Goal: Task Accomplishment & Management: Use online tool/utility

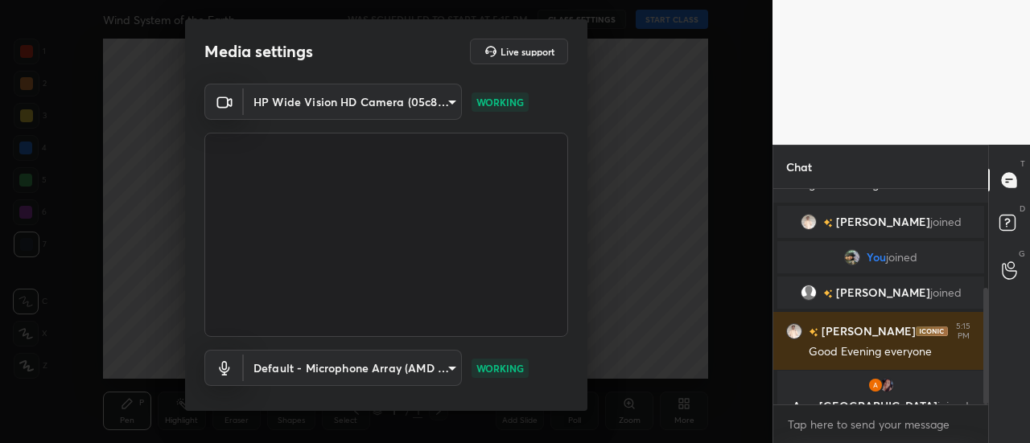
scroll to position [84, 0]
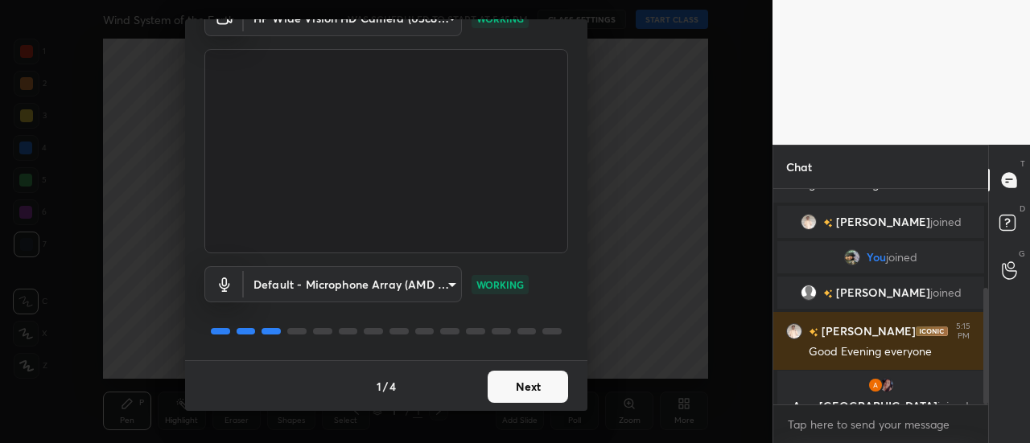
click at [530, 385] on button "Next" at bounding box center [528, 387] width 80 height 32
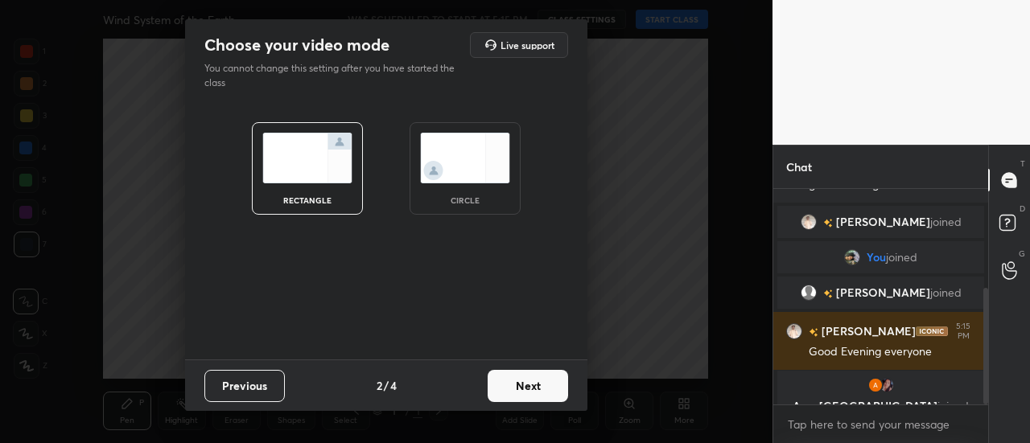
click at [449, 155] on img at bounding box center [465, 158] width 90 height 51
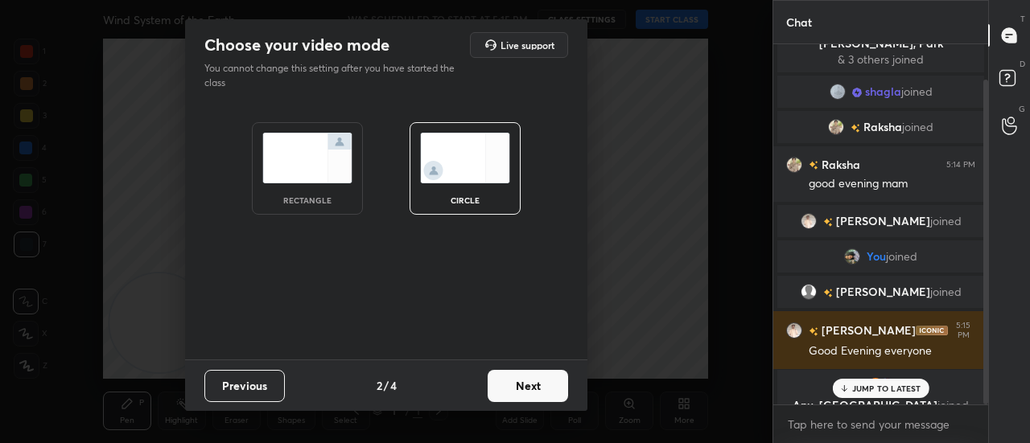
scroll to position [39, 0]
click at [542, 395] on button "Next" at bounding box center [528, 386] width 80 height 32
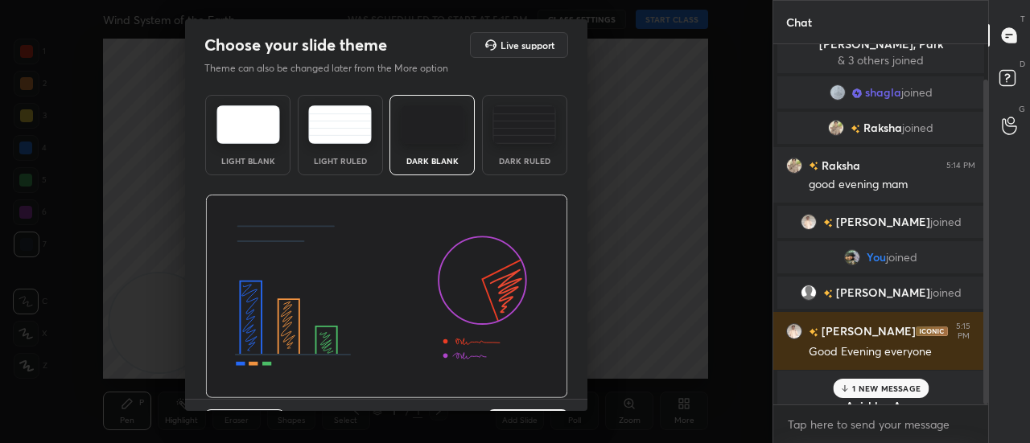
click at [451, 145] on div "Dark Blank" at bounding box center [431, 135] width 85 height 80
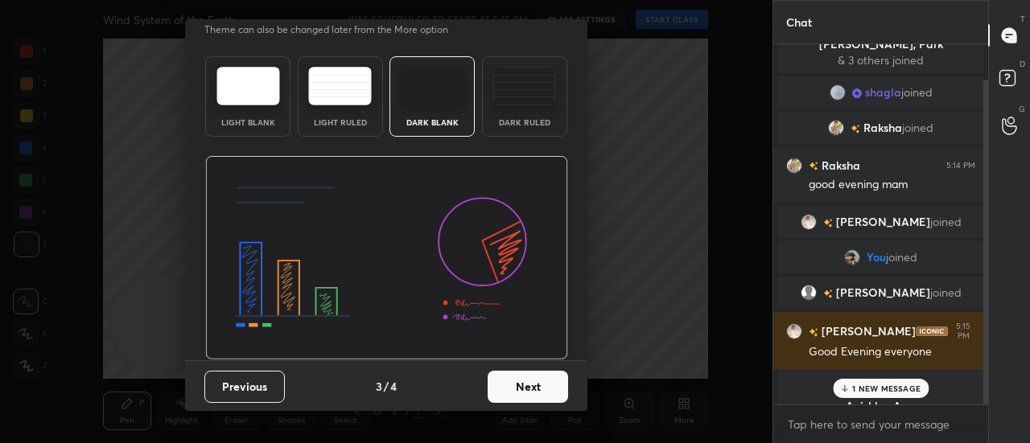
click at [521, 391] on button "Next" at bounding box center [528, 387] width 80 height 32
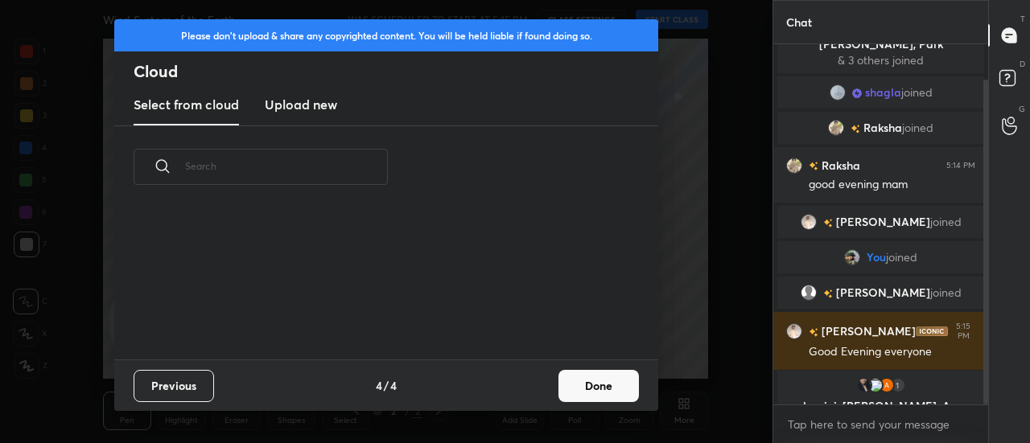
scroll to position [151, 517]
click at [312, 101] on h3 "Upload new" at bounding box center [301, 104] width 72 height 19
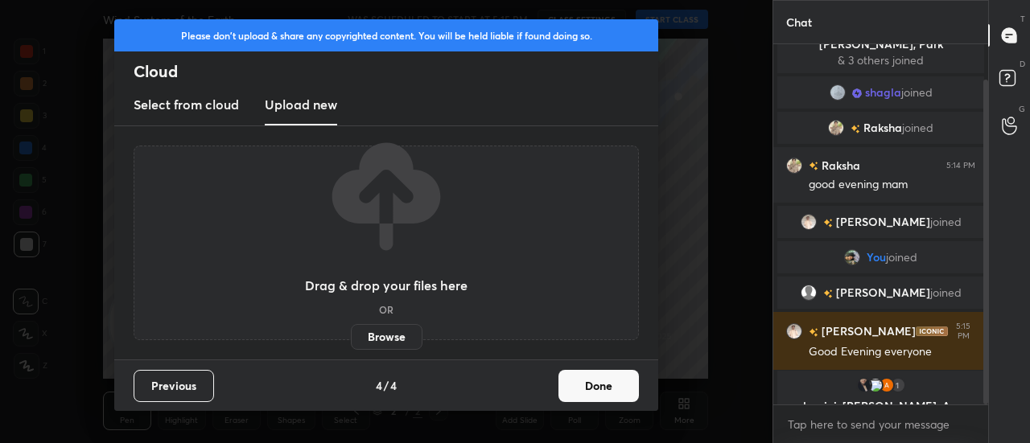
click at [388, 336] on label "Browse" at bounding box center [387, 337] width 72 height 26
click at [351, 336] on input "Browse" at bounding box center [351, 337] width 0 height 26
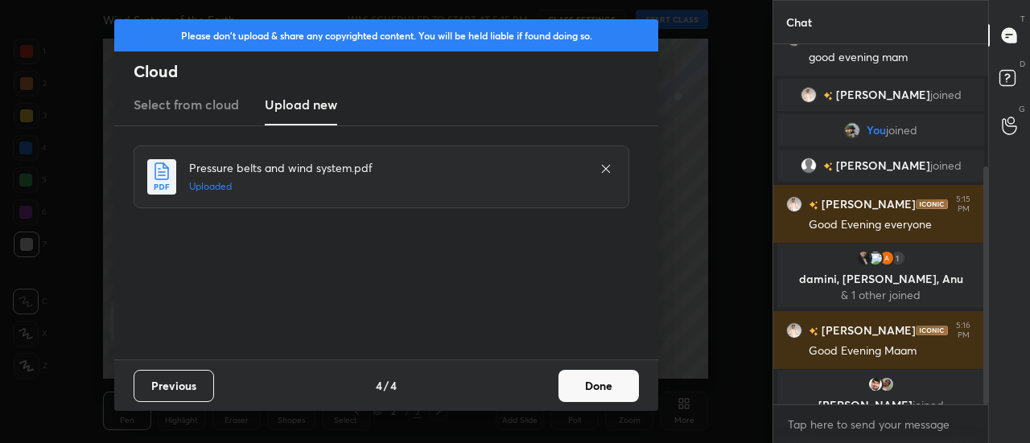
scroll to position [185, 0]
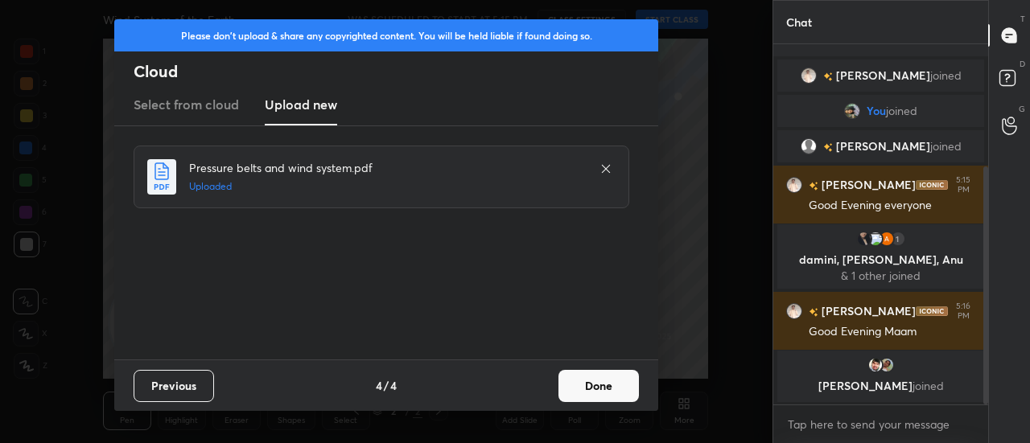
click at [602, 395] on button "Done" at bounding box center [598, 386] width 80 height 32
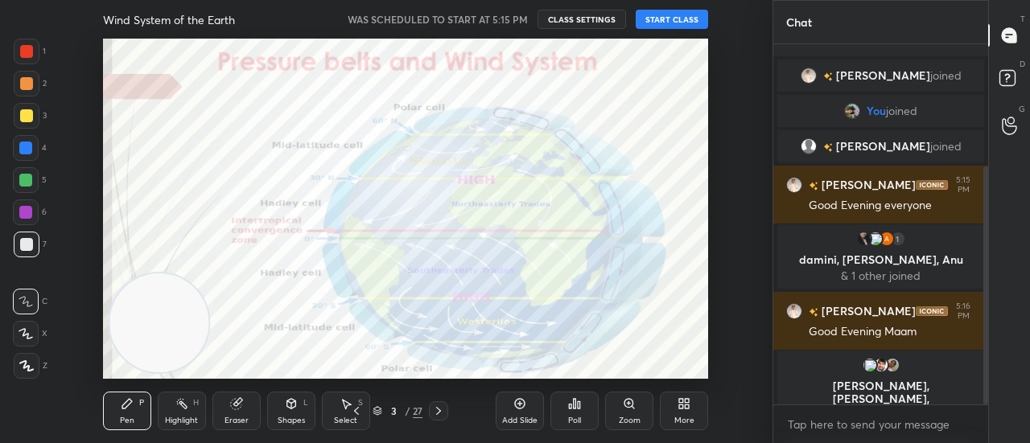
click at [668, 12] on button "START CLASS" at bounding box center [672, 19] width 72 height 19
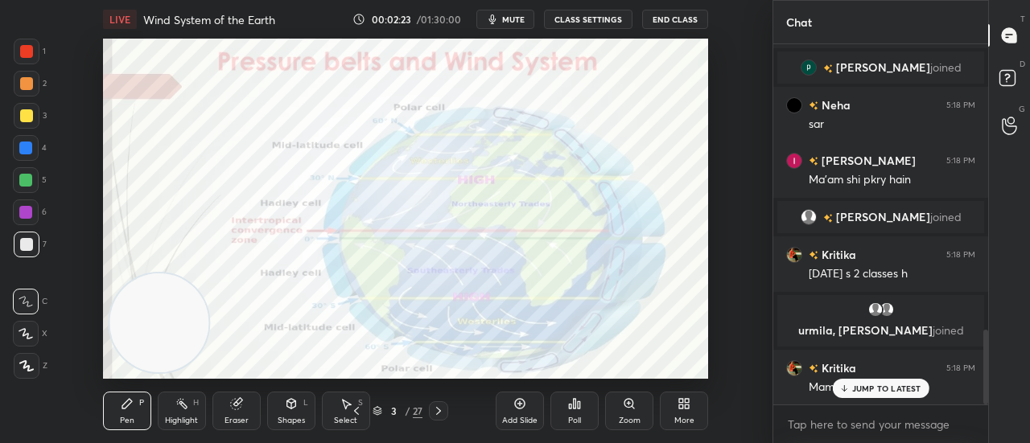
scroll to position [1378, 0]
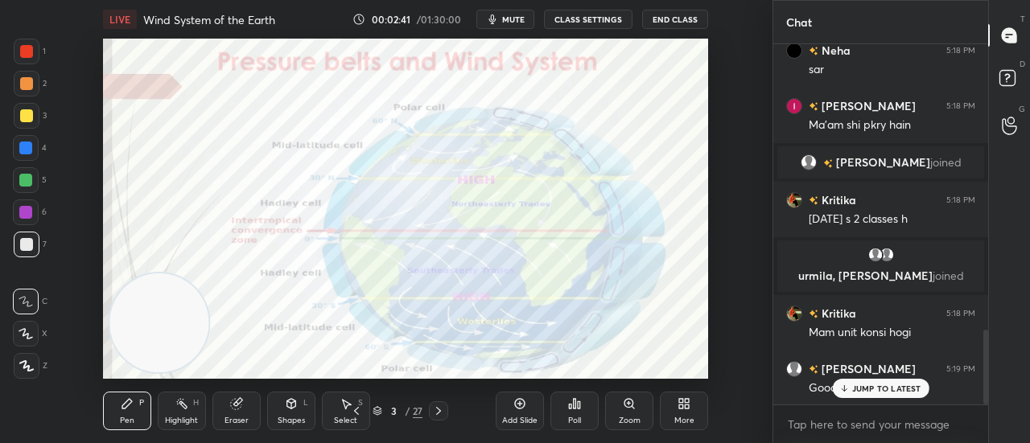
click at [877, 389] on p "JUMP TO LATEST" at bounding box center [886, 389] width 69 height 10
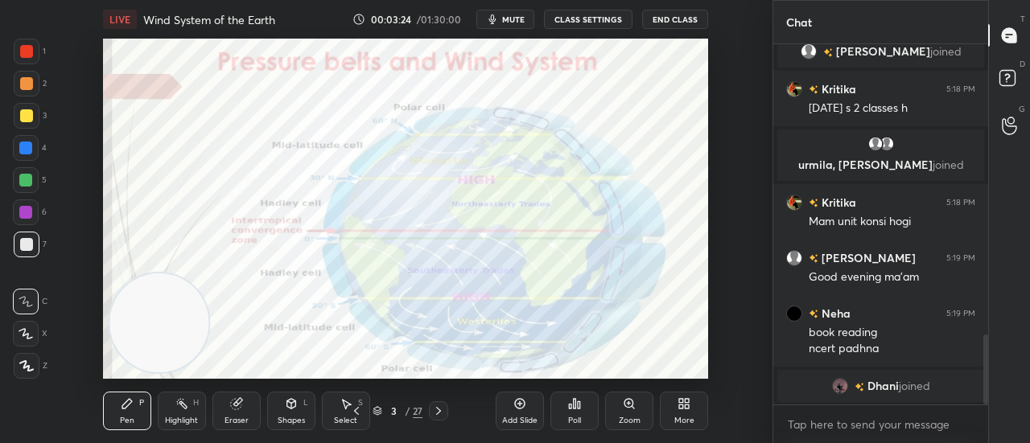
scroll to position [1484, 0]
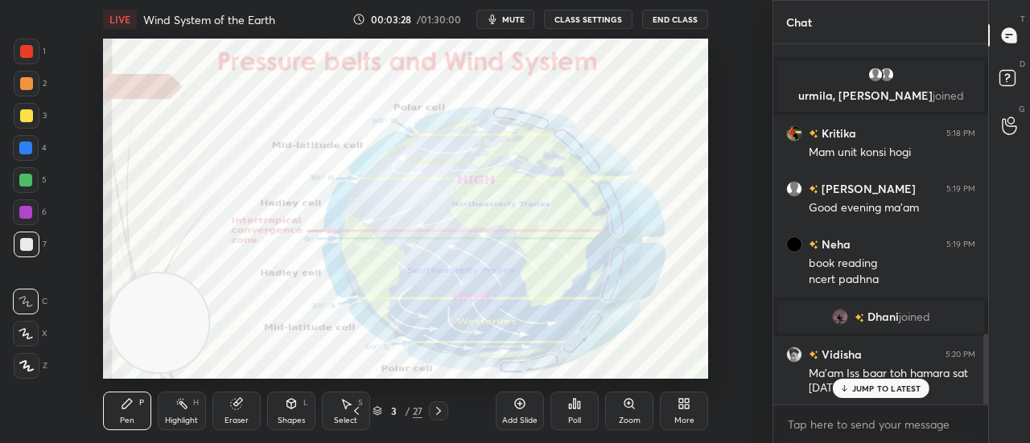
click at [874, 389] on p "JUMP TO LATEST" at bounding box center [886, 389] width 69 height 10
click at [435, 412] on icon at bounding box center [438, 411] width 13 height 13
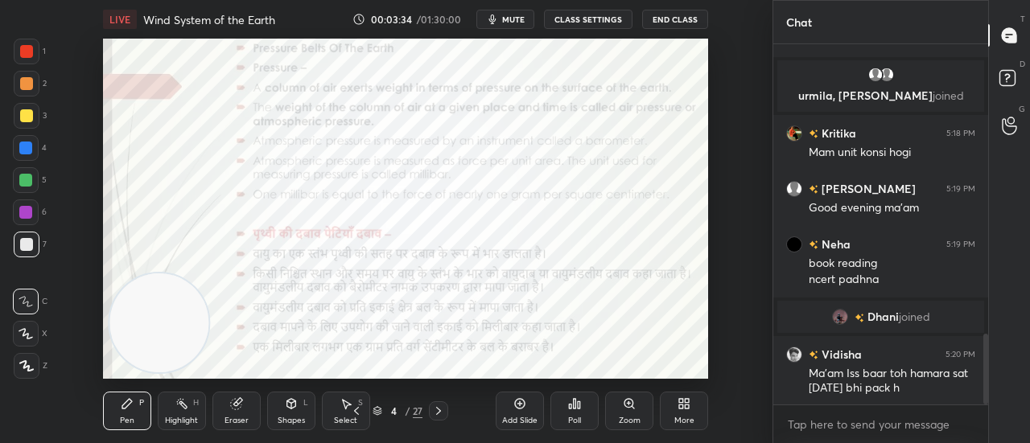
click at [435, 412] on icon at bounding box center [438, 411] width 13 height 13
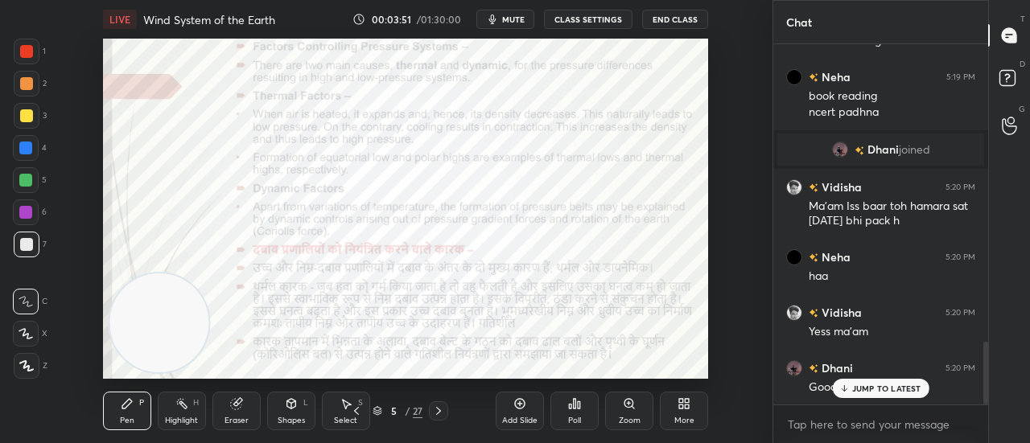
scroll to position [1706, 0]
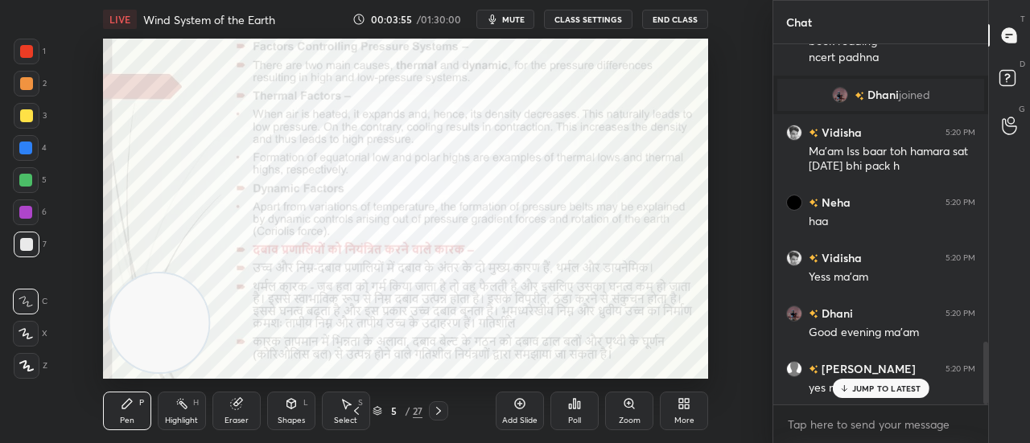
click at [897, 389] on p "JUMP TO LATEST" at bounding box center [886, 389] width 69 height 10
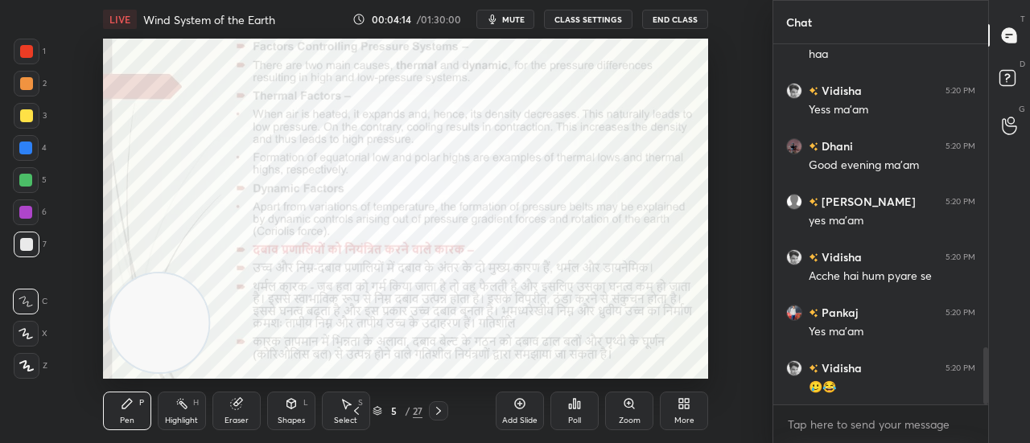
scroll to position [1912, 0]
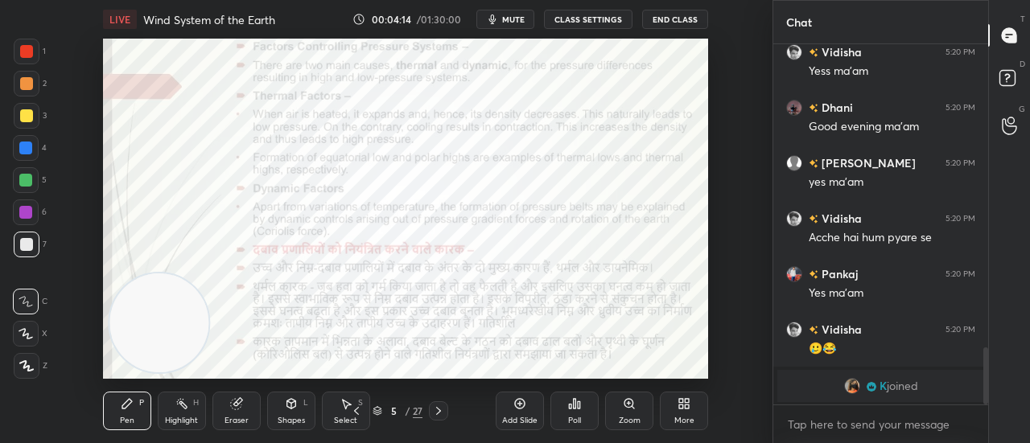
click at [436, 407] on icon at bounding box center [438, 411] width 13 height 13
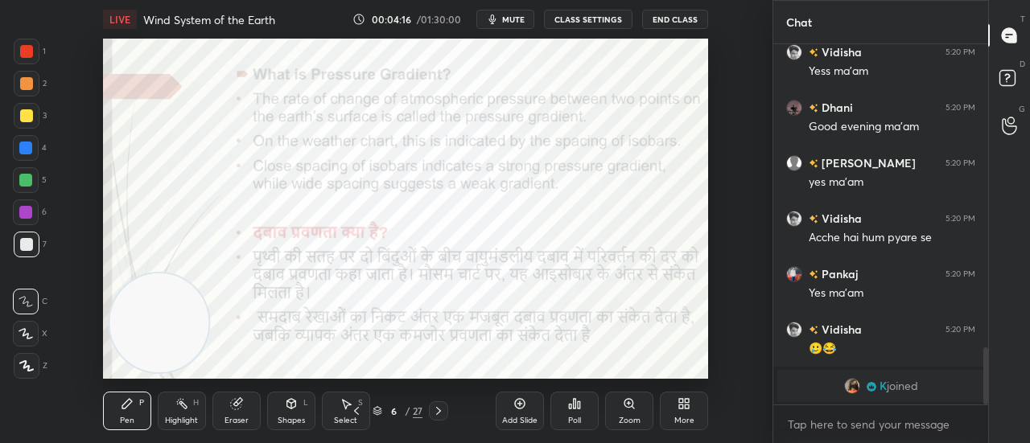
click at [436, 407] on icon at bounding box center [438, 411] width 13 height 13
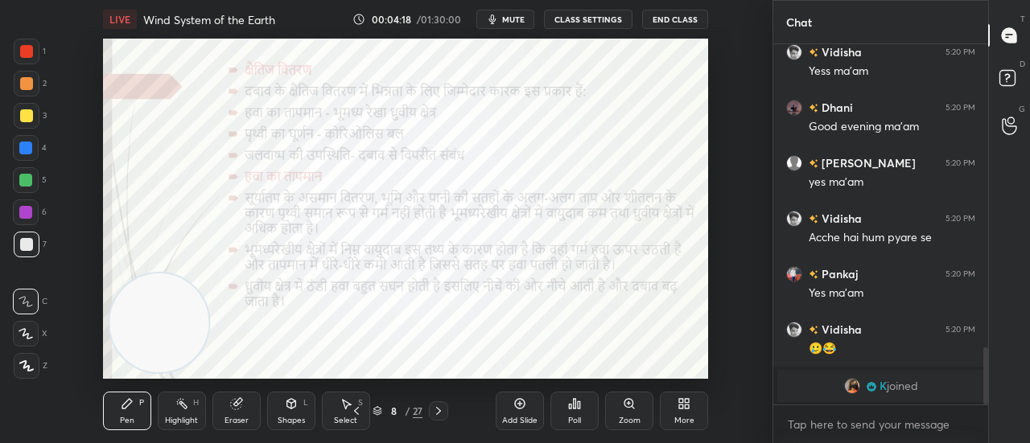
click at [436, 407] on icon at bounding box center [438, 411] width 13 height 13
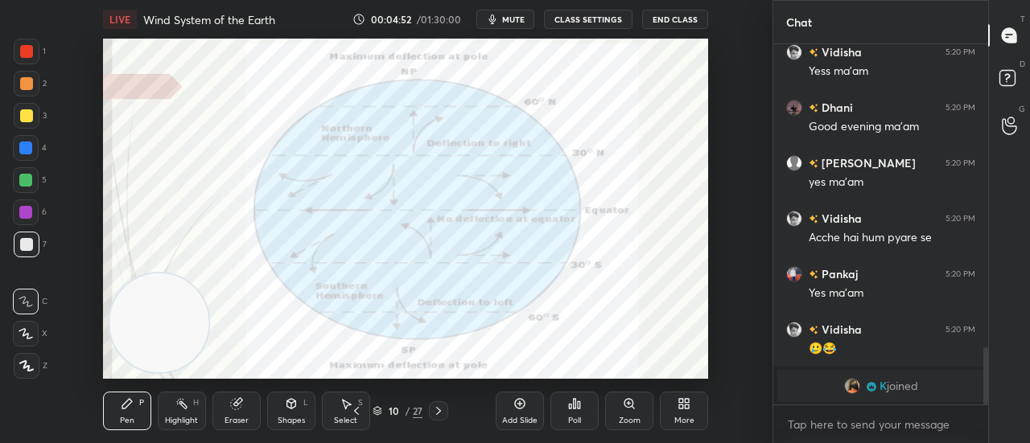
click at [443, 415] on icon at bounding box center [438, 411] width 13 height 13
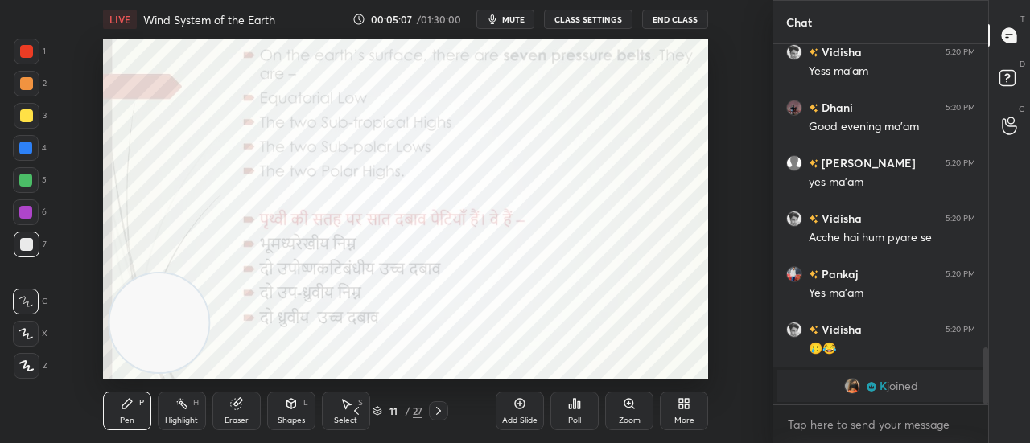
click at [38, 41] on div at bounding box center [27, 52] width 26 height 26
click at [31, 329] on icon at bounding box center [26, 333] width 14 height 11
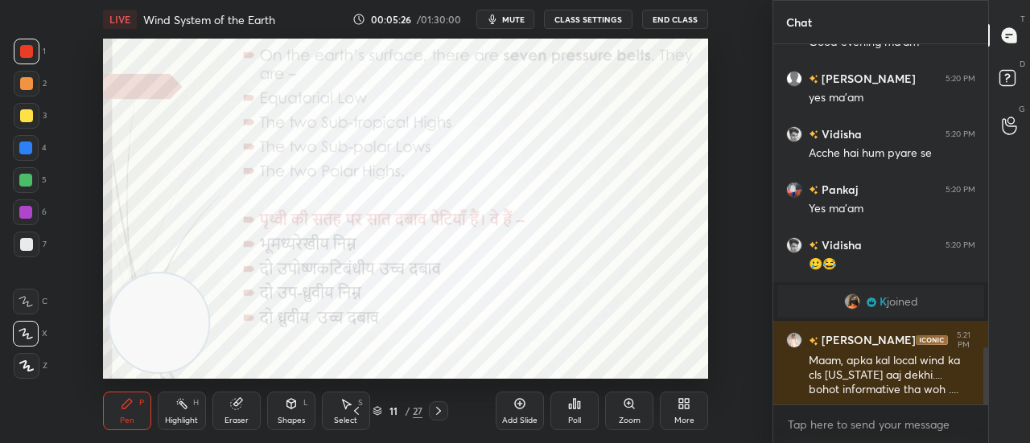
click at [354, 413] on icon at bounding box center [356, 411] width 13 height 13
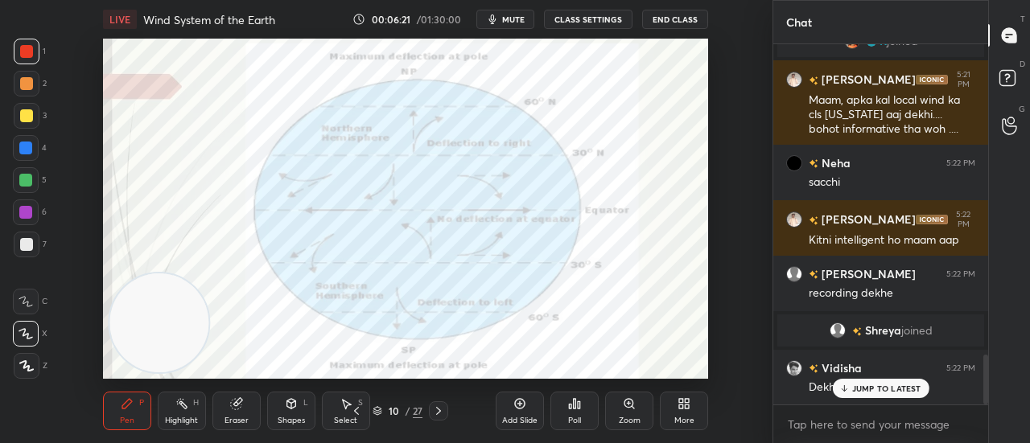
scroll to position [2242, 0]
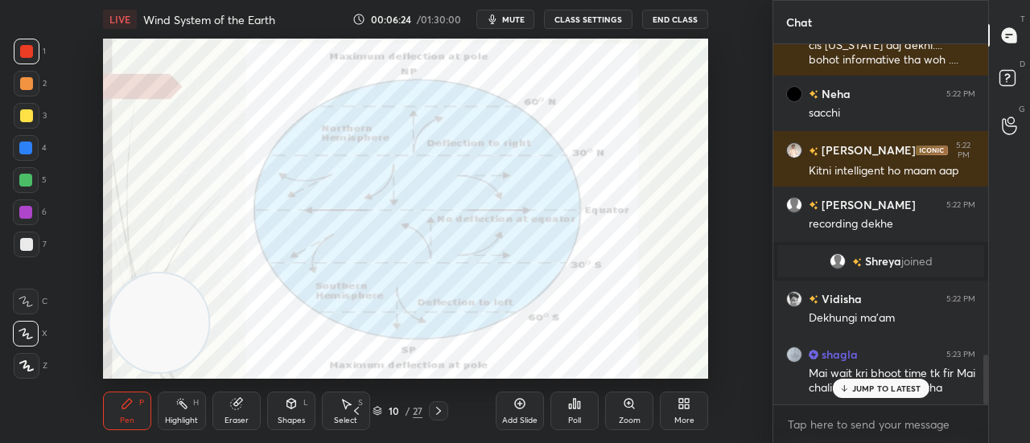
click at [913, 384] on p "JUMP TO LATEST" at bounding box center [886, 389] width 69 height 10
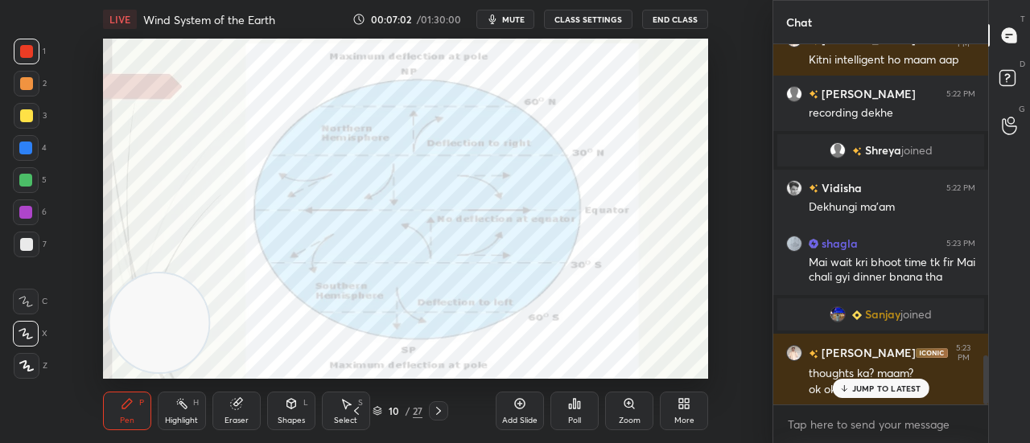
scroll to position [2285, 0]
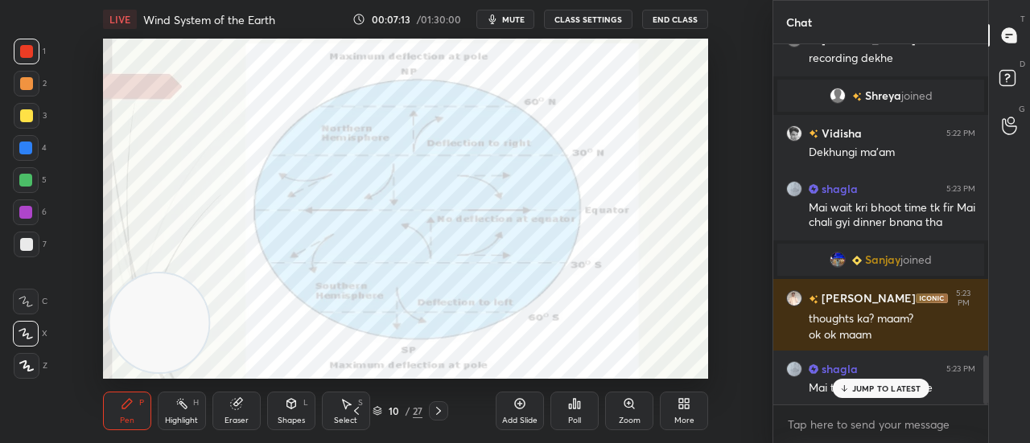
click at [875, 389] on p "JUMP TO LATEST" at bounding box center [886, 389] width 69 height 10
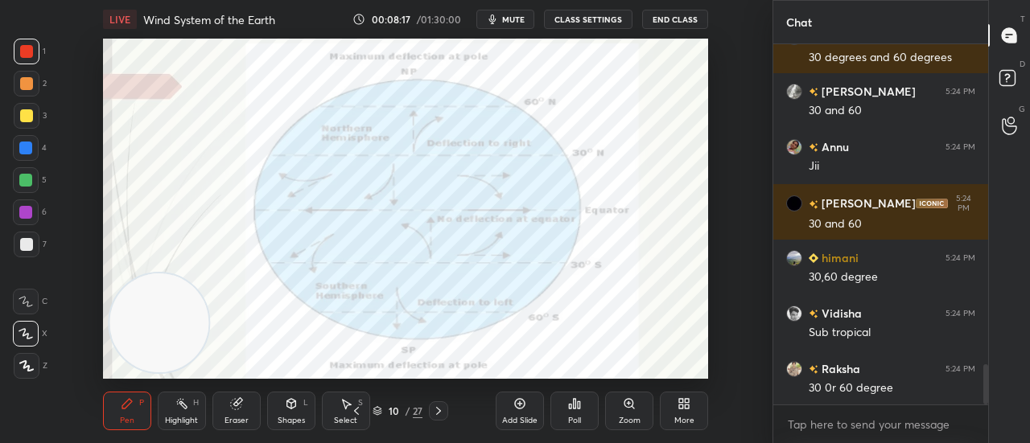
scroll to position [2897, 0]
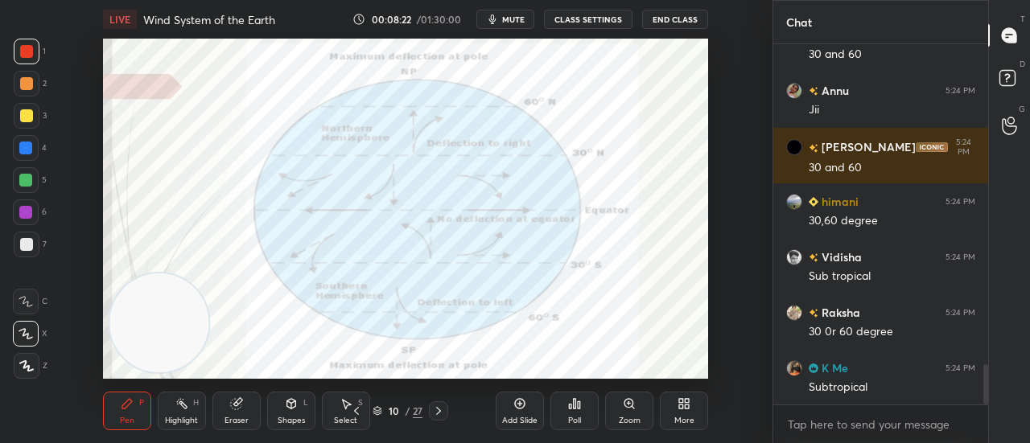
click at [435, 411] on icon at bounding box center [438, 411] width 13 height 13
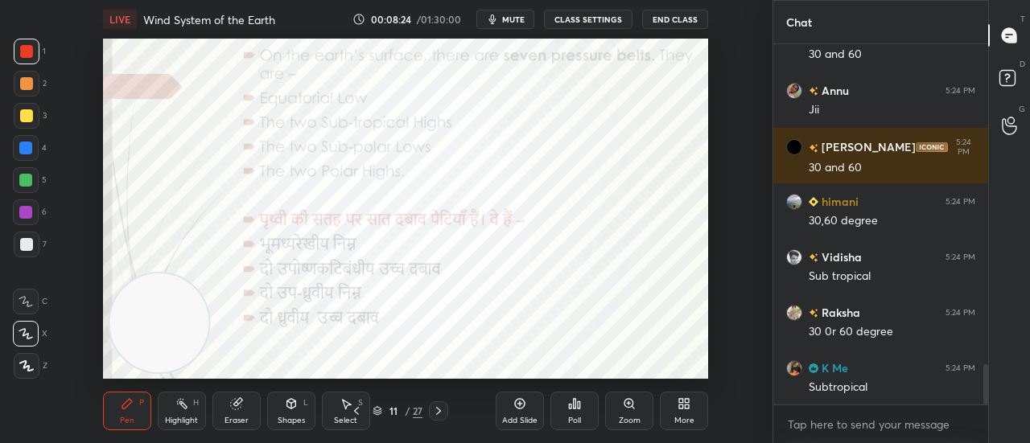
click at [354, 414] on icon at bounding box center [356, 411] width 13 height 13
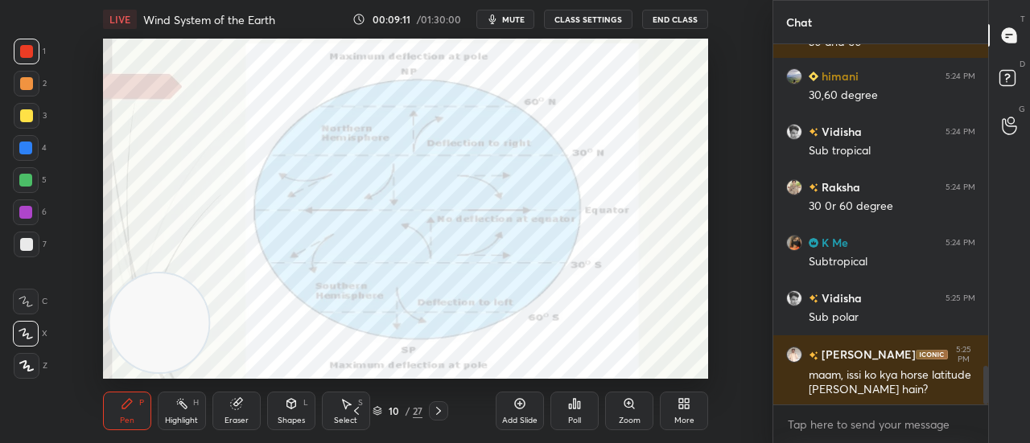
scroll to position [3077, 0]
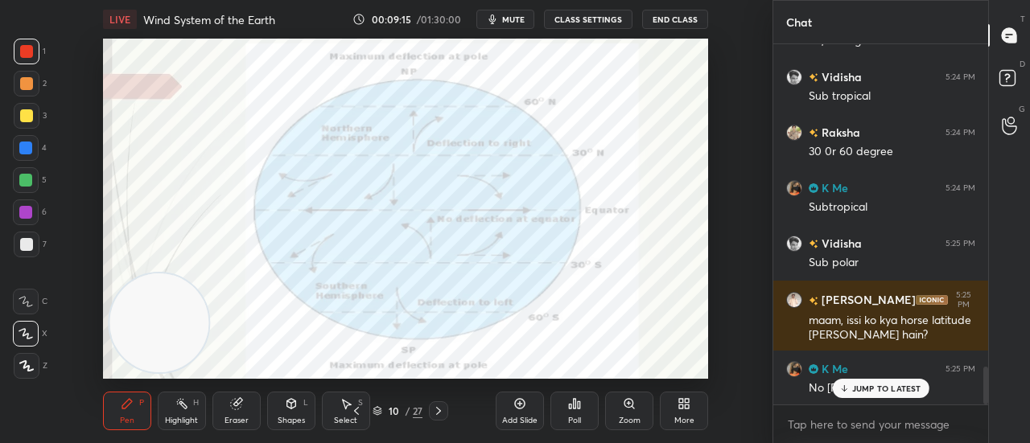
click at [875, 389] on p "JUMP TO LATEST" at bounding box center [886, 389] width 69 height 10
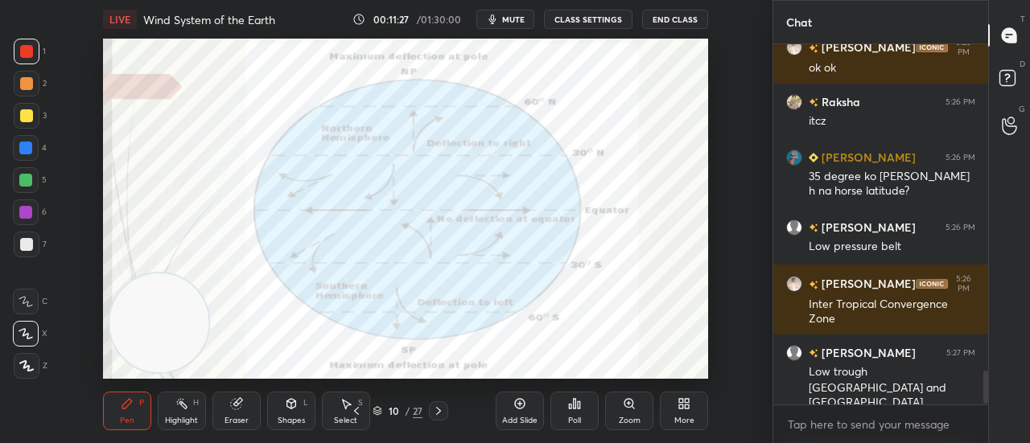
scroll to position [3512, 0]
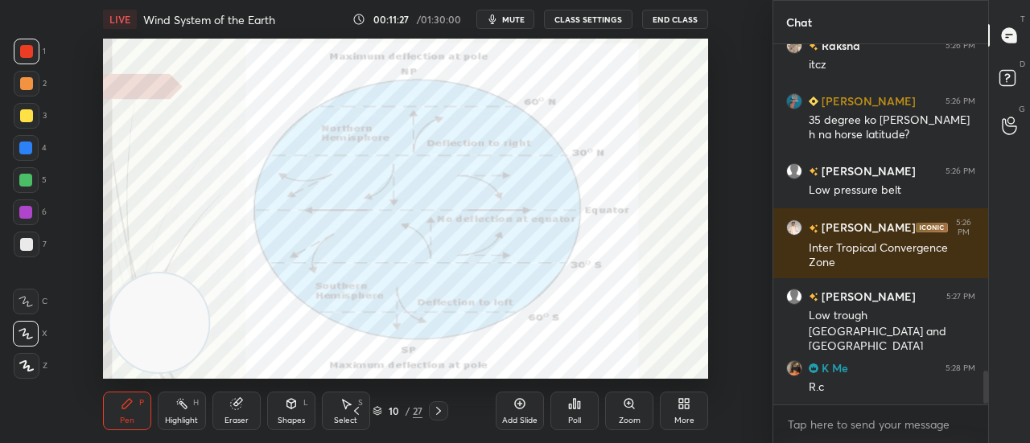
click at [864, 392] on div "Satyaki 5:25 PM ok ok Raksha 5:26 PM itcz k Singh 5:26 PM 35 degree ko bolte h …" at bounding box center [880, 224] width 215 height 361
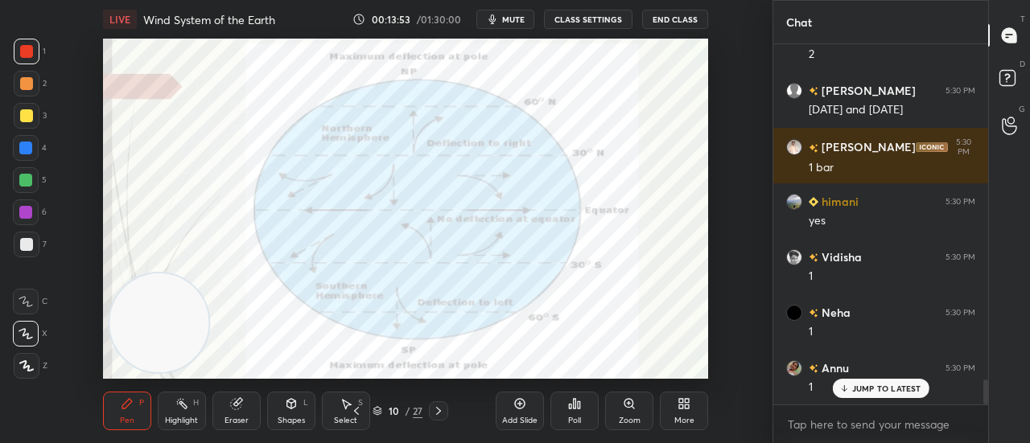
scroll to position [4899, 0]
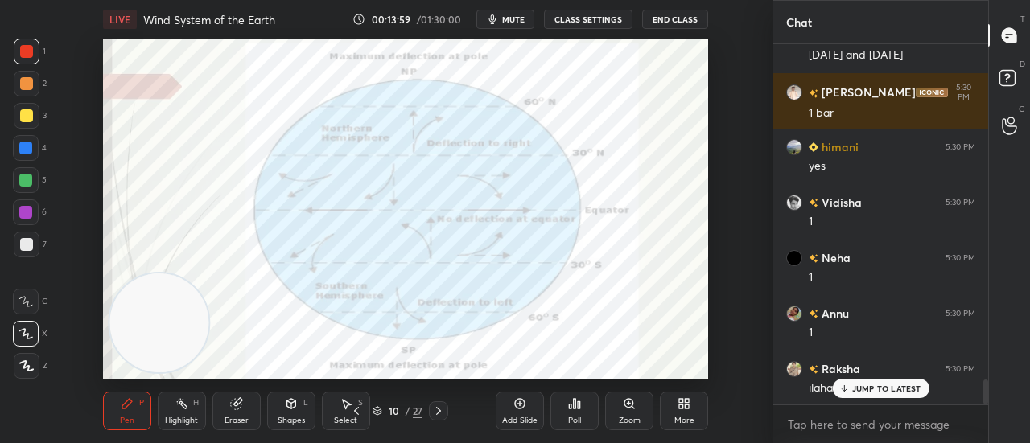
click at [871, 384] on p "JUMP TO LATEST" at bounding box center [886, 389] width 69 height 10
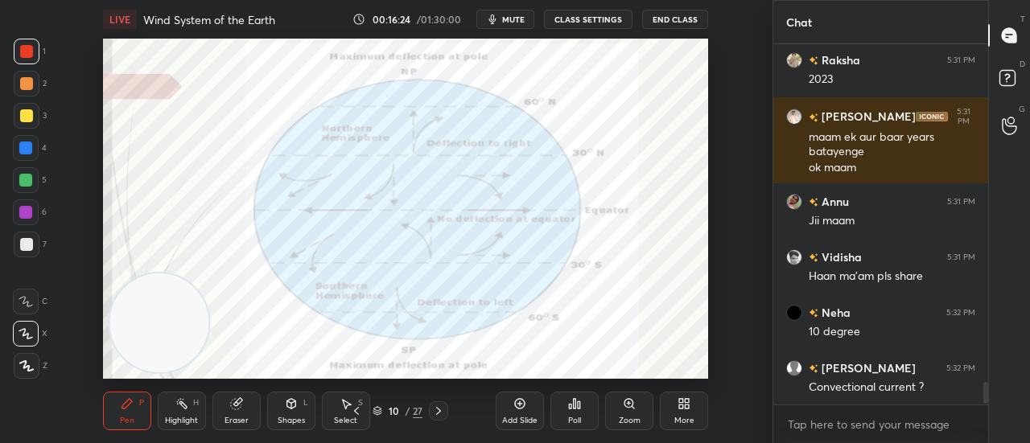
scroll to position [5374, 0]
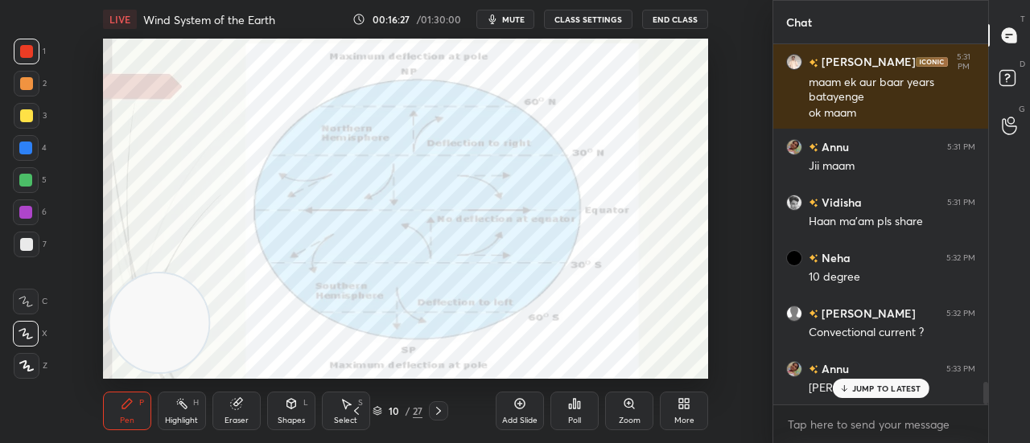
click at [883, 386] on p "JUMP TO LATEST" at bounding box center [886, 389] width 69 height 10
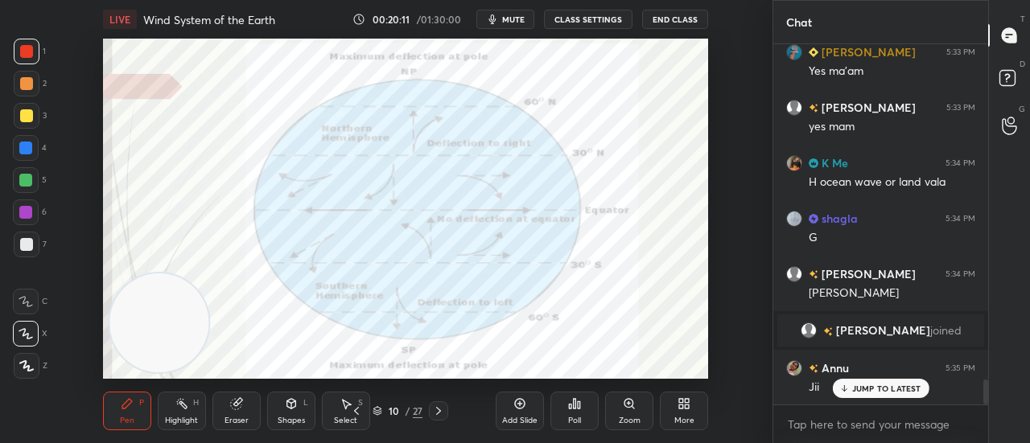
scroll to position [4913, 0]
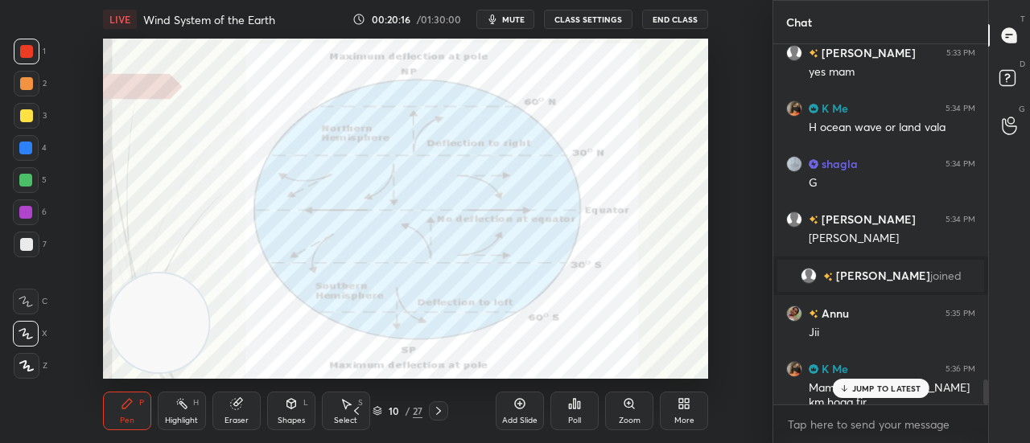
click at [859, 392] on p "JUMP TO LATEST" at bounding box center [886, 389] width 69 height 10
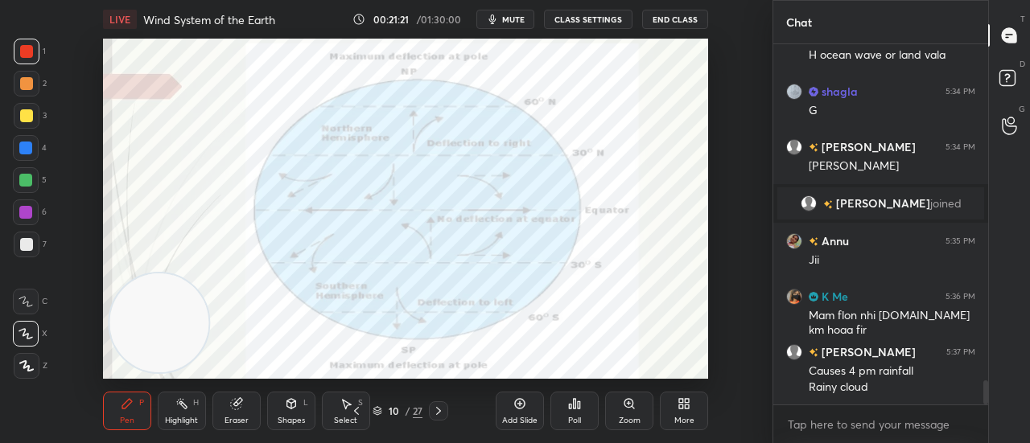
scroll to position [5055, 0]
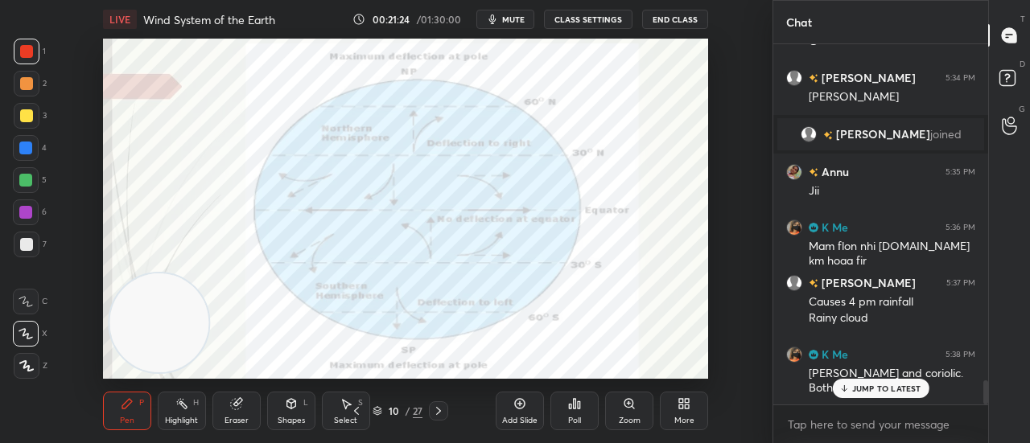
click at [887, 387] on p "JUMP TO LATEST" at bounding box center [886, 389] width 69 height 10
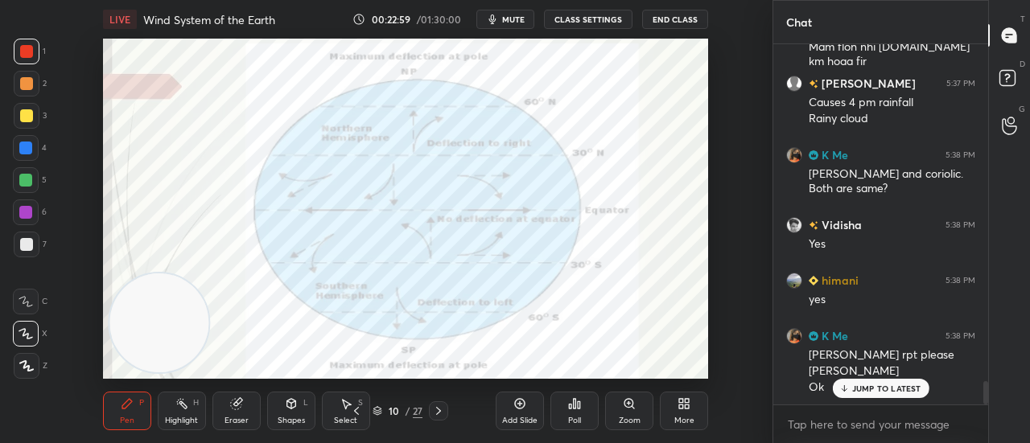
scroll to position [5309, 0]
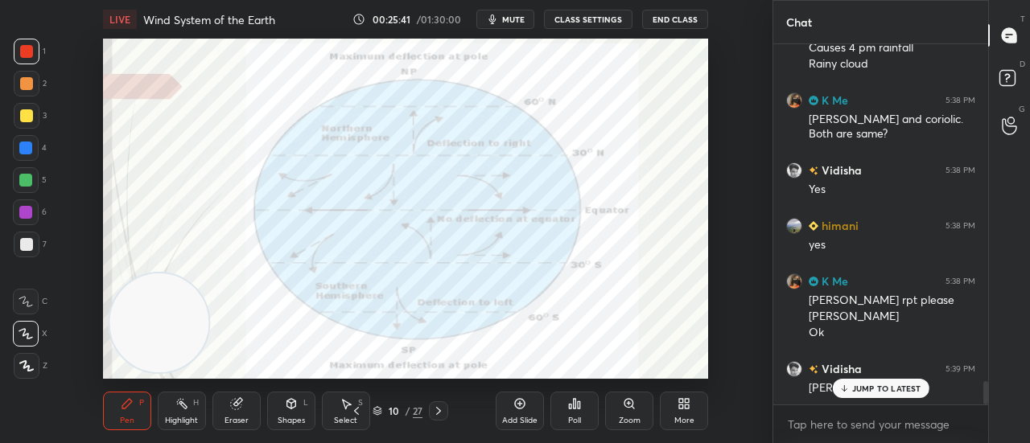
click at [435, 407] on icon at bounding box center [438, 411] width 13 height 13
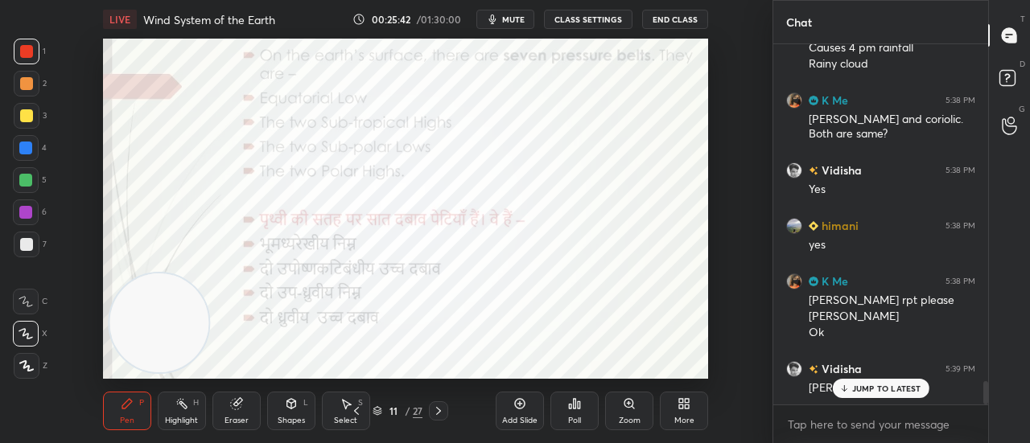
click at [435, 407] on icon at bounding box center [438, 411] width 13 height 13
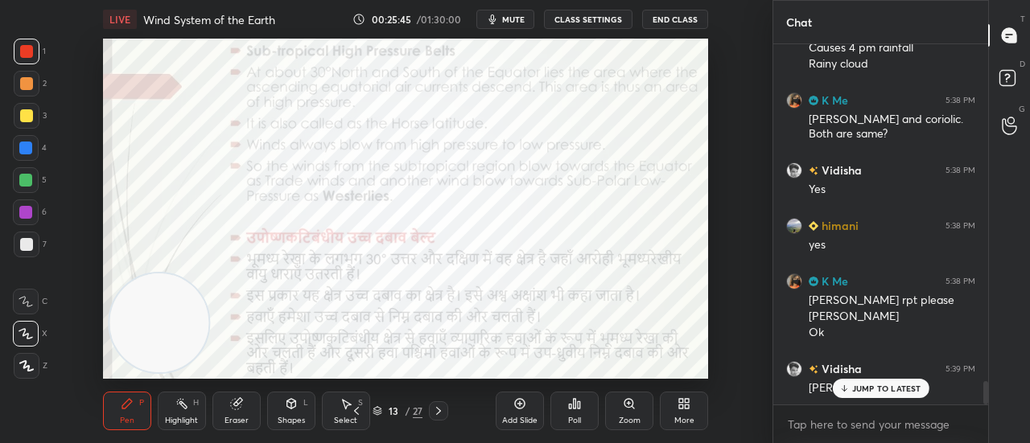
click at [435, 407] on icon at bounding box center [438, 411] width 13 height 13
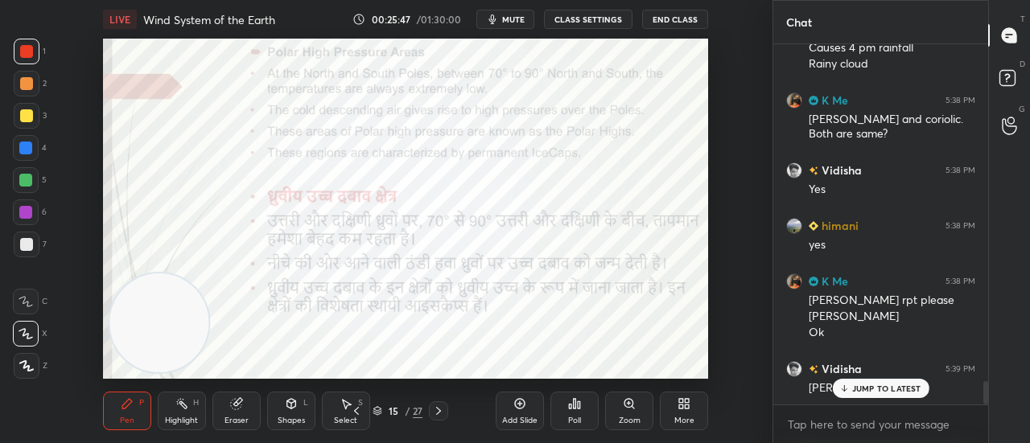
click at [440, 410] on icon at bounding box center [438, 411] width 13 height 13
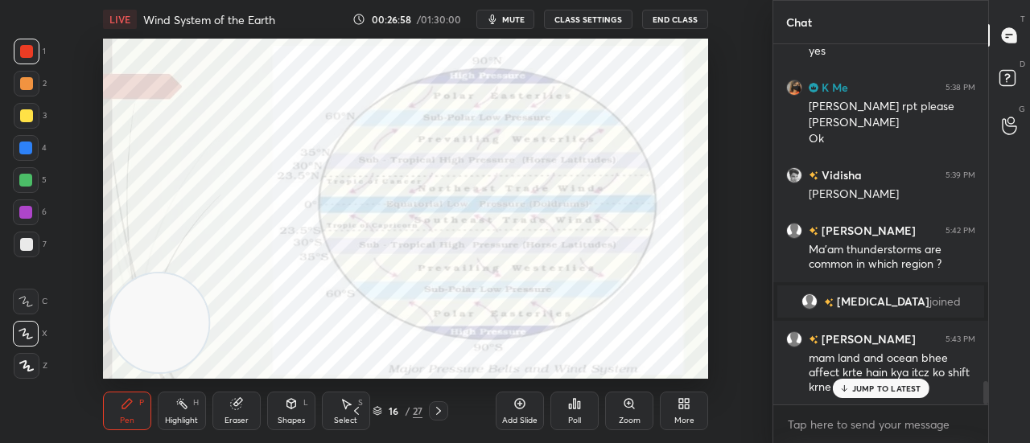
scroll to position [5256, 0]
click at [842, 389] on icon at bounding box center [844, 390] width 5 height 2
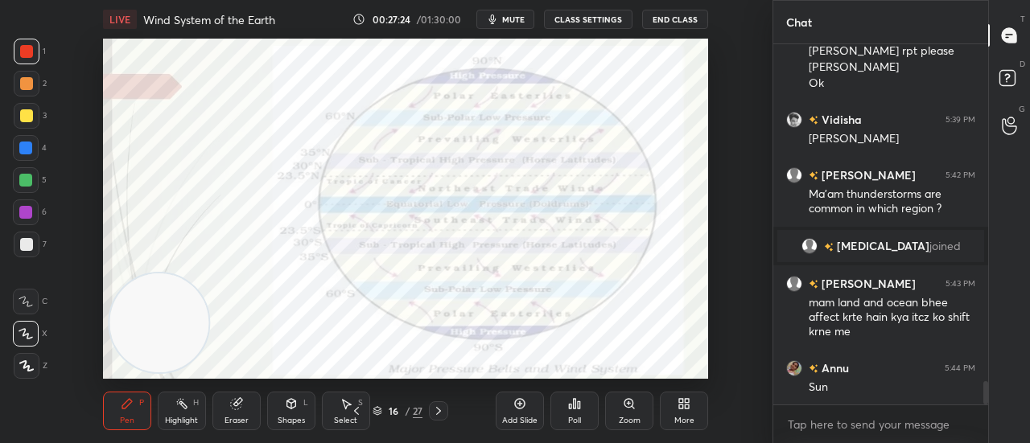
scroll to position [5367, 0]
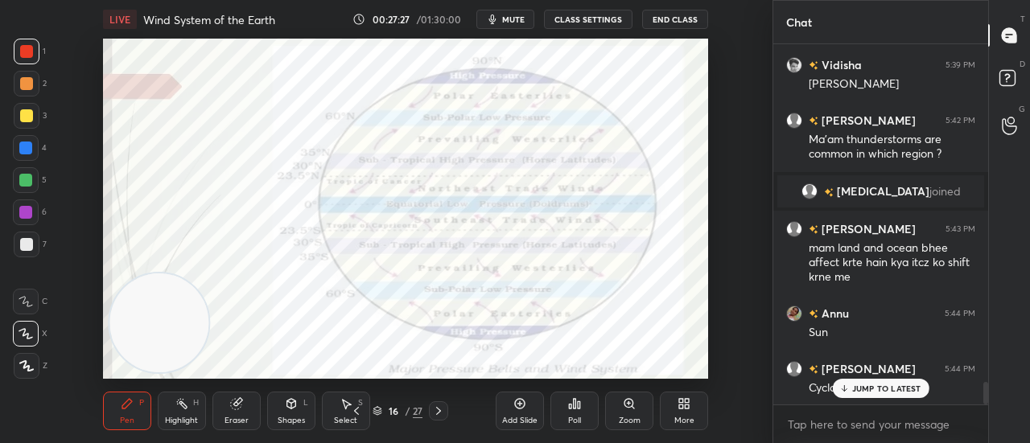
click at [890, 384] on p "JUMP TO LATEST" at bounding box center [886, 389] width 69 height 10
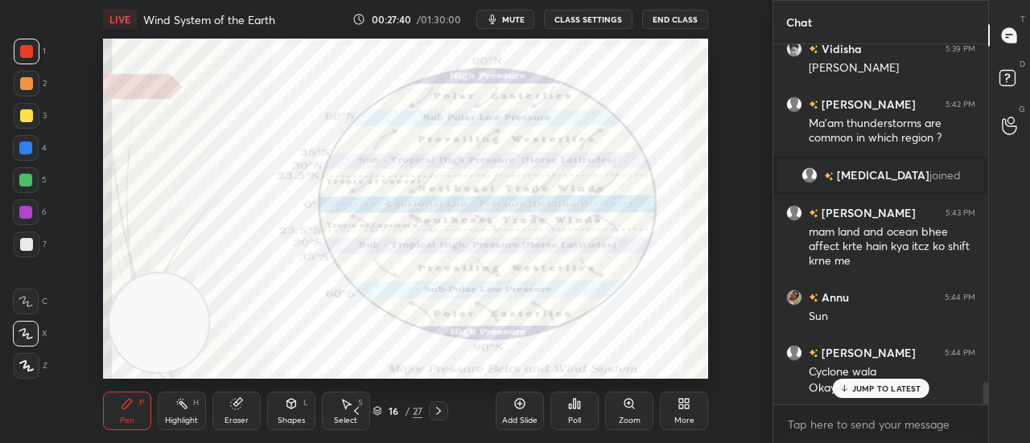
click at [877, 389] on p "JUMP TO LATEST" at bounding box center [886, 389] width 69 height 10
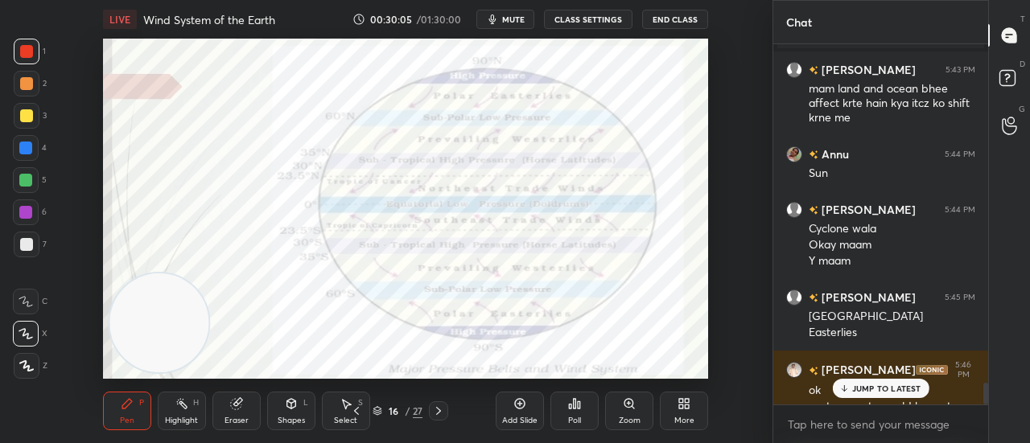
scroll to position [5543, 0]
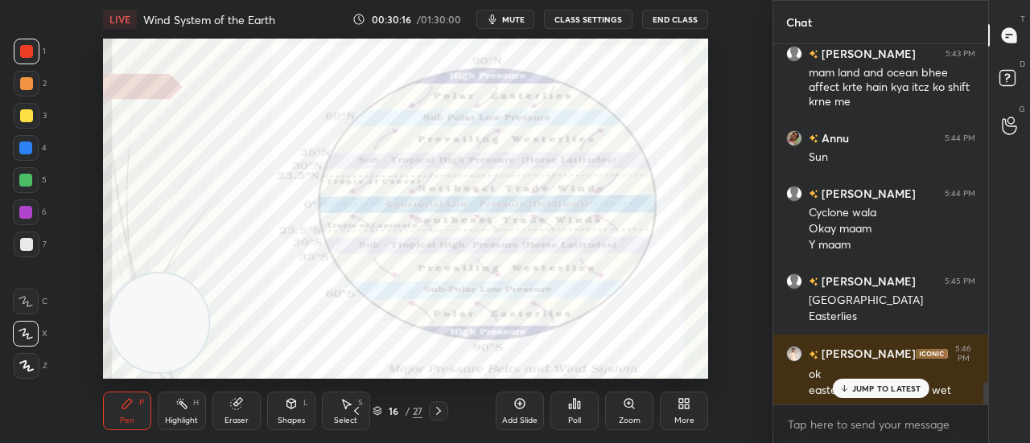
click at [869, 385] on p "JUMP TO LATEST" at bounding box center [886, 389] width 69 height 10
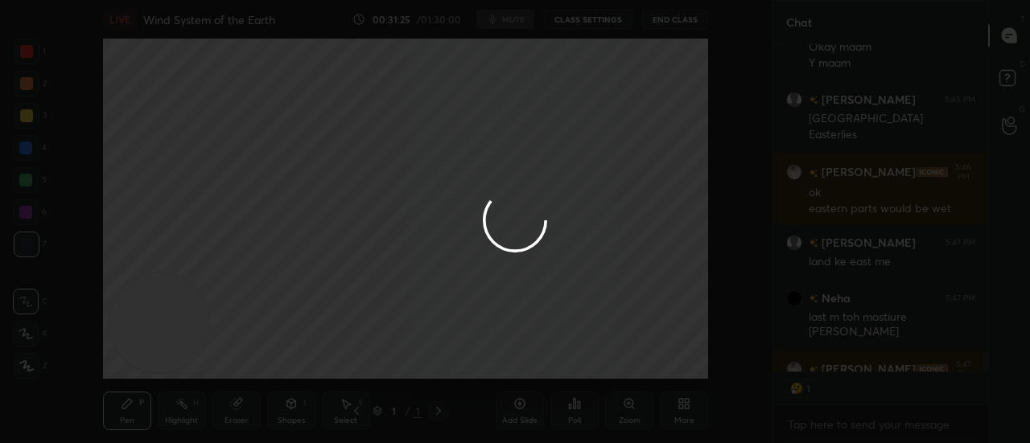
scroll to position [6, 5]
type textarea "x"
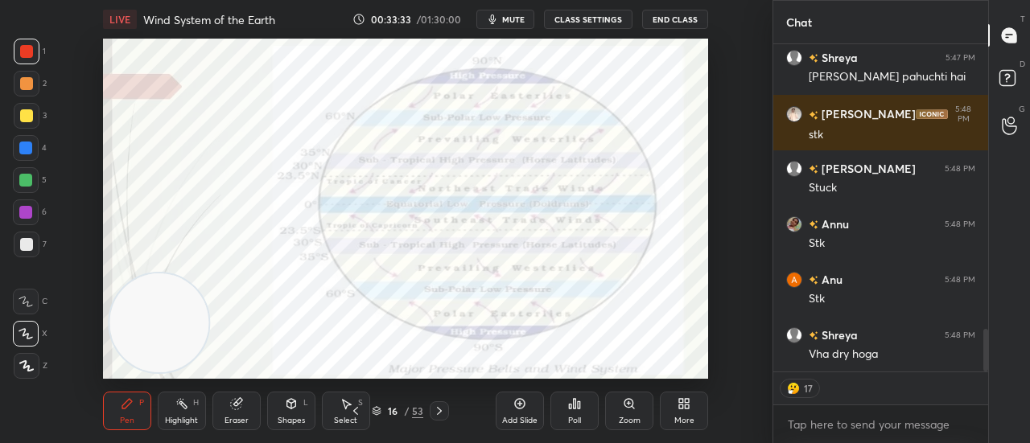
type textarea "x"
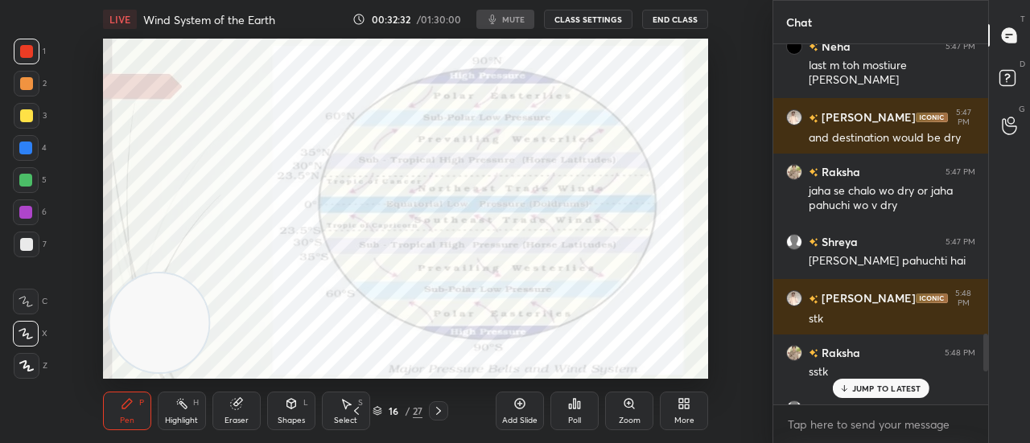
scroll to position [80129, 79762]
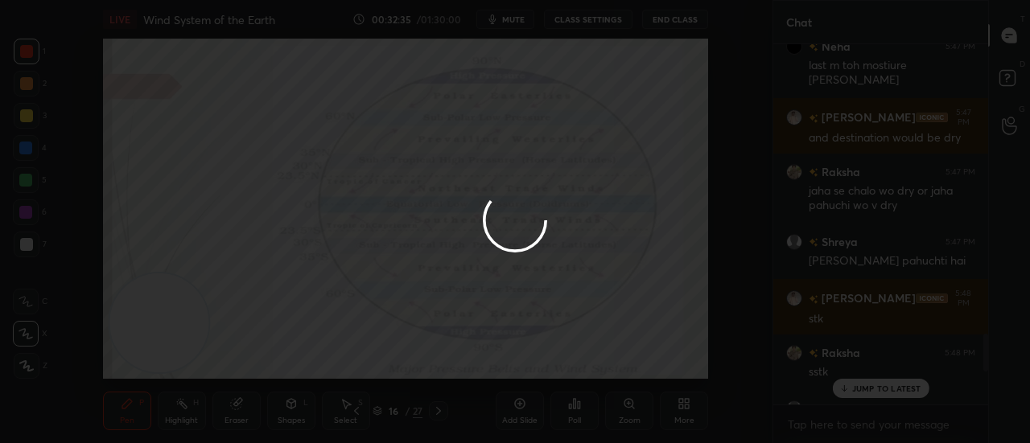
click at [740, 84] on div at bounding box center [515, 221] width 1030 height 443
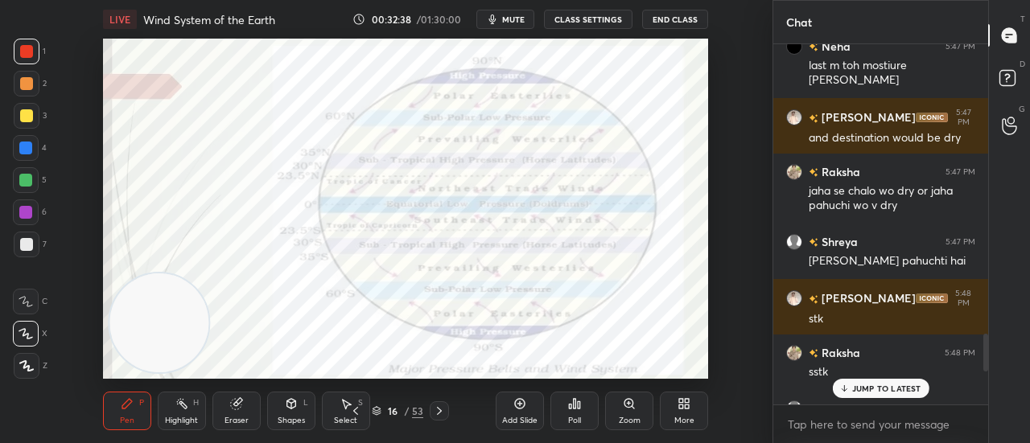
scroll to position [1875, 0]
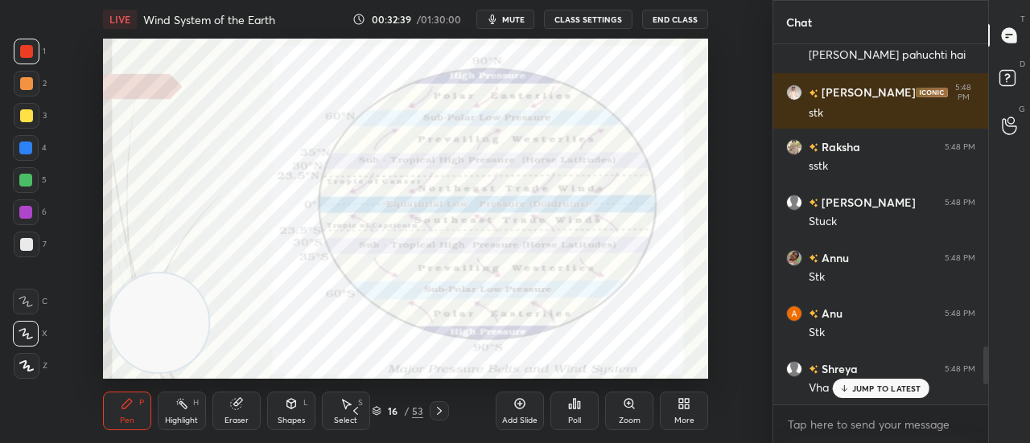
drag, startPoint x: 985, startPoint y: 353, endPoint x: 983, endPoint y: 406, distance: 52.3
click at [983, 406] on div "Raksha 5:47 PM jaha se chalo wo dry or jaha pahuchi wo v dry Shreya 5:47 PM [PE…" at bounding box center [880, 243] width 215 height 399
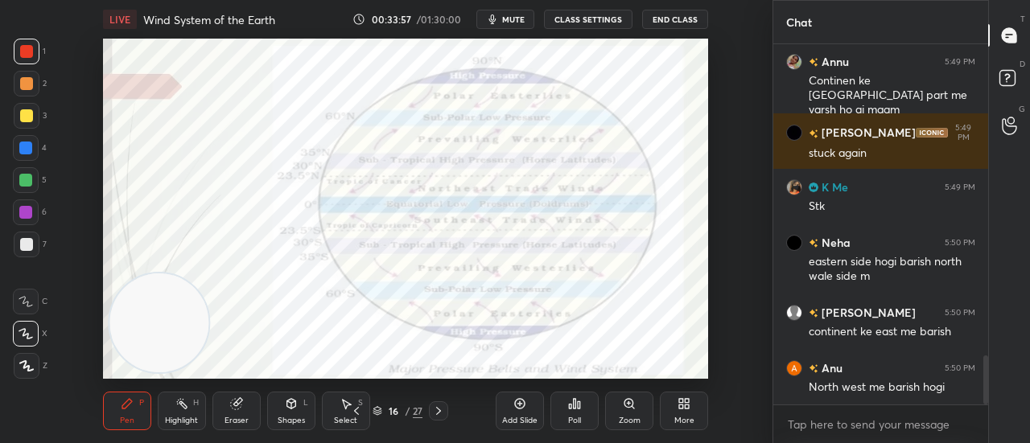
scroll to position [2348, 0]
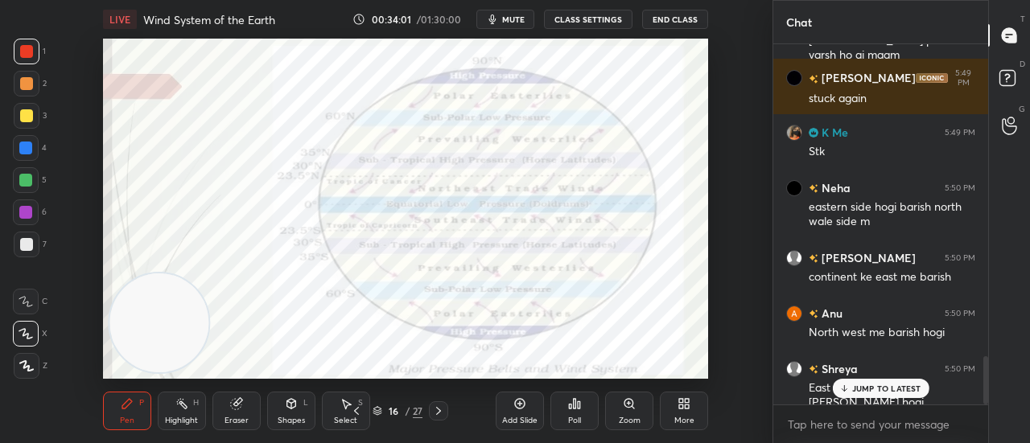
click at [438, 414] on icon at bounding box center [438, 411] width 5 height 8
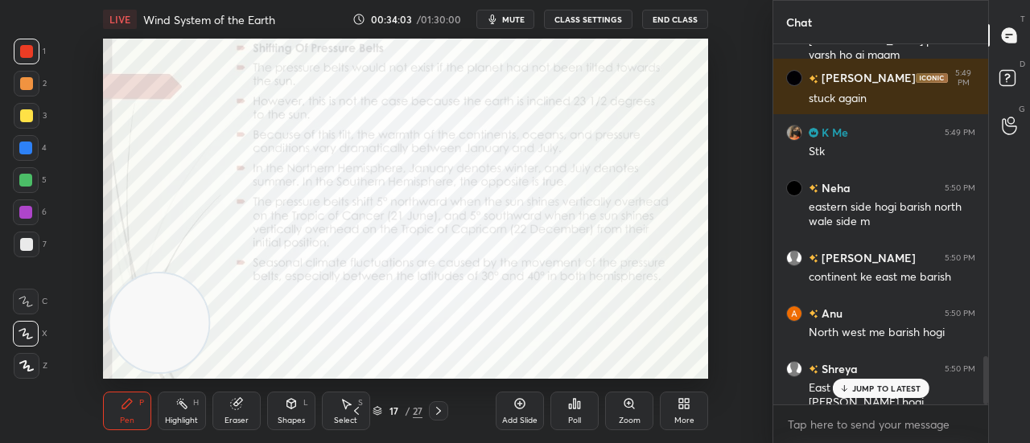
scroll to position [2404, 0]
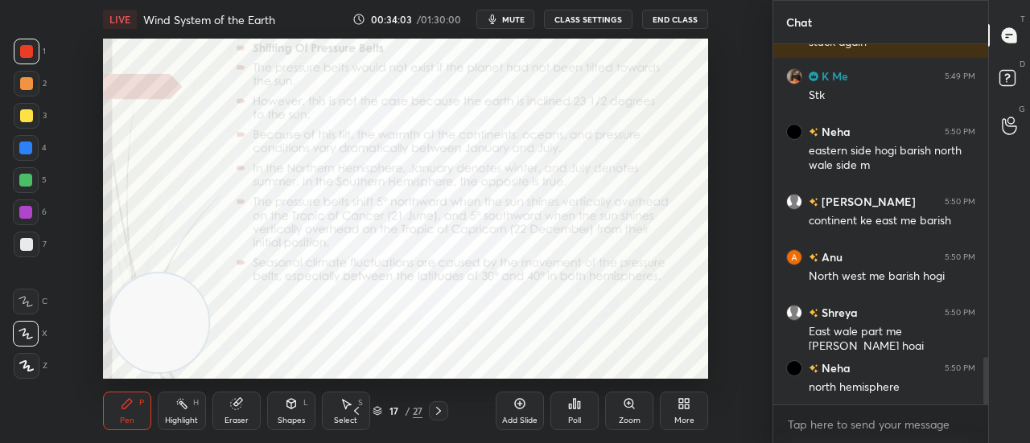
click at [438, 414] on icon at bounding box center [438, 411] width 5 height 8
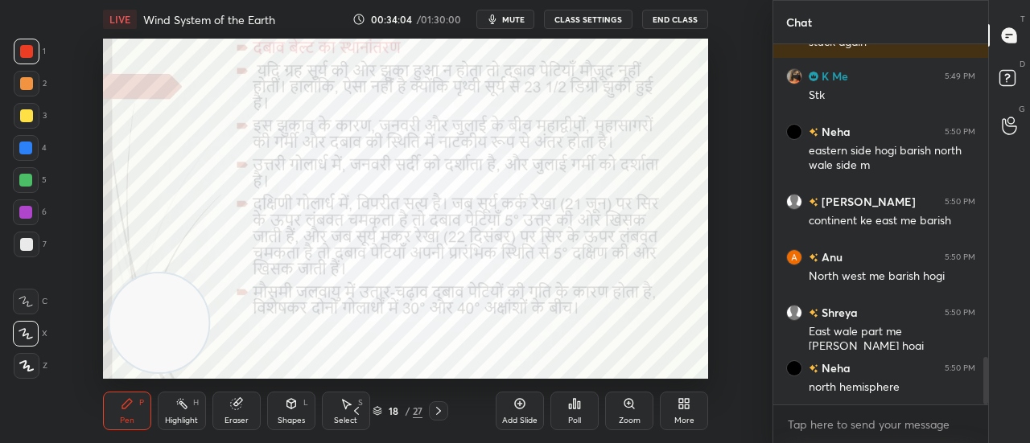
click at [438, 414] on icon at bounding box center [438, 411] width 5 height 8
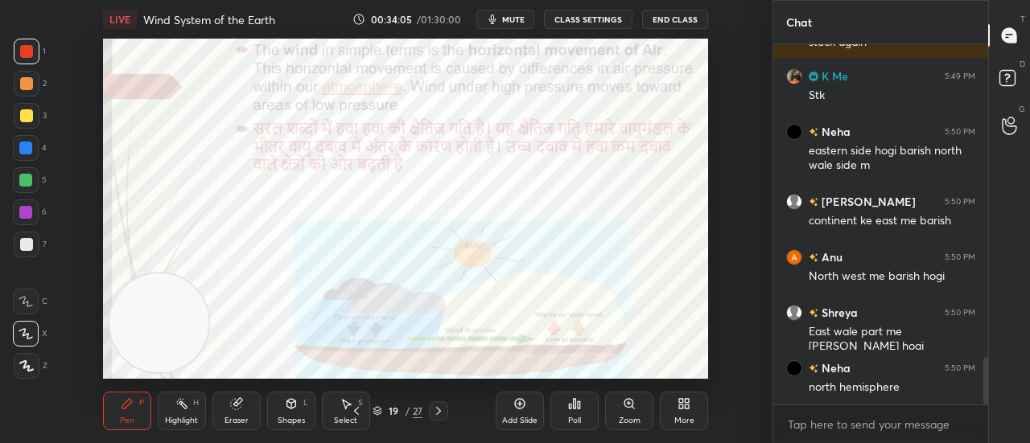
click at [438, 414] on icon at bounding box center [438, 411] width 5 height 8
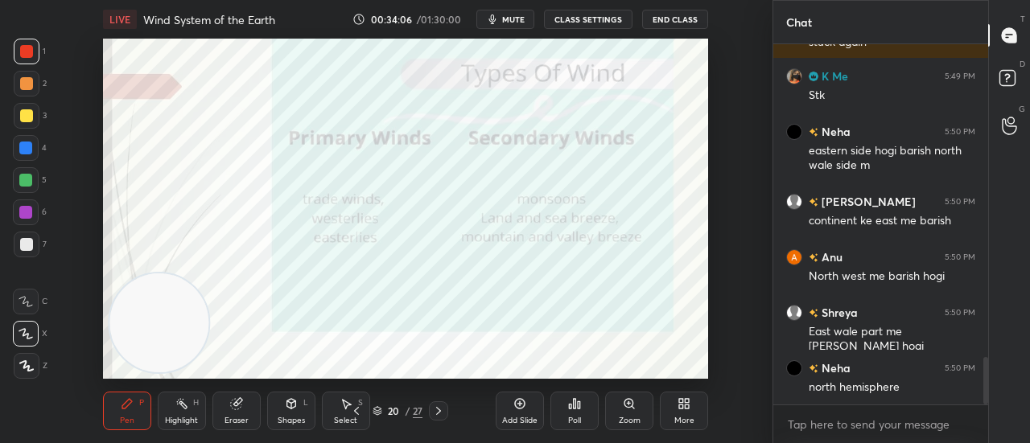
click at [438, 414] on icon at bounding box center [438, 411] width 5 height 8
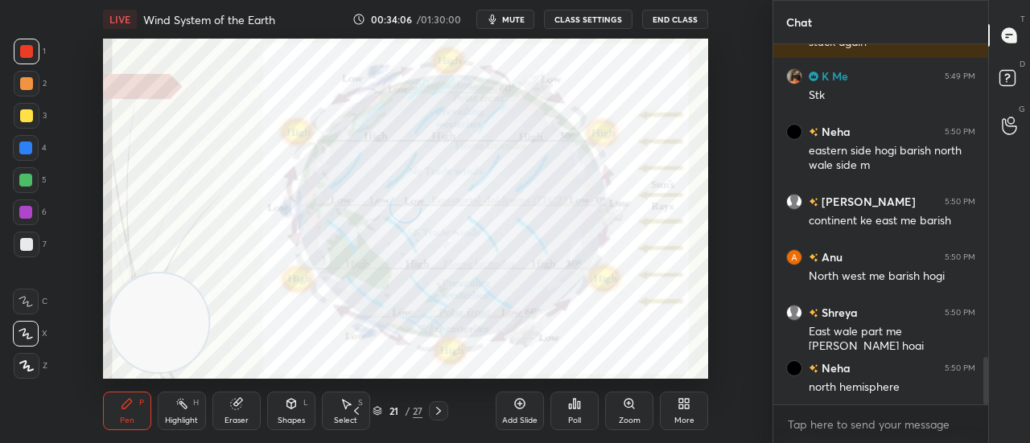
scroll to position [2488, 0]
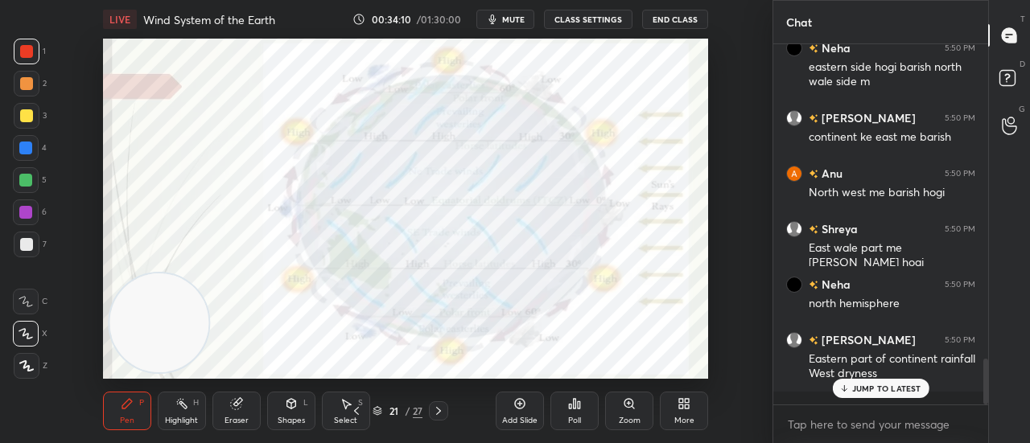
click at [851, 389] on div "JUMP TO LATEST" at bounding box center [880, 388] width 97 height 19
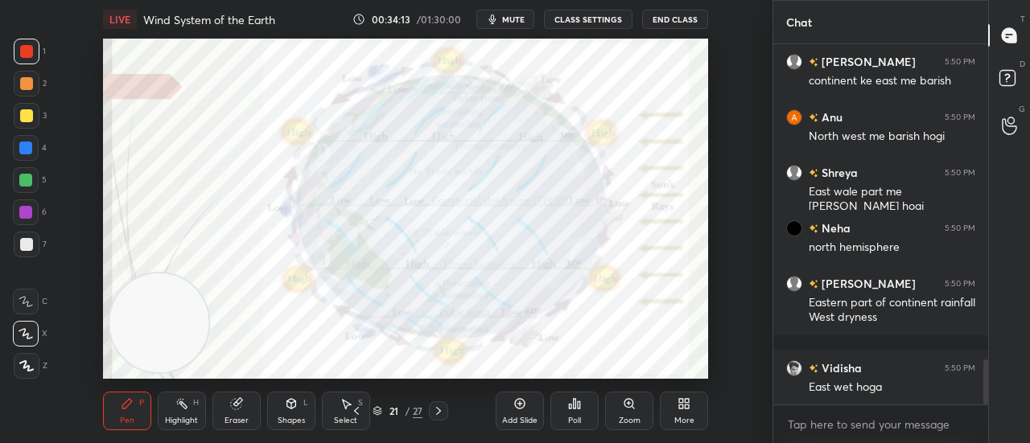
click at [437, 417] on icon at bounding box center [438, 411] width 13 height 13
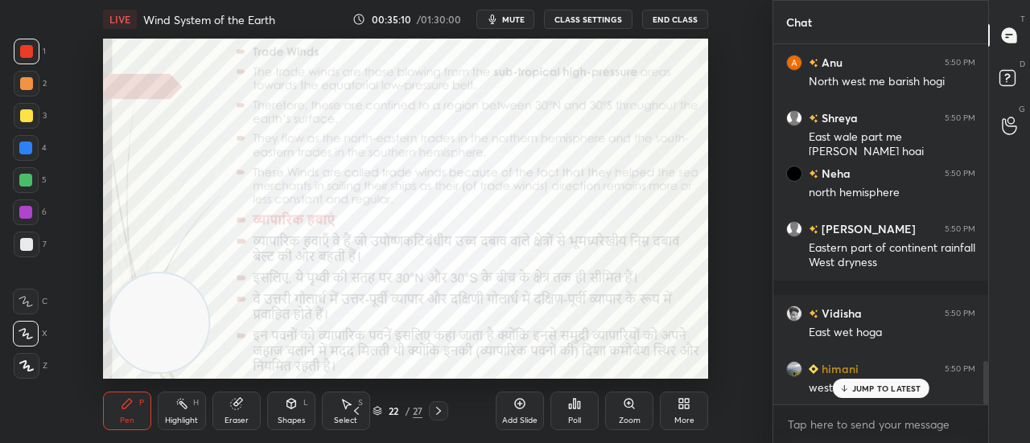
scroll to position [2638, 0]
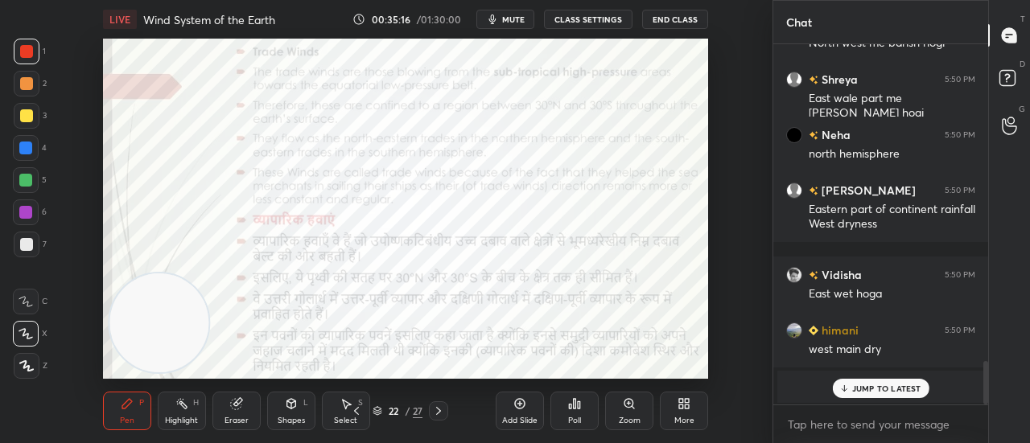
click at [442, 413] on icon at bounding box center [438, 411] width 13 height 13
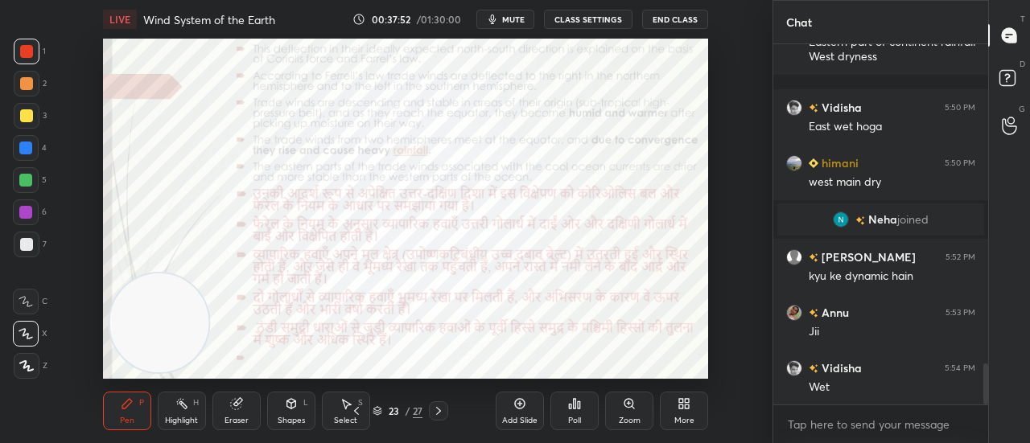
scroll to position [2860, 0]
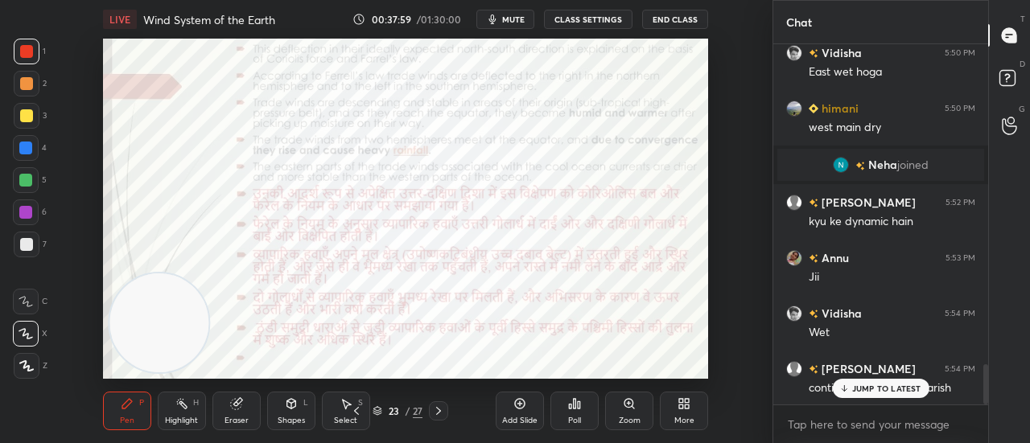
click at [857, 393] on p "JUMP TO LATEST" at bounding box center [886, 389] width 69 height 10
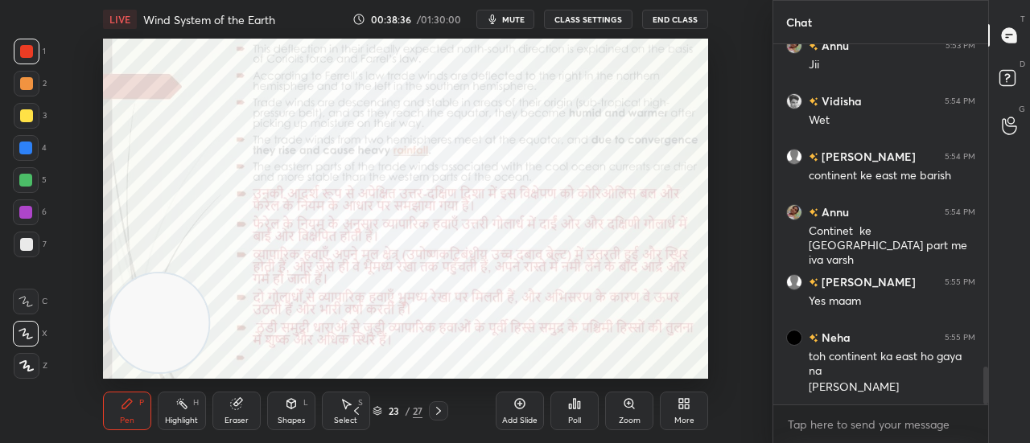
scroll to position [3142, 0]
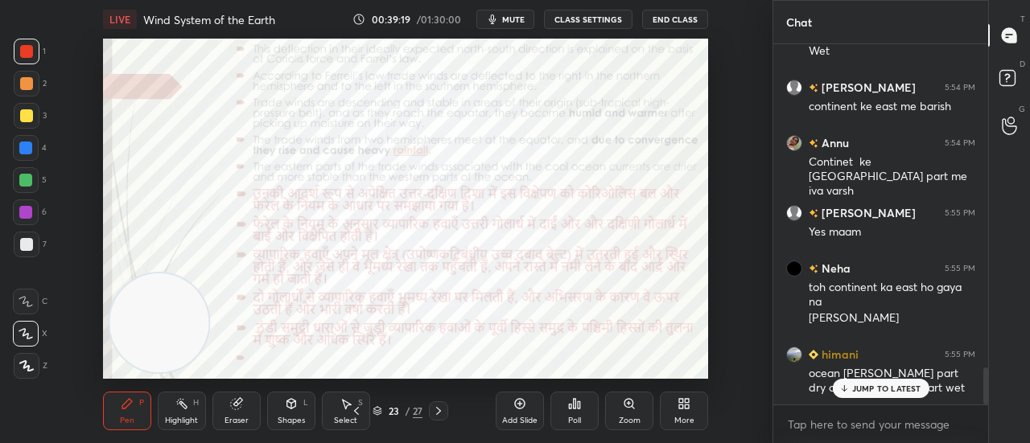
click at [904, 390] on p "JUMP TO LATEST" at bounding box center [886, 389] width 69 height 10
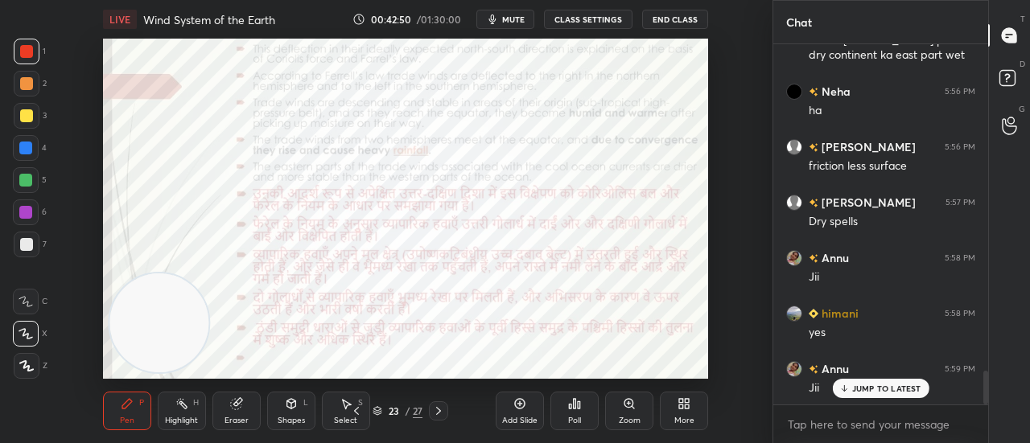
scroll to position [3546, 0]
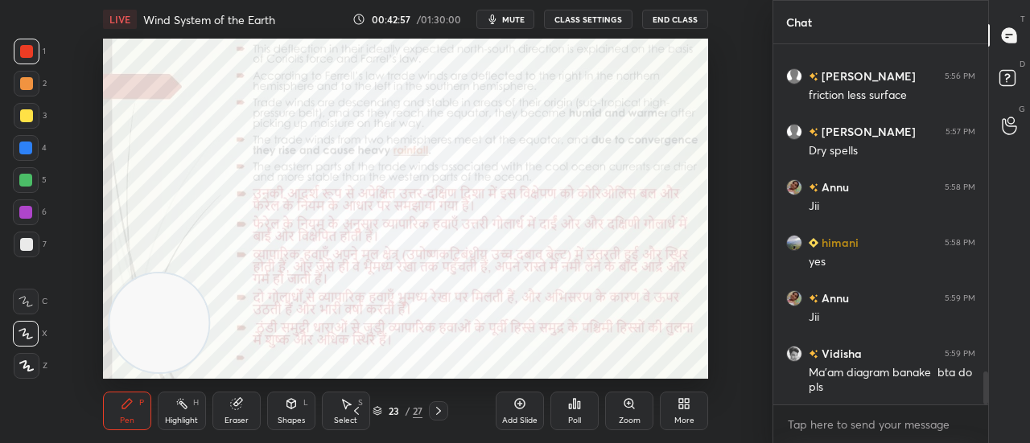
click at [359, 414] on icon at bounding box center [356, 411] width 13 height 13
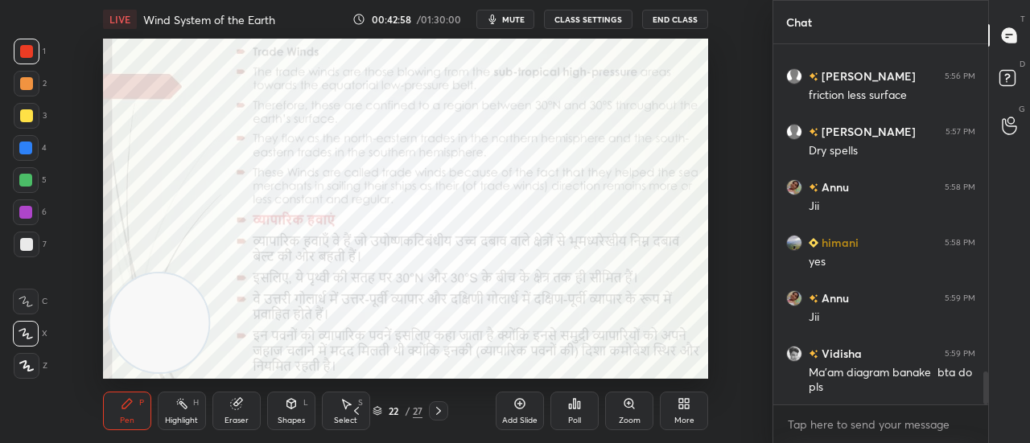
click at [359, 414] on icon at bounding box center [356, 411] width 13 height 13
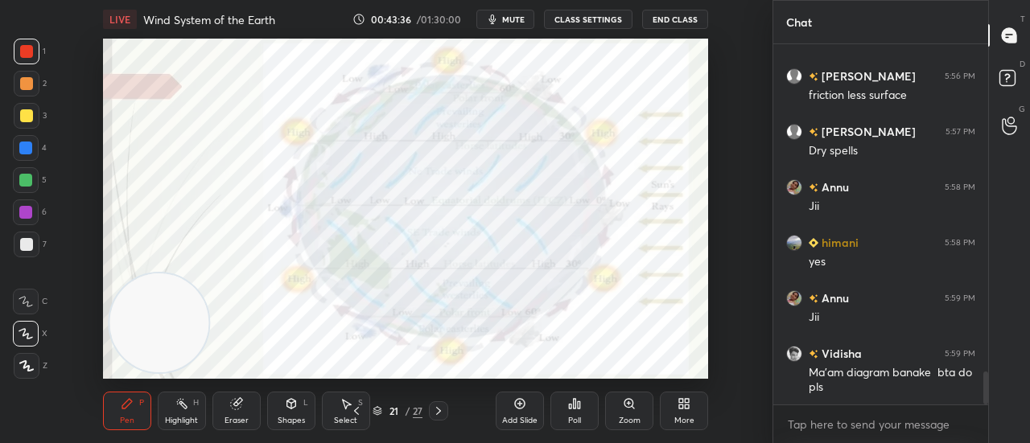
scroll to position [3584, 0]
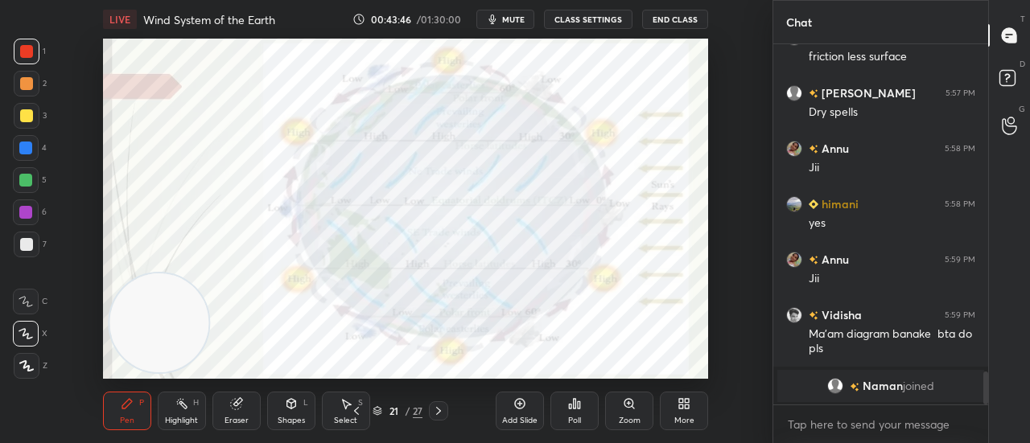
click at [352, 411] on icon at bounding box center [356, 411] width 13 height 13
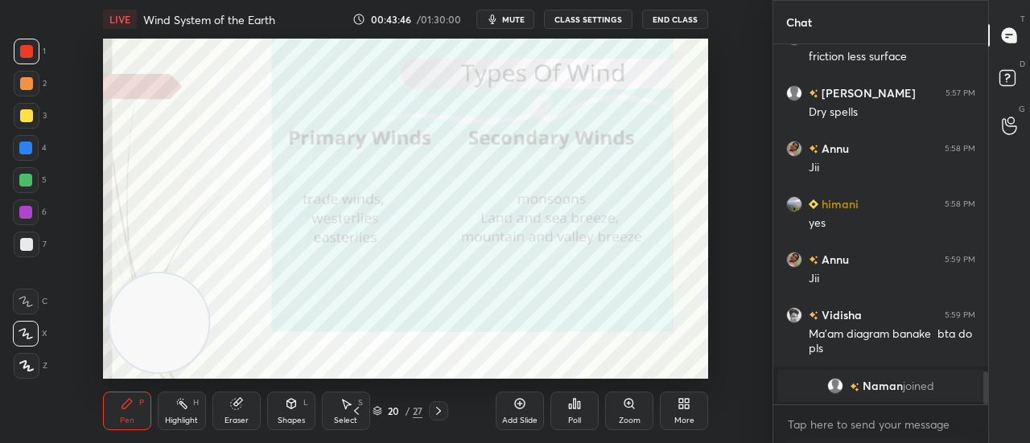
click at [352, 411] on icon at bounding box center [356, 411] width 13 height 13
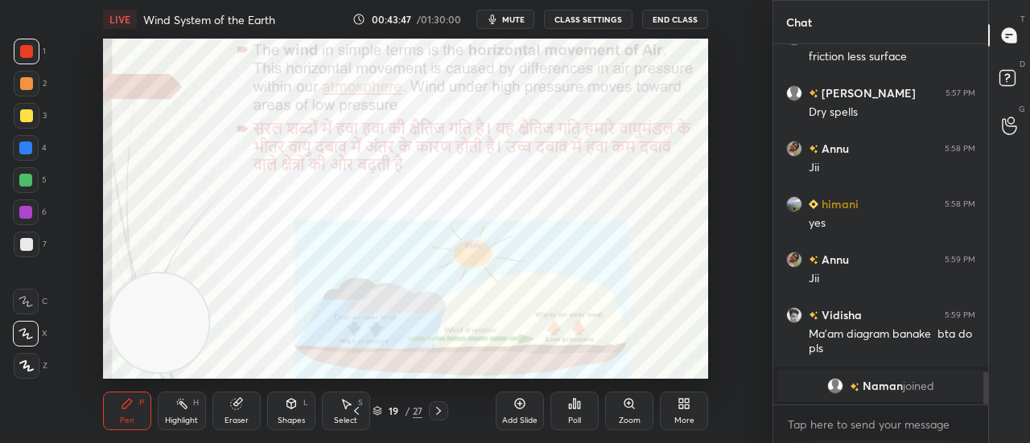
click at [352, 411] on icon at bounding box center [356, 411] width 13 height 13
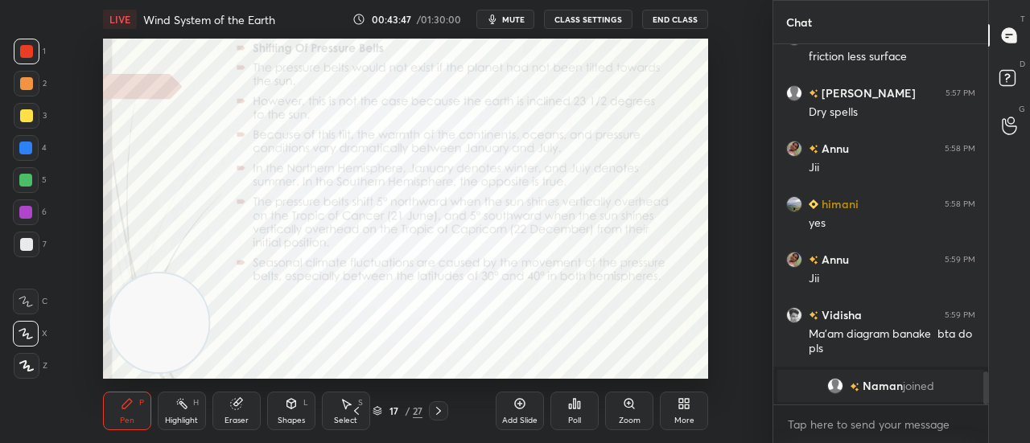
click at [352, 411] on icon at bounding box center [356, 411] width 13 height 13
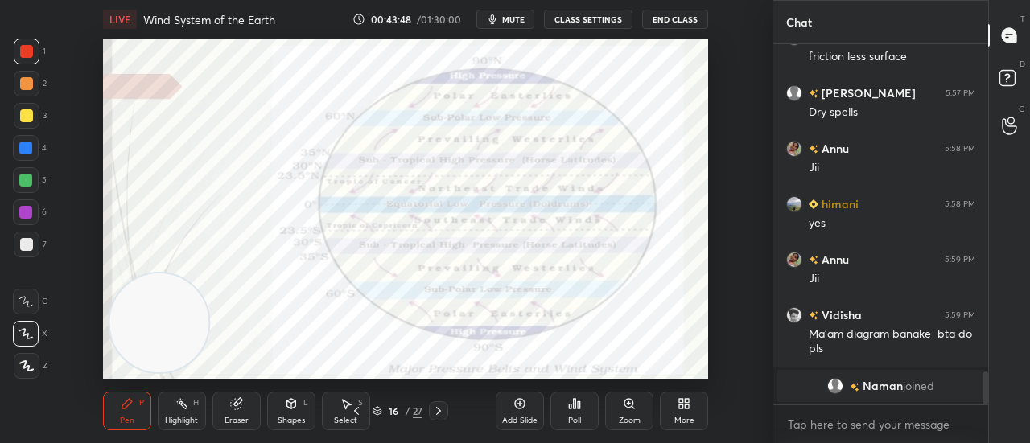
click at [352, 411] on icon at bounding box center [356, 411] width 13 height 13
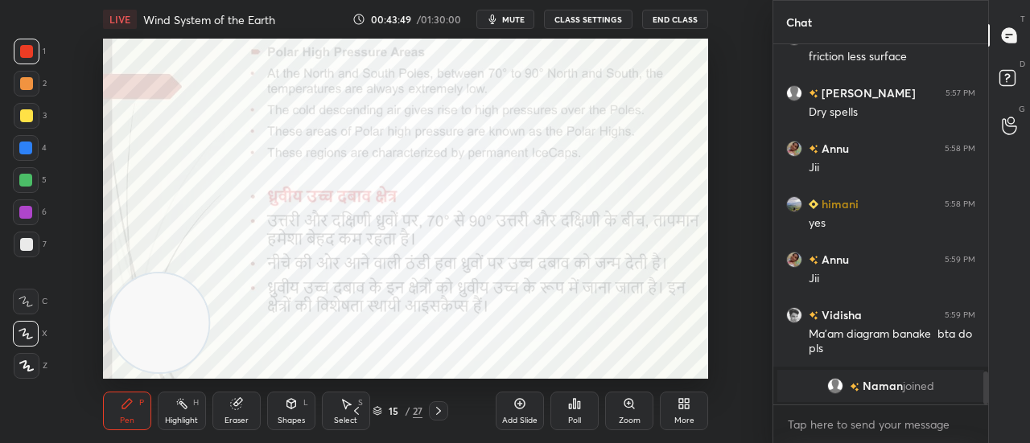
click at [352, 411] on icon at bounding box center [356, 411] width 13 height 13
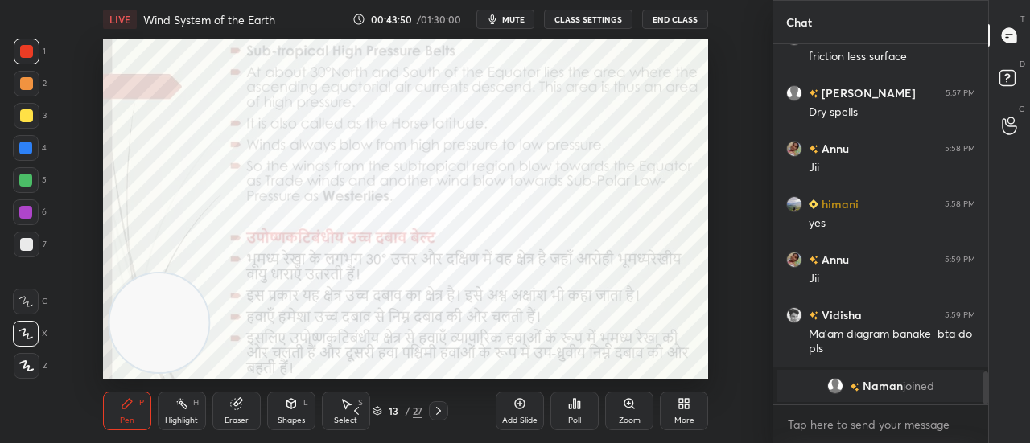
click at [352, 411] on icon at bounding box center [356, 411] width 13 height 13
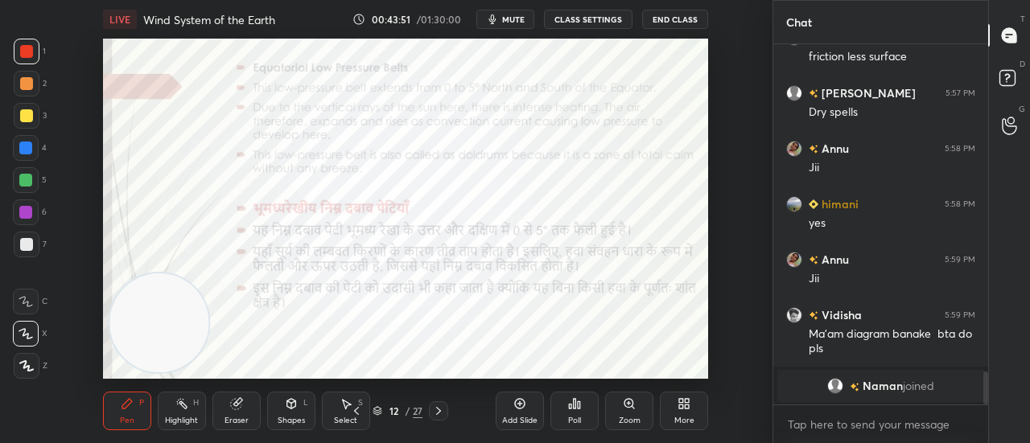
click at [352, 411] on icon at bounding box center [356, 411] width 13 height 13
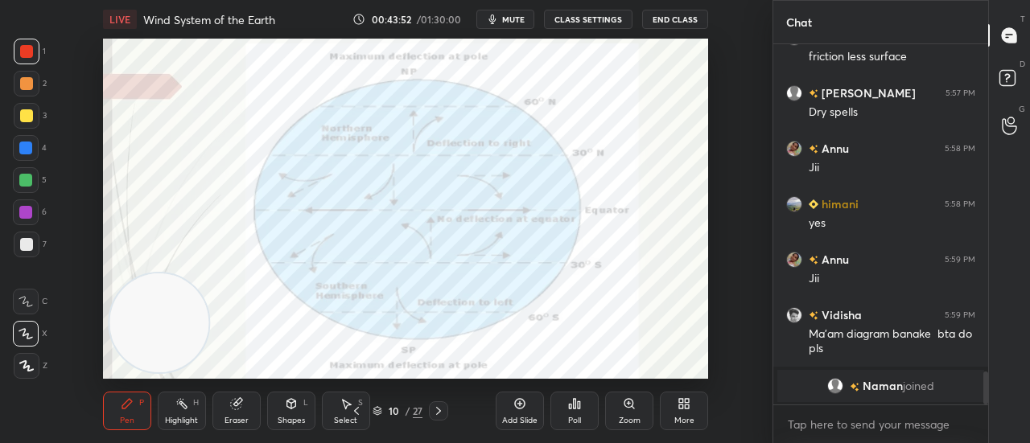
click at [352, 411] on icon at bounding box center [356, 411] width 13 height 13
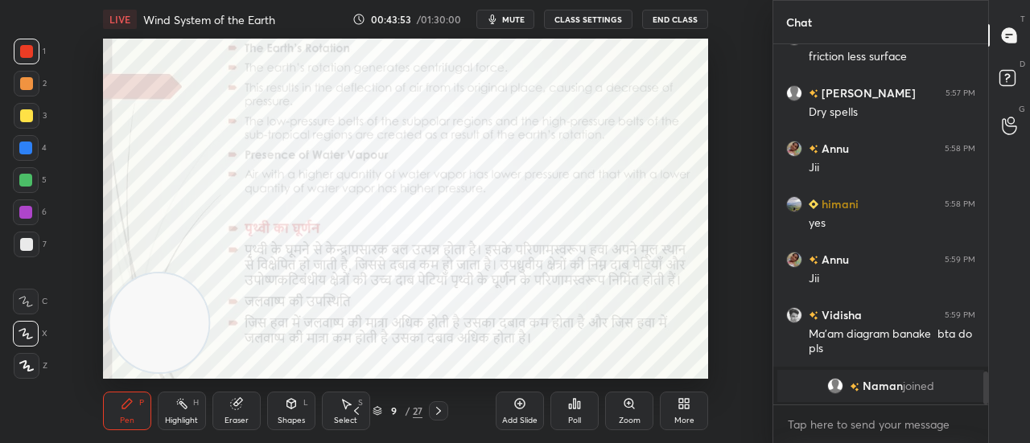
click at [352, 411] on icon at bounding box center [356, 411] width 13 height 13
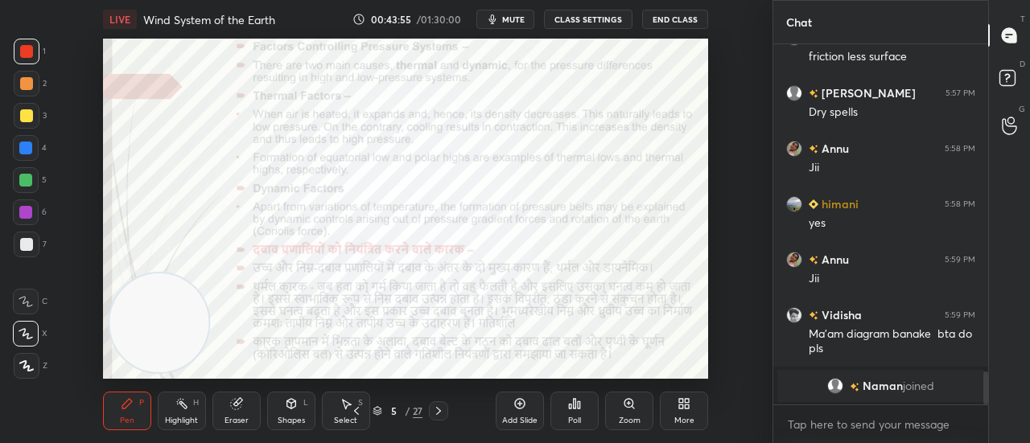
click at [352, 411] on icon at bounding box center [356, 411] width 13 height 13
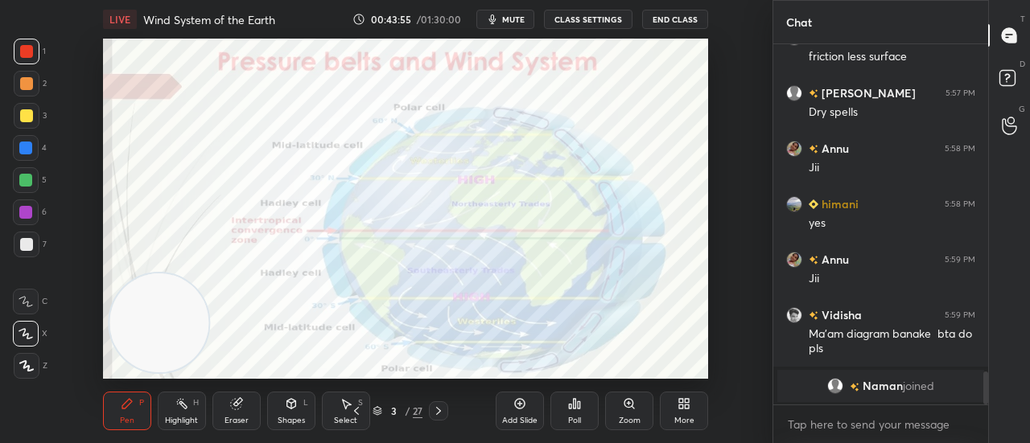
click at [352, 411] on icon at bounding box center [356, 411] width 13 height 13
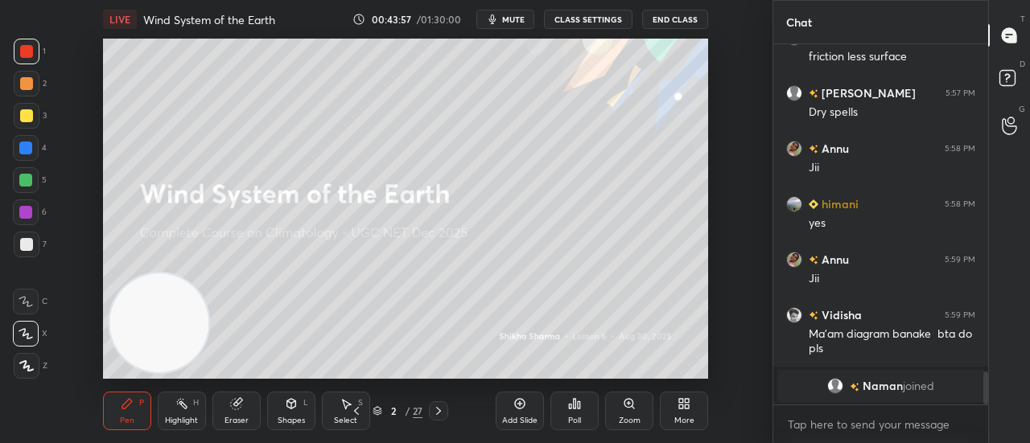
click at [435, 410] on icon at bounding box center [438, 411] width 13 height 13
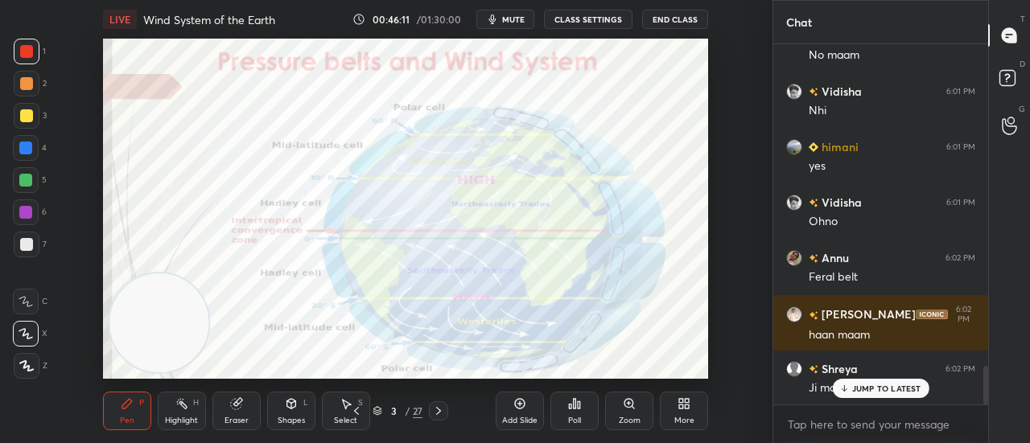
scroll to position [3088, 0]
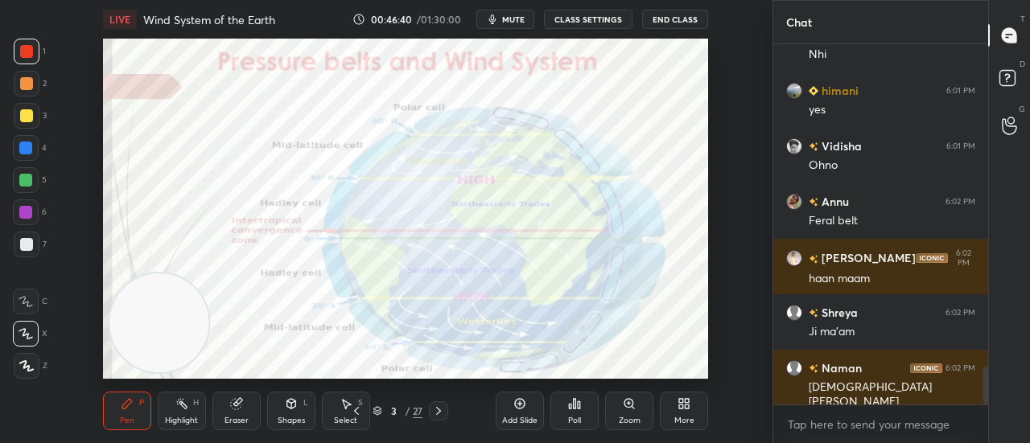
click at [438, 410] on icon at bounding box center [438, 411] width 5 height 8
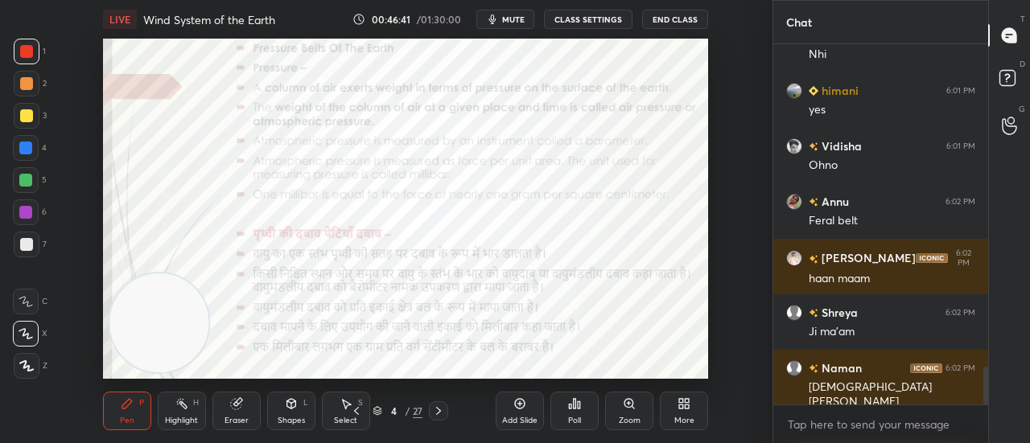
click at [438, 410] on icon at bounding box center [438, 411] width 5 height 8
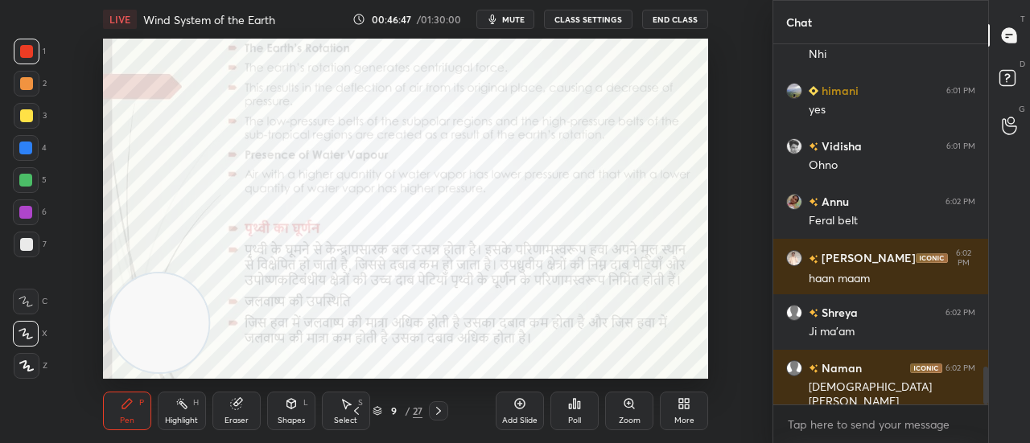
click at [438, 410] on icon at bounding box center [438, 411] width 5 height 8
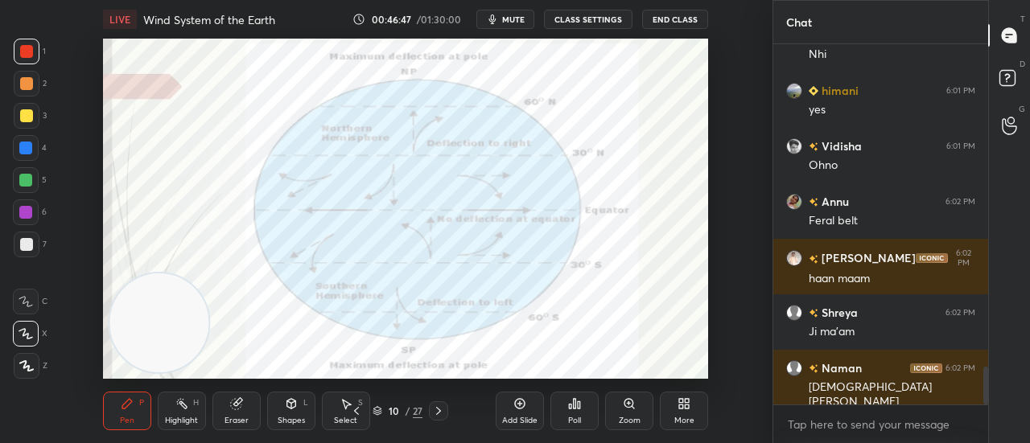
click at [438, 410] on icon at bounding box center [438, 411] width 5 height 8
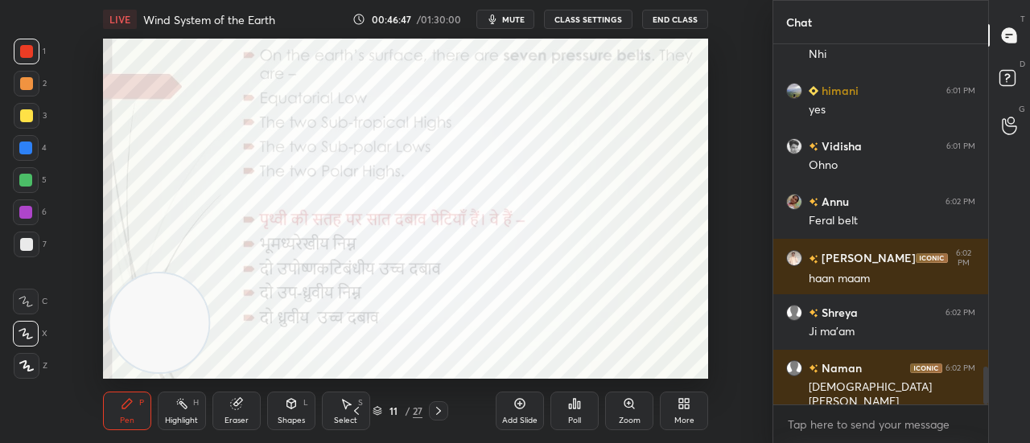
click at [438, 410] on icon at bounding box center [438, 411] width 5 height 8
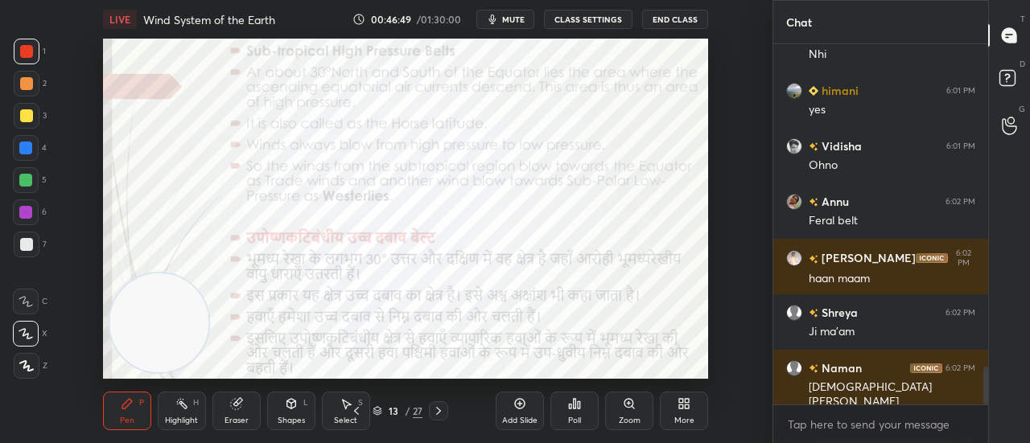
click at [438, 410] on icon at bounding box center [438, 411] width 5 height 8
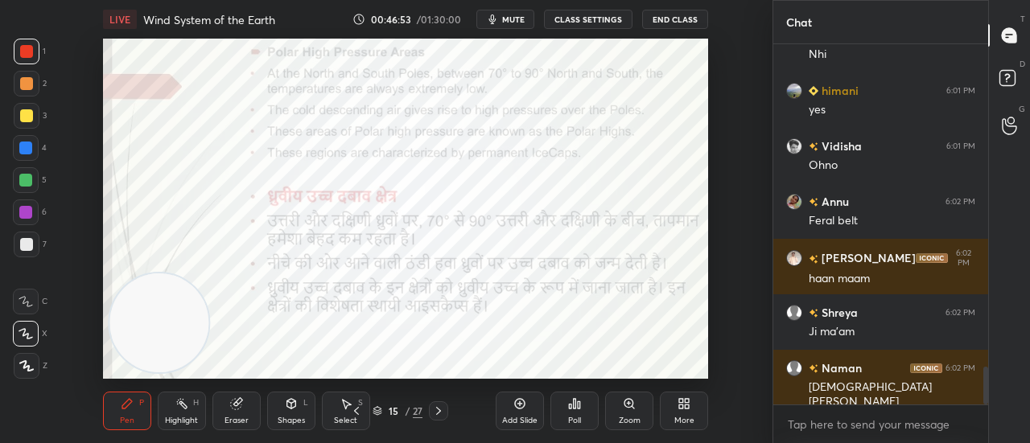
click at [438, 410] on icon at bounding box center [438, 411] width 5 height 8
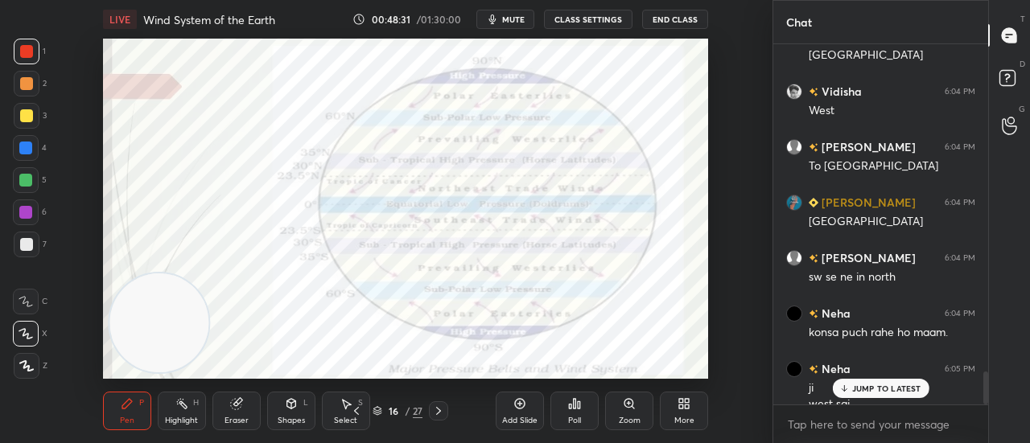
scroll to position [3603, 0]
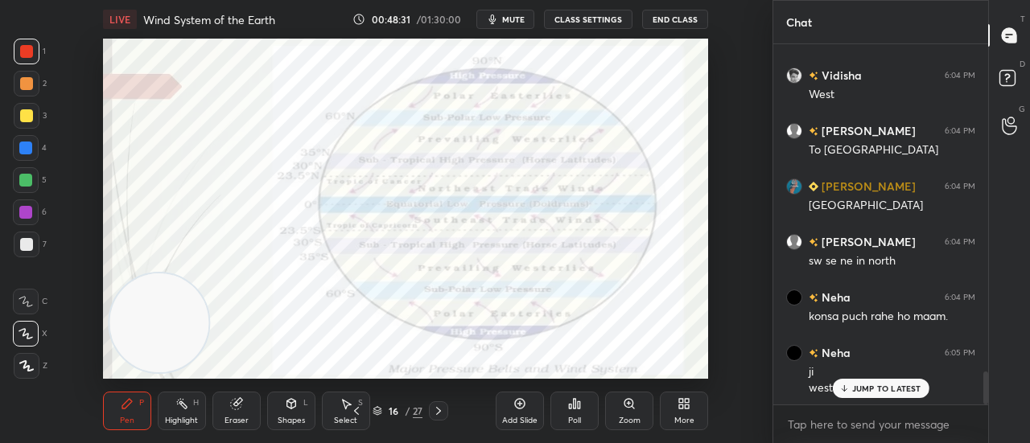
click at [440, 410] on icon at bounding box center [438, 411] width 5 height 8
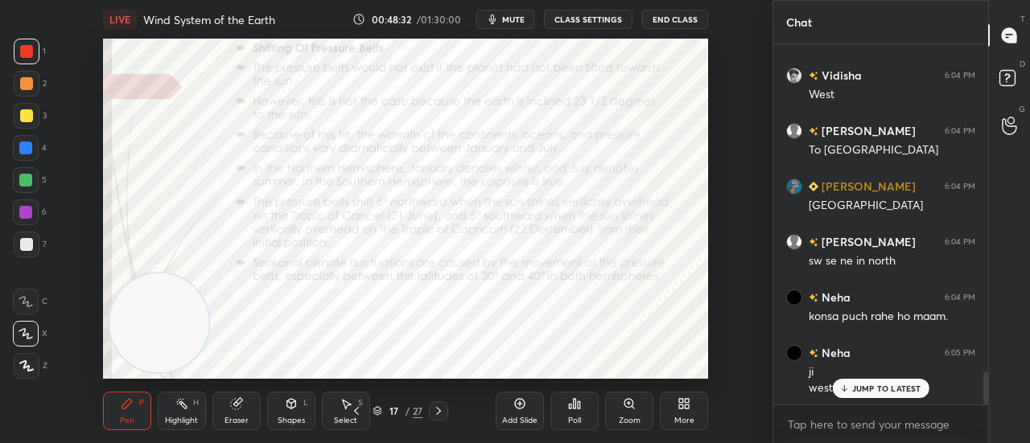
click at [440, 410] on icon at bounding box center [438, 411] width 5 height 8
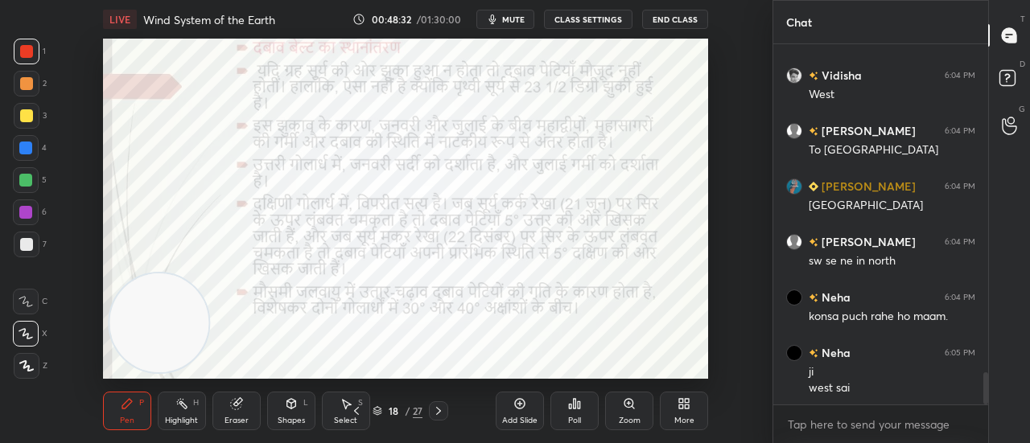
scroll to position [3660, 0]
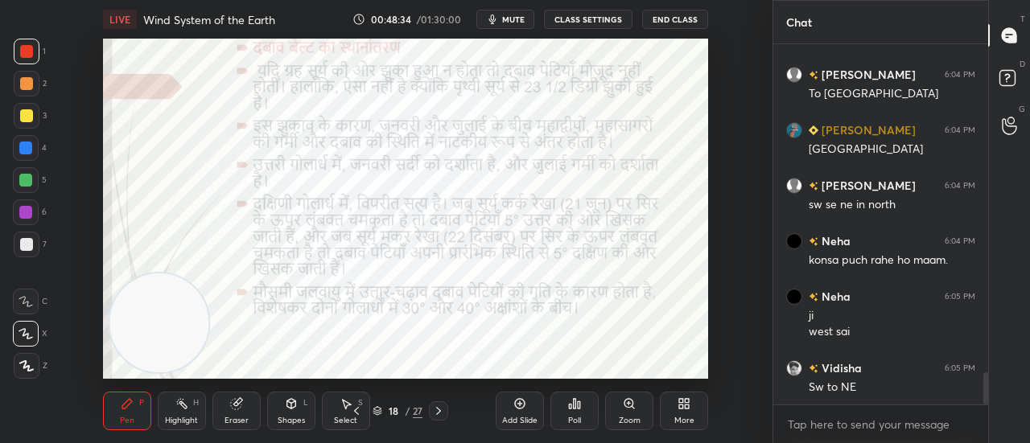
click at [440, 410] on icon at bounding box center [438, 411] width 5 height 8
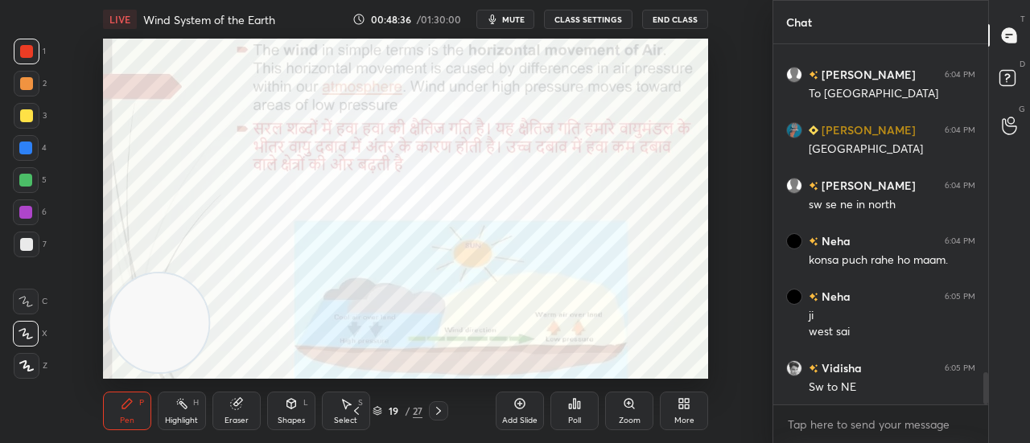
click at [440, 410] on icon at bounding box center [438, 411] width 5 height 8
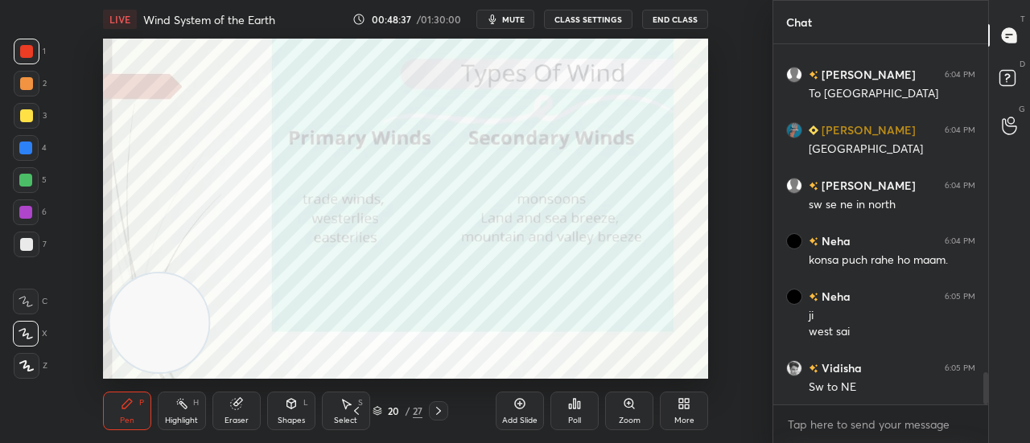
click at [440, 410] on icon at bounding box center [438, 411] width 5 height 8
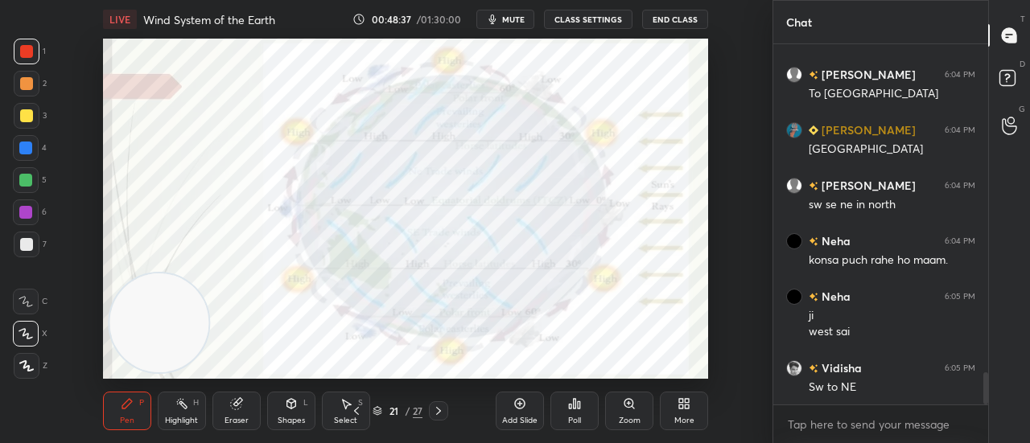
click at [440, 410] on icon at bounding box center [438, 411] width 5 height 8
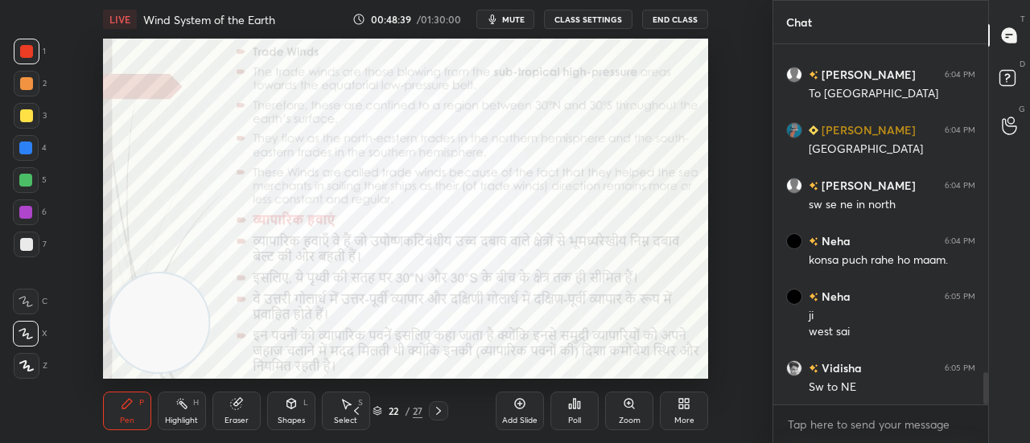
click at [440, 410] on icon at bounding box center [438, 411] width 5 height 8
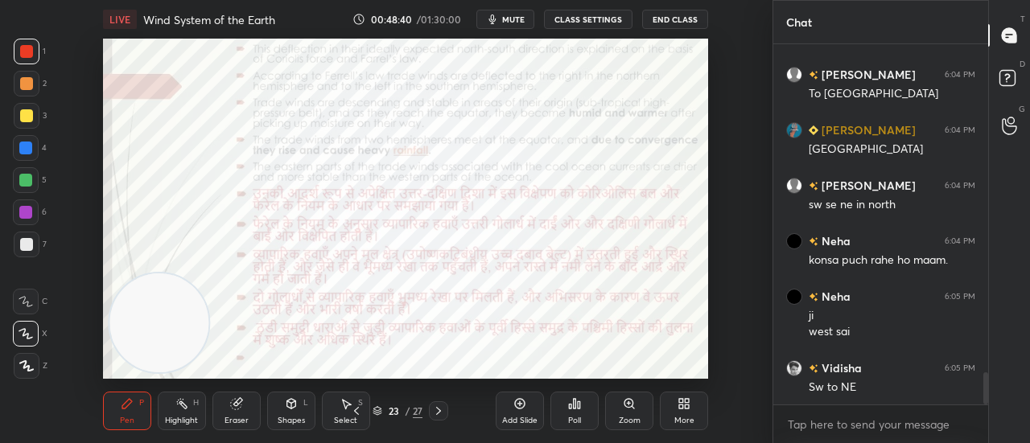
click at [440, 410] on icon at bounding box center [438, 411] width 5 height 8
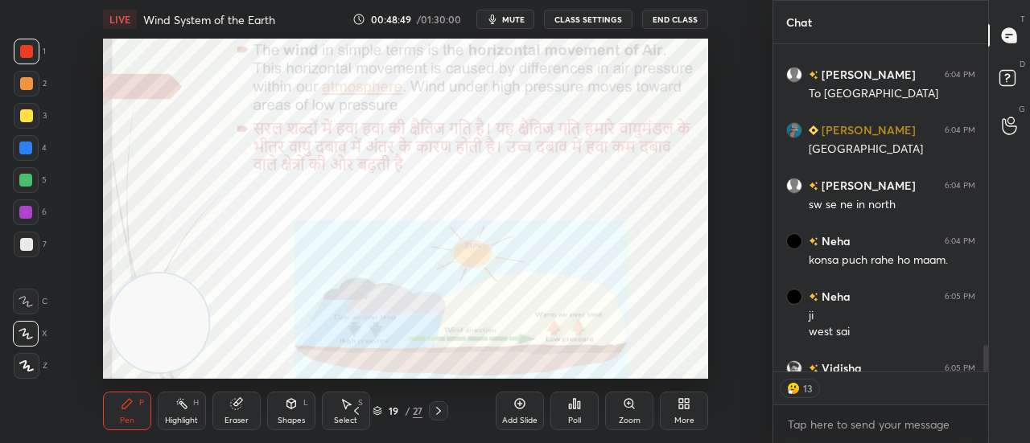
scroll to position [3709, 0]
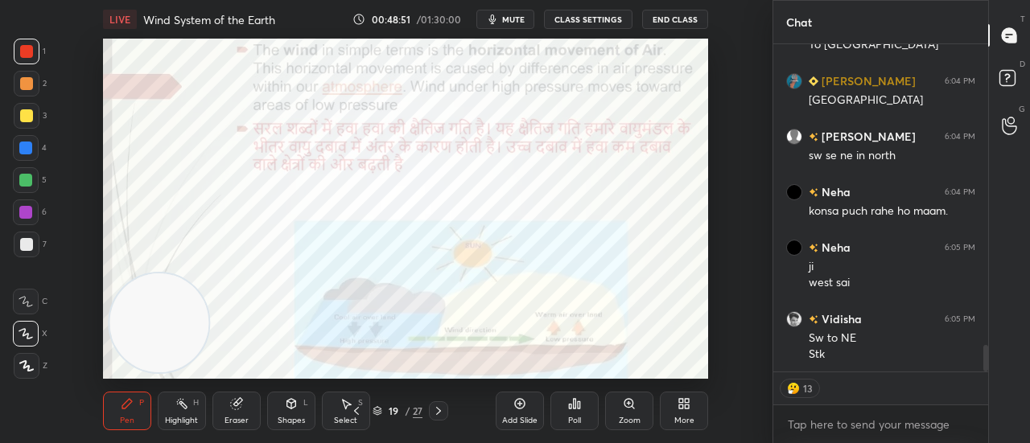
click at [441, 410] on icon at bounding box center [438, 411] width 13 height 13
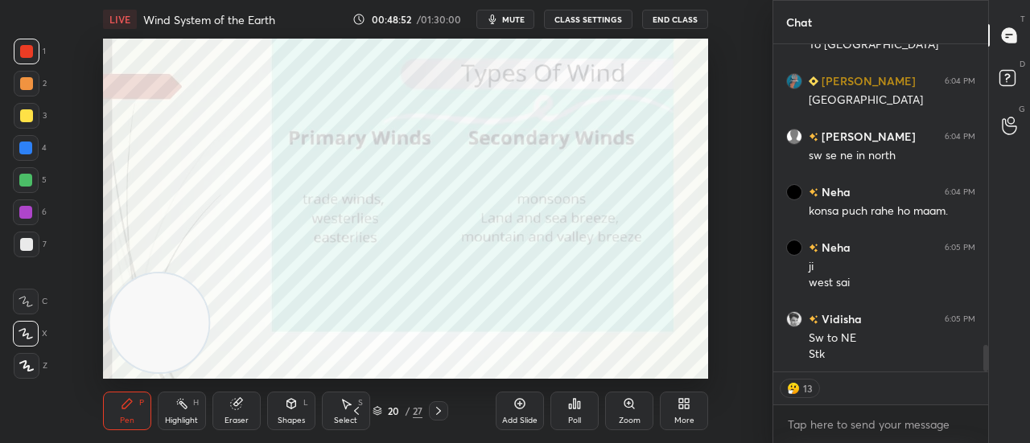
click at [441, 410] on icon at bounding box center [438, 411] width 13 height 13
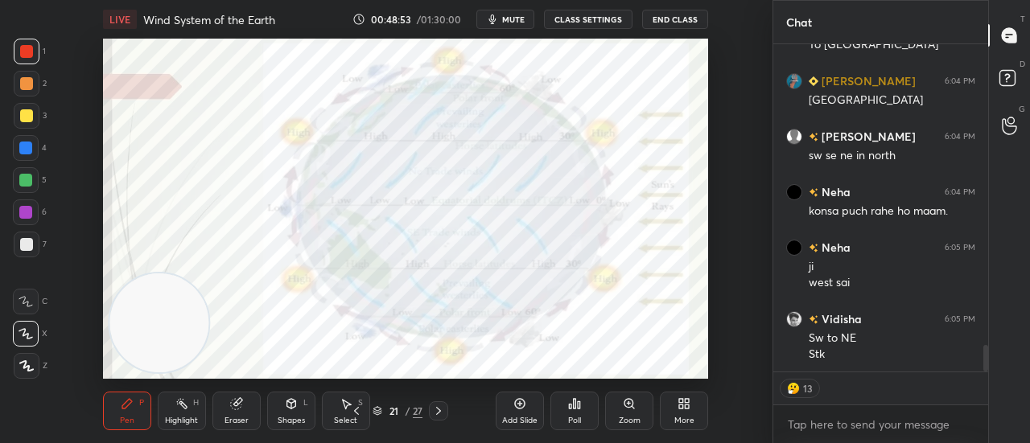
click at [441, 410] on icon at bounding box center [438, 411] width 13 height 13
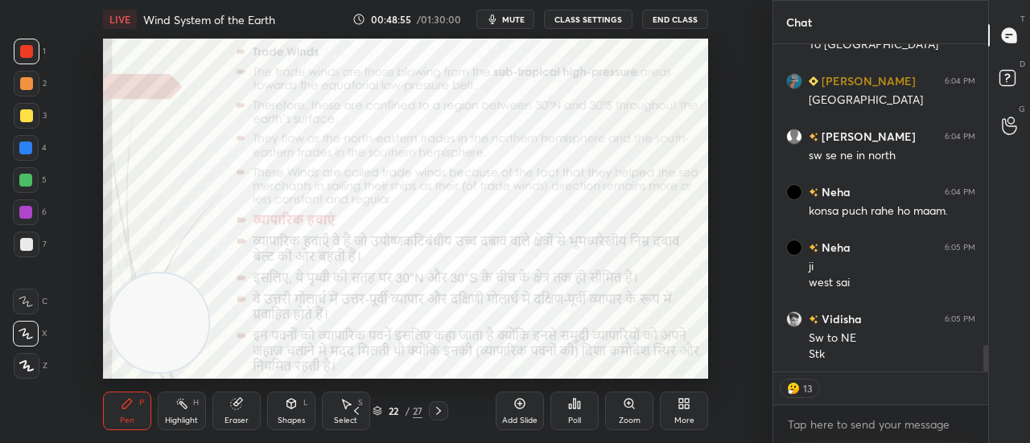
click at [435, 410] on icon at bounding box center [438, 411] width 13 height 13
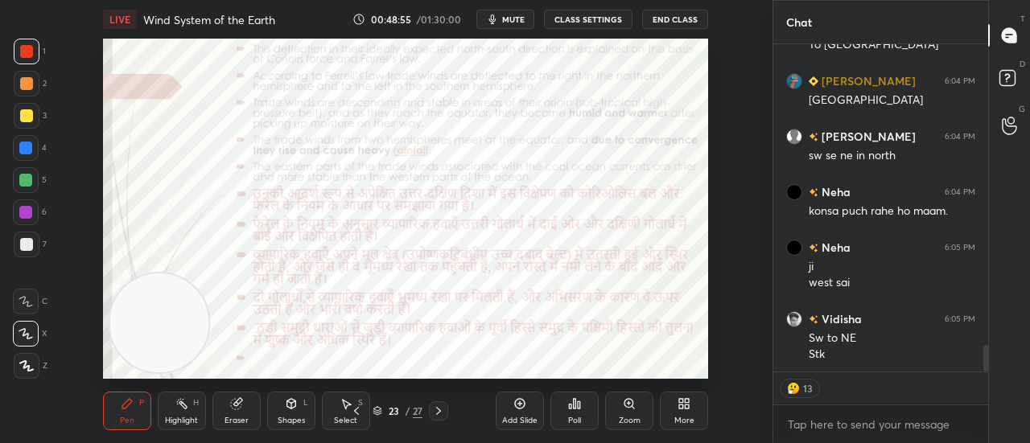
click at [435, 410] on icon at bounding box center [438, 411] width 13 height 13
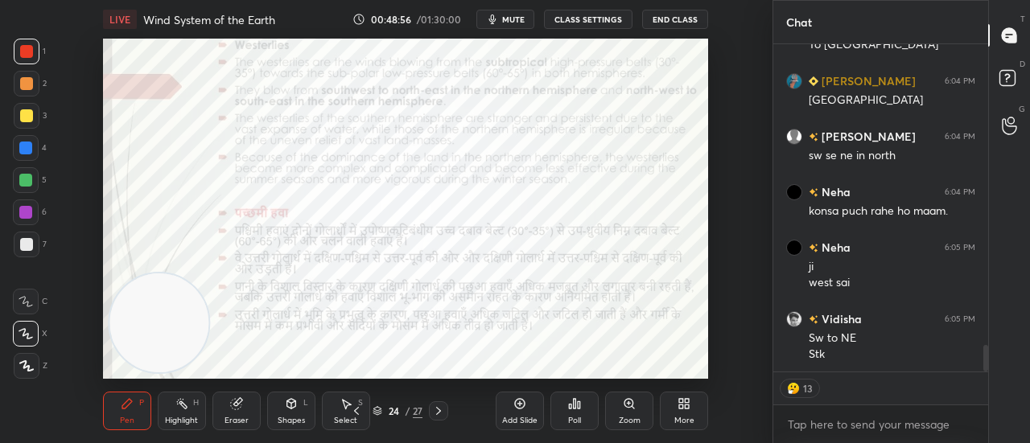
click at [435, 410] on icon at bounding box center [438, 411] width 13 height 13
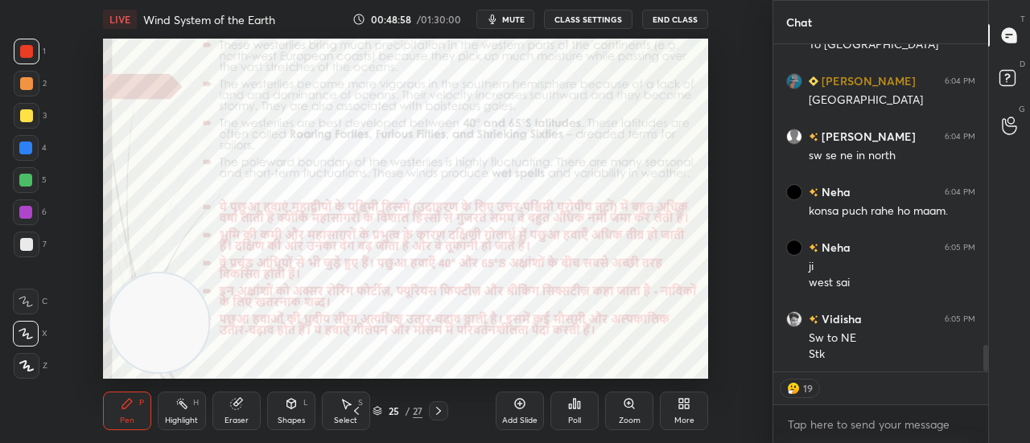
click at [361, 410] on icon at bounding box center [356, 411] width 13 height 13
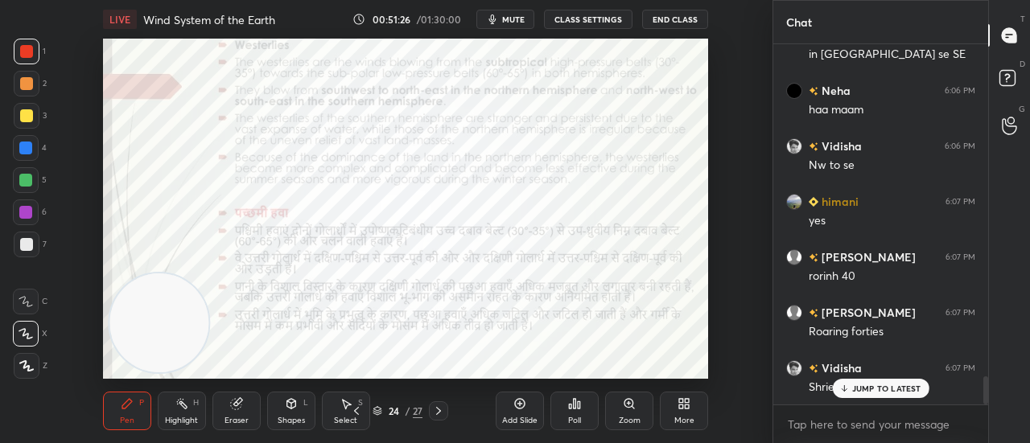
scroll to position [4205, 0]
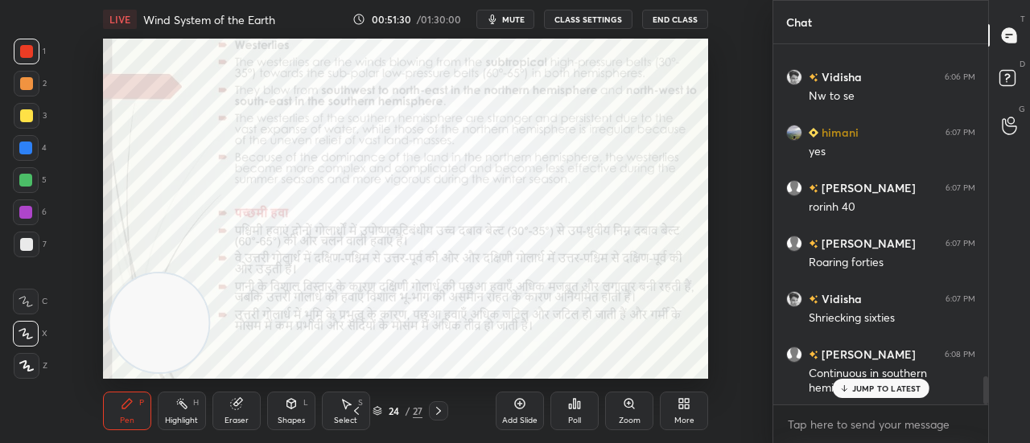
click at [851, 389] on div "JUMP TO LATEST" at bounding box center [880, 388] width 97 height 19
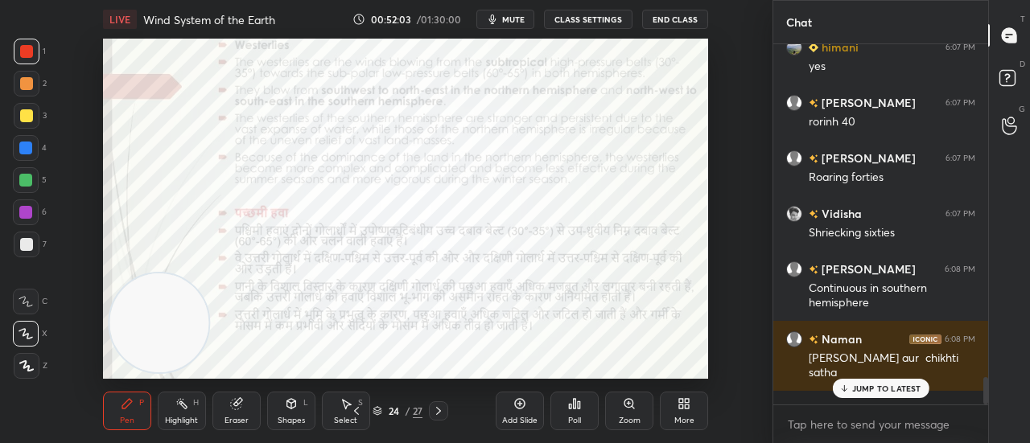
scroll to position [4345, 0]
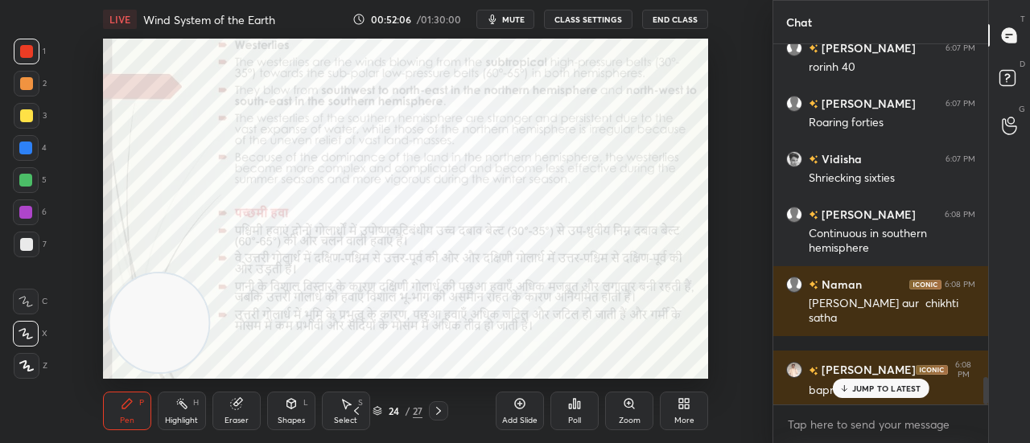
click at [873, 393] on p "JUMP TO LATEST" at bounding box center [886, 389] width 69 height 10
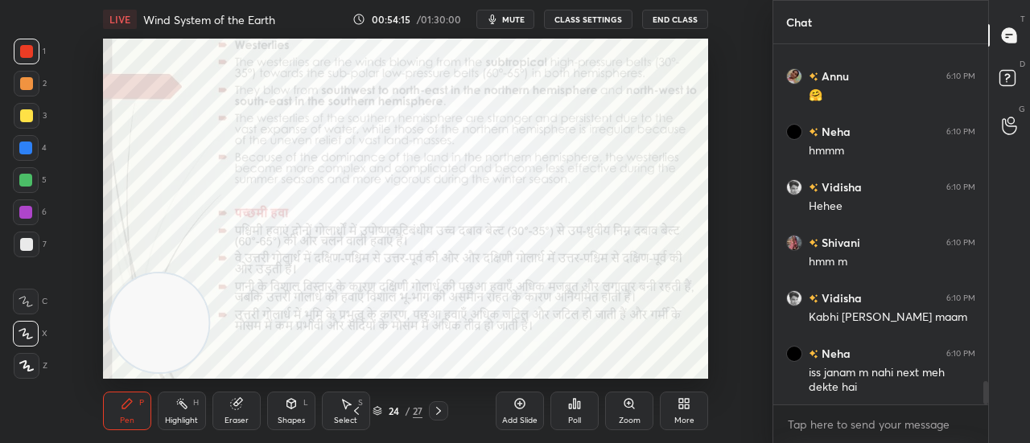
scroll to position [5263, 0]
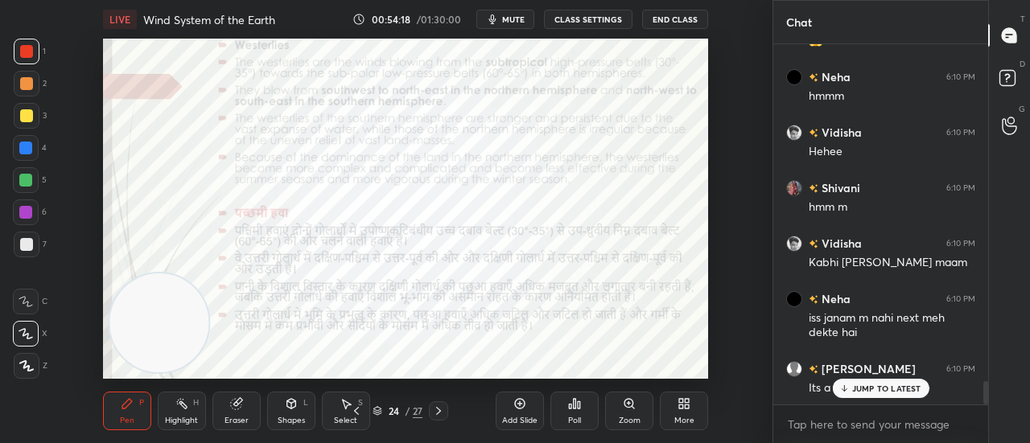
click at [888, 388] on p "JUMP TO LATEST" at bounding box center [886, 389] width 69 height 10
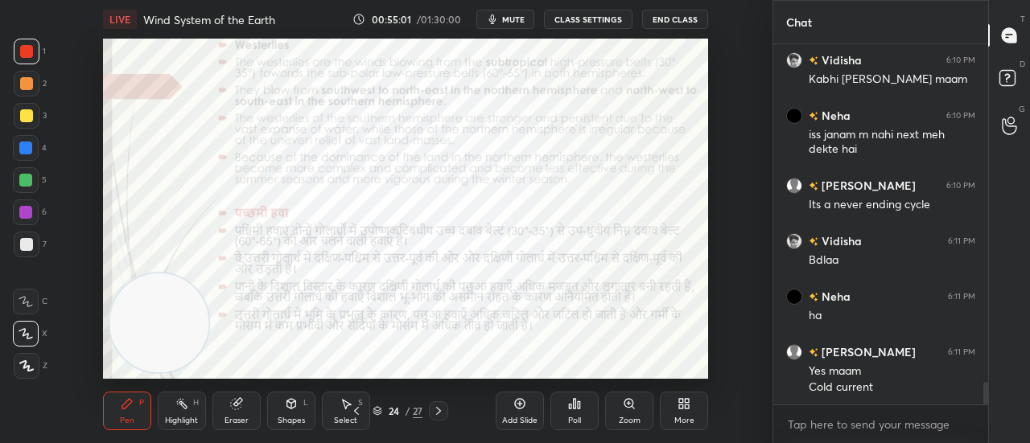
scroll to position [5501, 0]
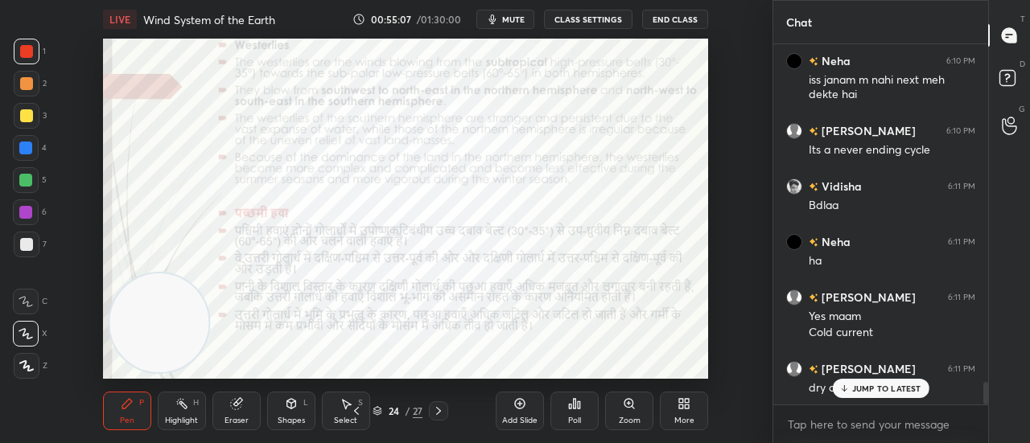
click at [864, 384] on p "JUMP TO LATEST" at bounding box center [886, 389] width 69 height 10
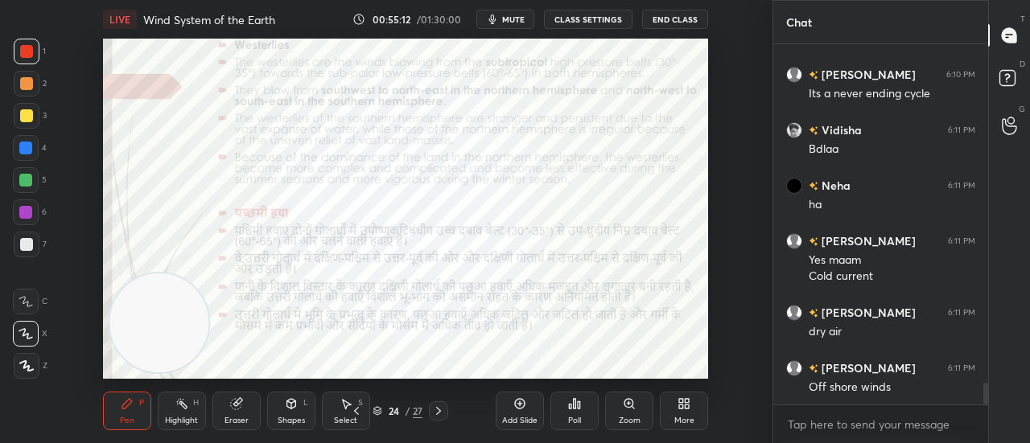
scroll to position [5612, 0]
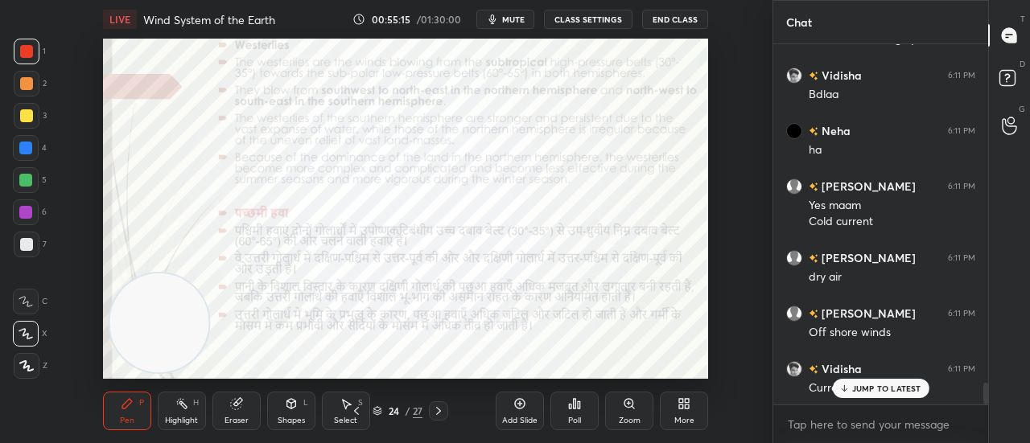
click at [873, 393] on p "JUMP TO LATEST" at bounding box center [886, 389] width 69 height 10
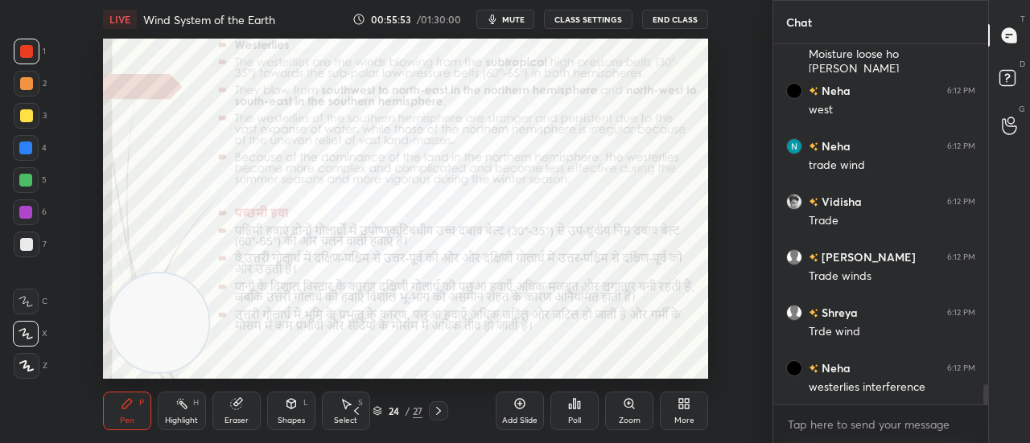
scroll to position [6293, 0]
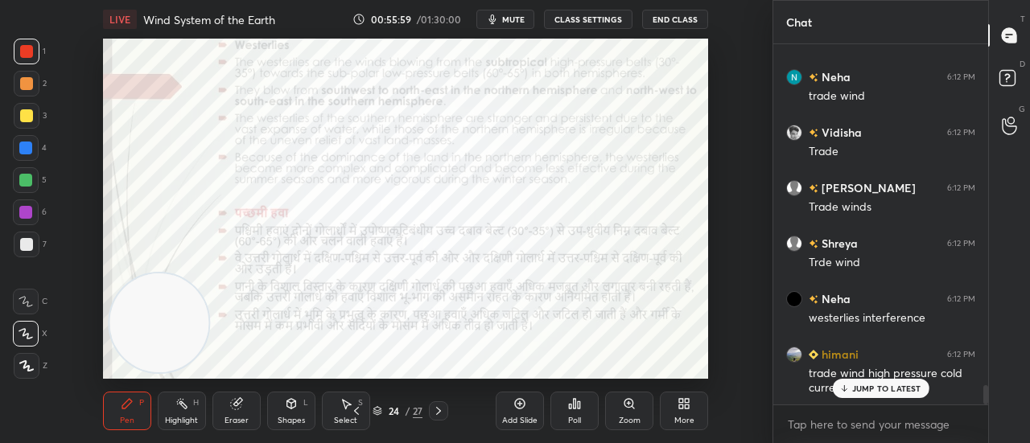
click at [875, 381] on div "JUMP TO LATEST" at bounding box center [880, 388] width 97 height 19
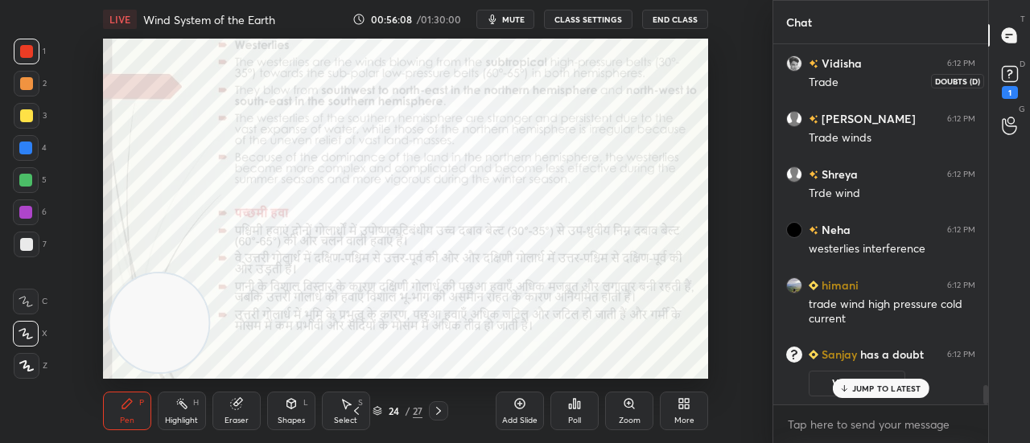
click at [1008, 88] on div "1" at bounding box center [1010, 92] width 16 height 13
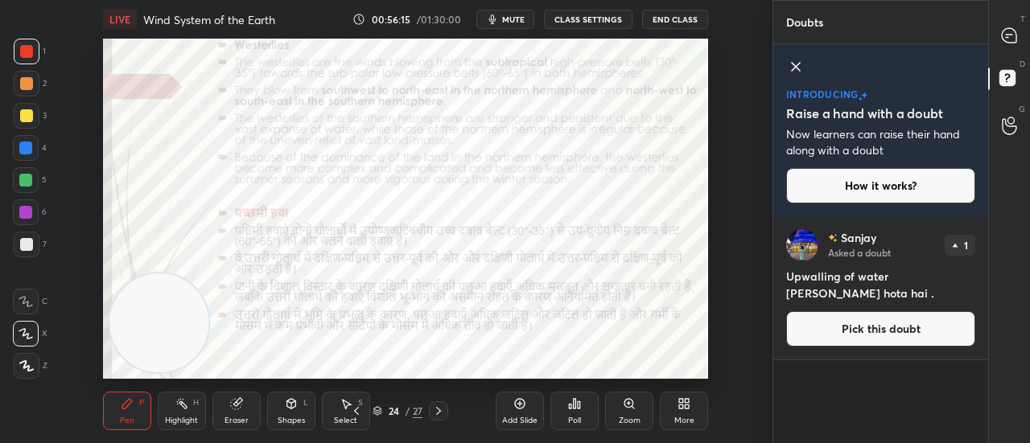
click at [796, 72] on icon at bounding box center [795, 66] width 19 height 19
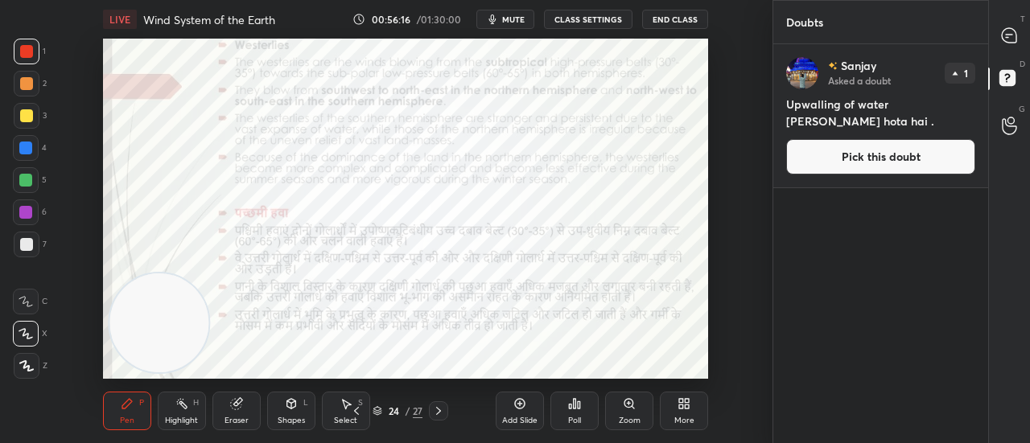
click at [751, 101] on div "Setting up your live class Poll for secs No correct answer Start poll" at bounding box center [406, 209] width 708 height 340
click at [1011, 35] on icon at bounding box center [1009, 35] width 14 height 14
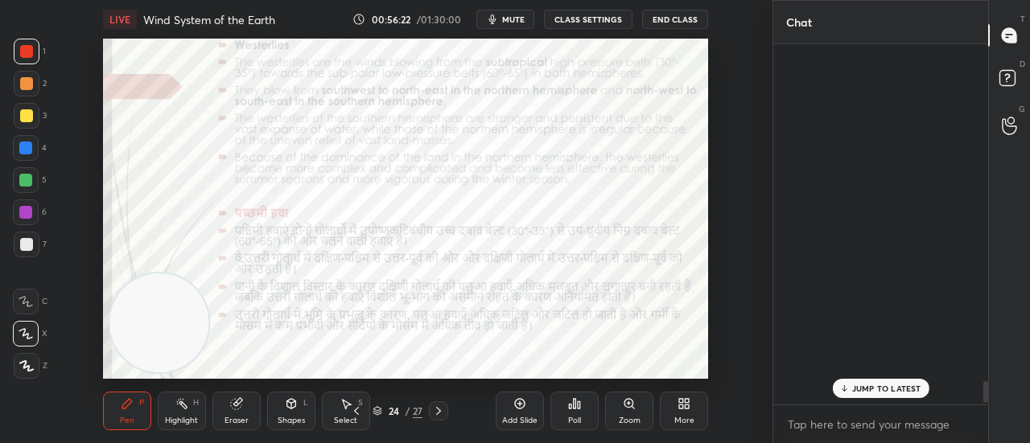
scroll to position [356, 210]
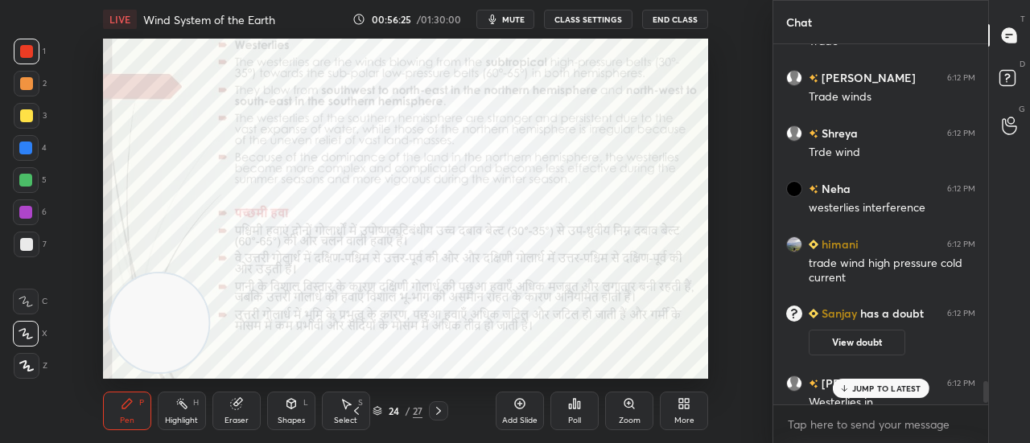
click at [880, 387] on p "JUMP TO LATEST" at bounding box center [886, 389] width 69 height 10
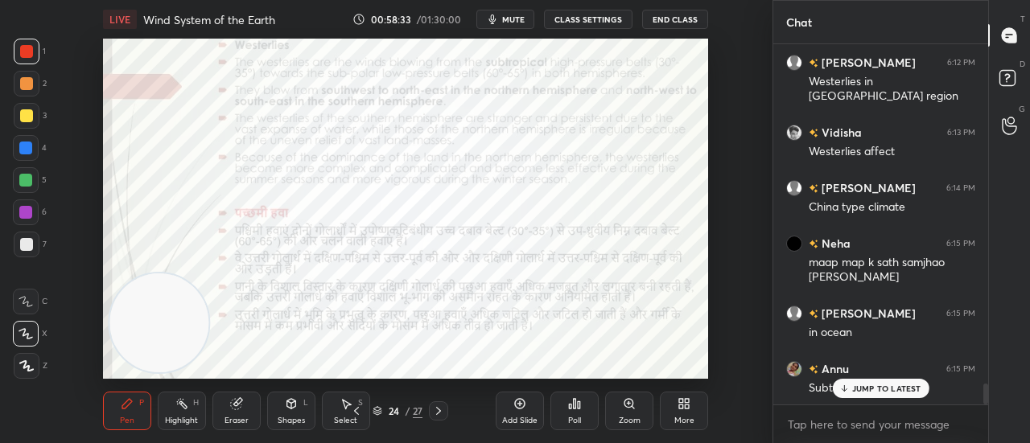
scroll to position [5960, 0]
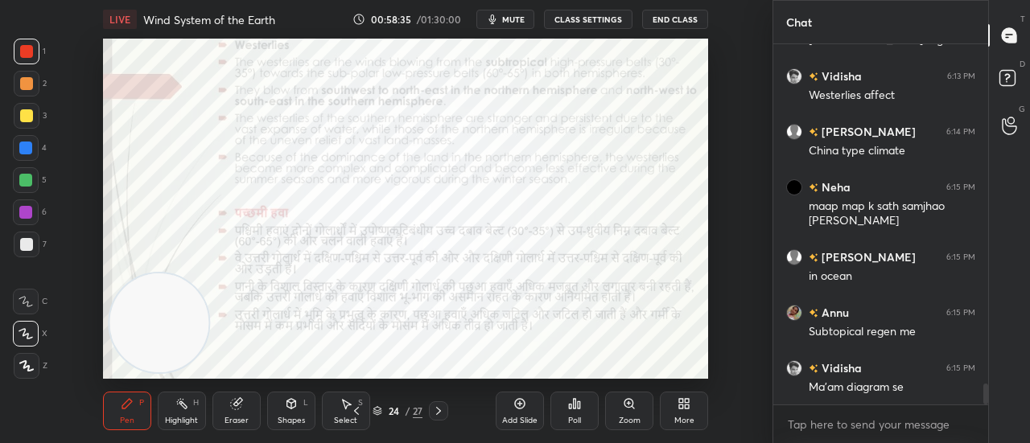
click at [432, 417] on icon at bounding box center [438, 411] width 13 height 13
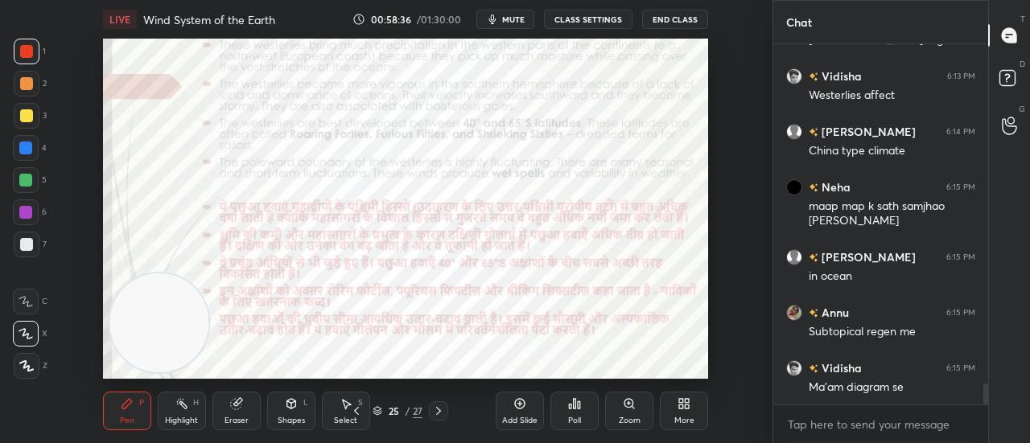
click at [432, 417] on icon at bounding box center [438, 411] width 13 height 13
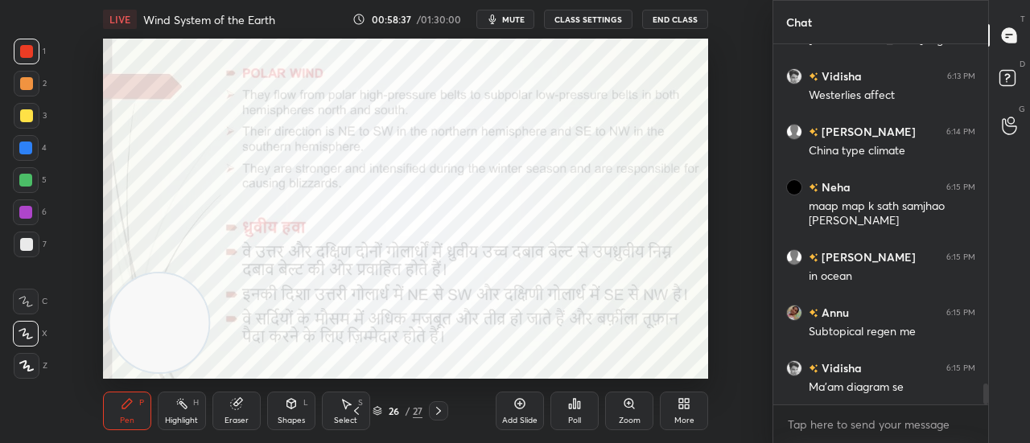
click at [433, 416] on icon at bounding box center [438, 411] width 13 height 13
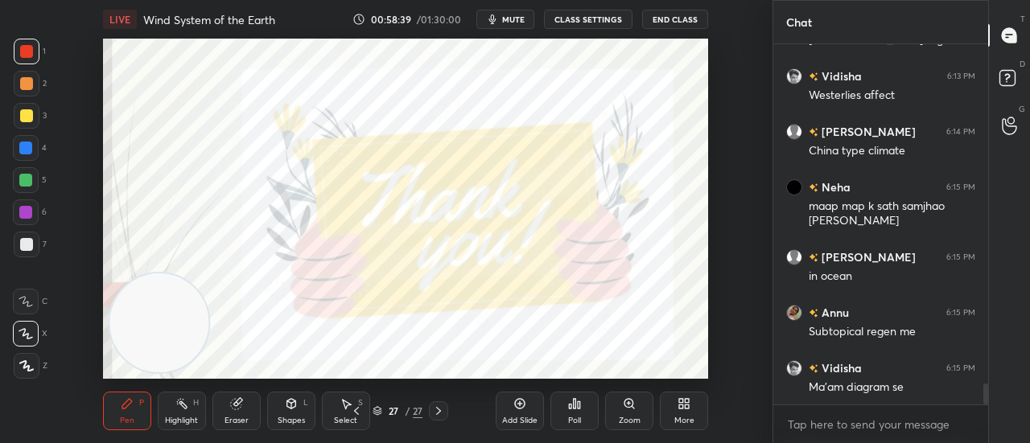
click at [357, 408] on icon at bounding box center [356, 411] width 5 height 8
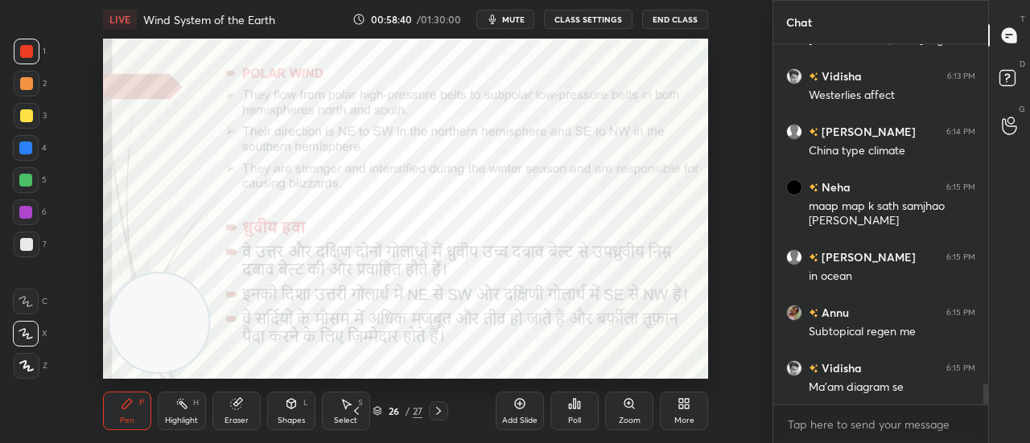
click at [357, 408] on icon at bounding box center [356, 411] width 5 height 8
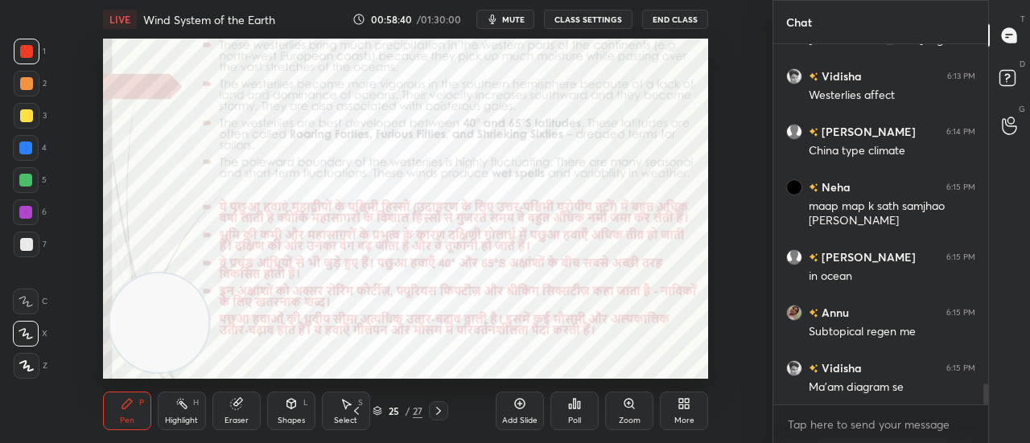
click at [357, 408] on icon at bounding box center [356, 411] width 5 height 8
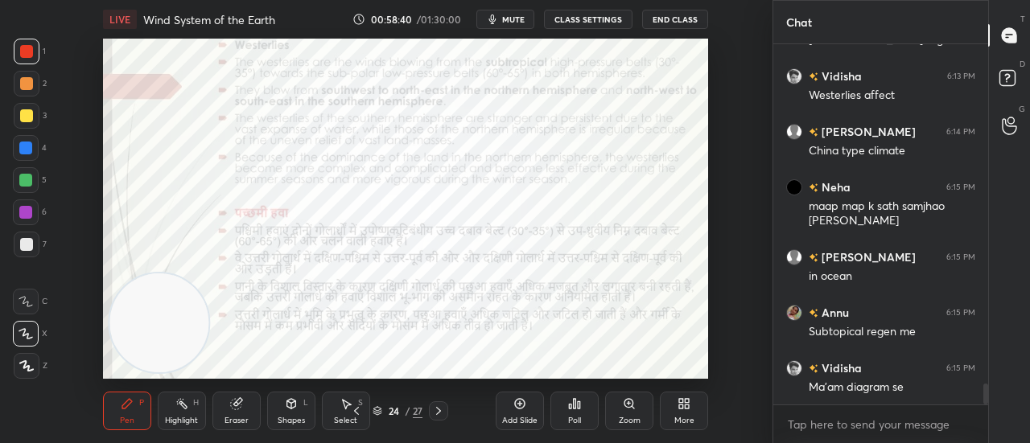
click at [357, 408] on icon at bounding box center [356, 411] width 5 height 8
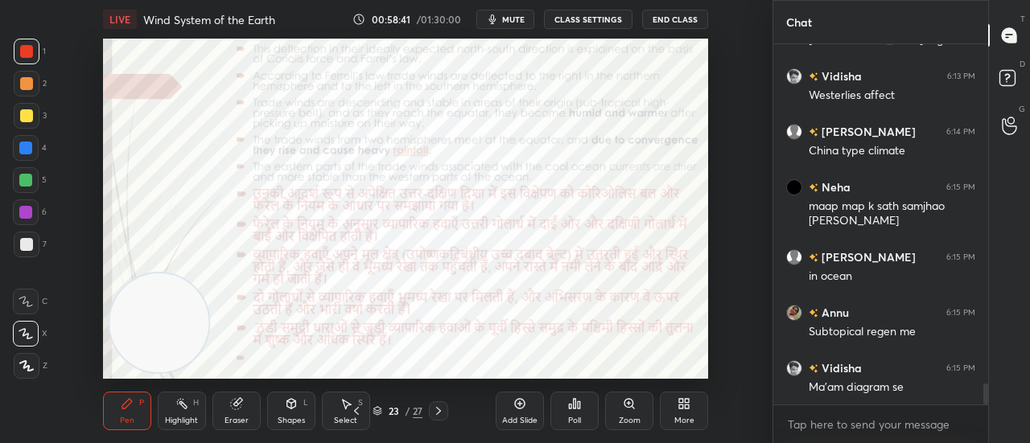
click at [357, 408] on icon at bounding box center [356, 411] width 5 height 8
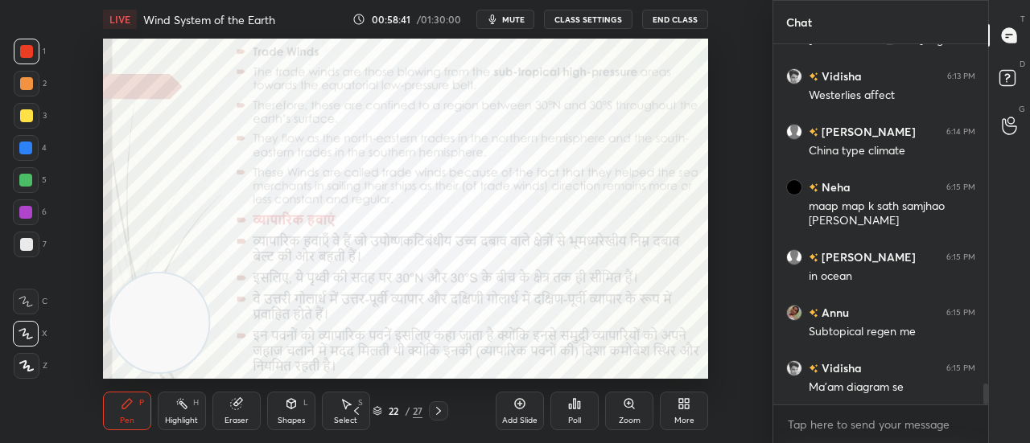
click at [357, 408] on icon at bounding box center [356, 411] width 5 height 8
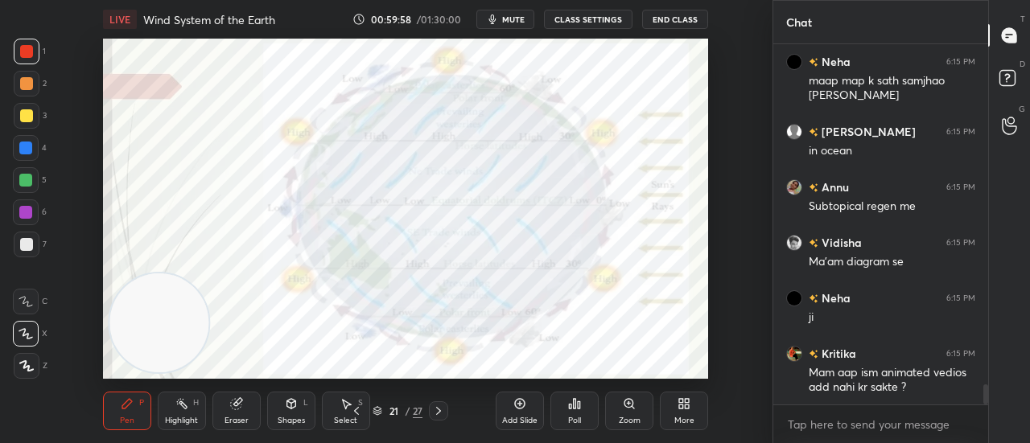
scroll to position [6154, 0]
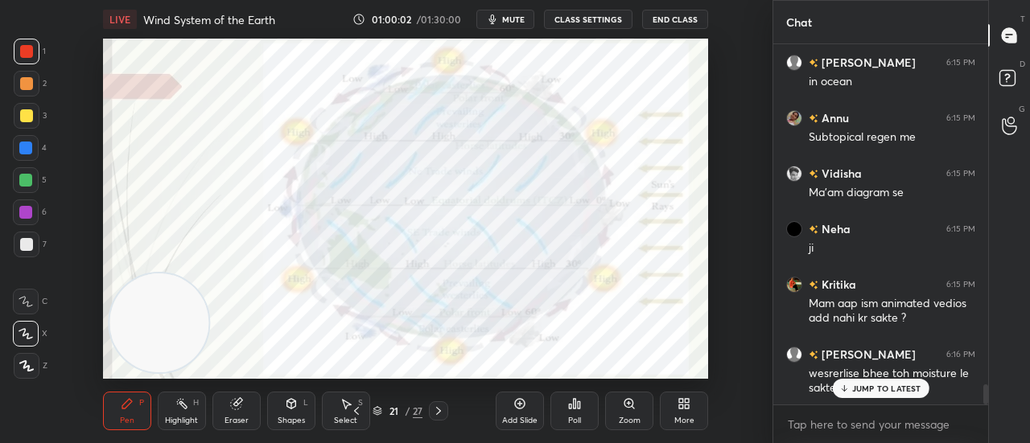
click at [848, 387] on icon at bounding box center [843, 389] width 10 height 10
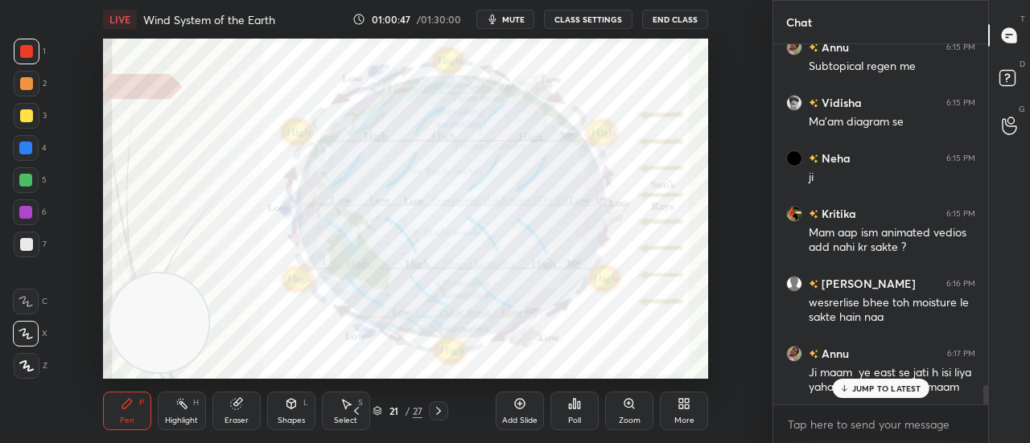
scroll to position [6309, 0]
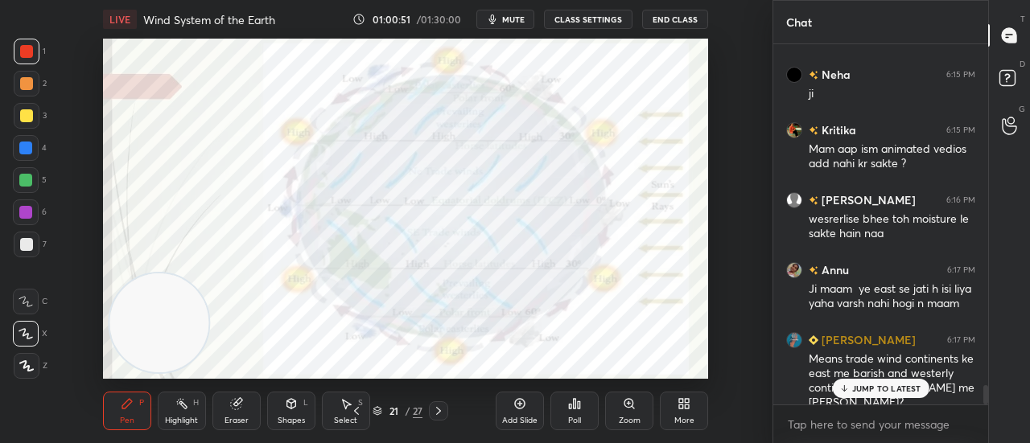
click at [891, 388] on p "JUMP TO LATEST" at bounding box center [886, 389] width 69 height 10
click at [511, 407] on div "Add Slide" at bounding box center [520, 411] width 48 height 39
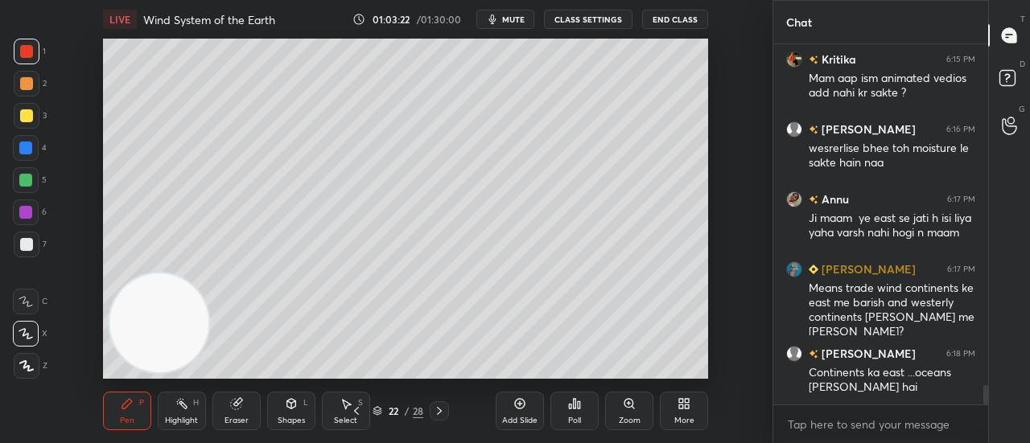
scroll to position [6449, 0]
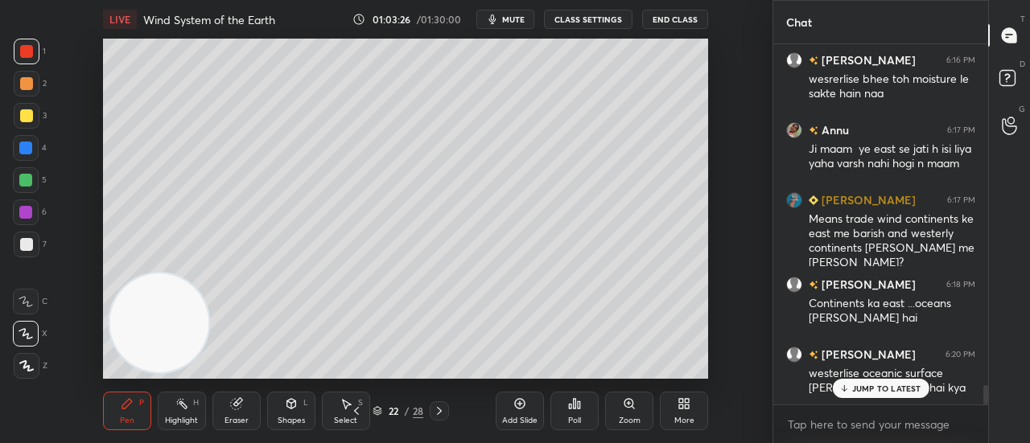
click at [853, 395] on div "JUMP TO LATEST" at bounding box center [880, 388] width 97 height 19
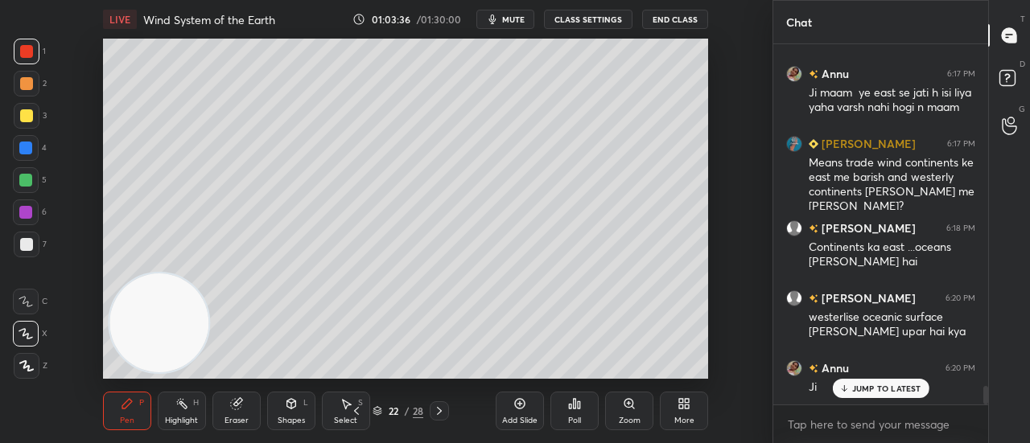
scroll to position [6589, 0]
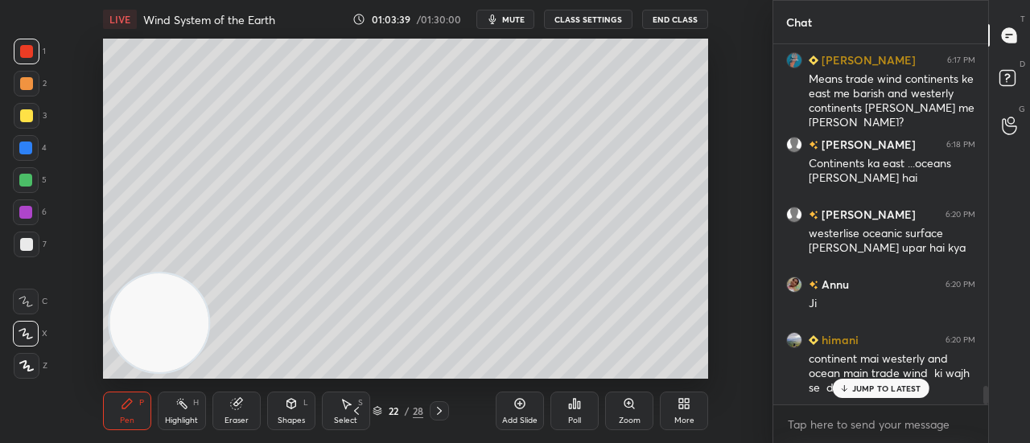
click at [885, 387] on p "JUMP TO LATEST" at bounding box center [886, 389] width 69 height 10
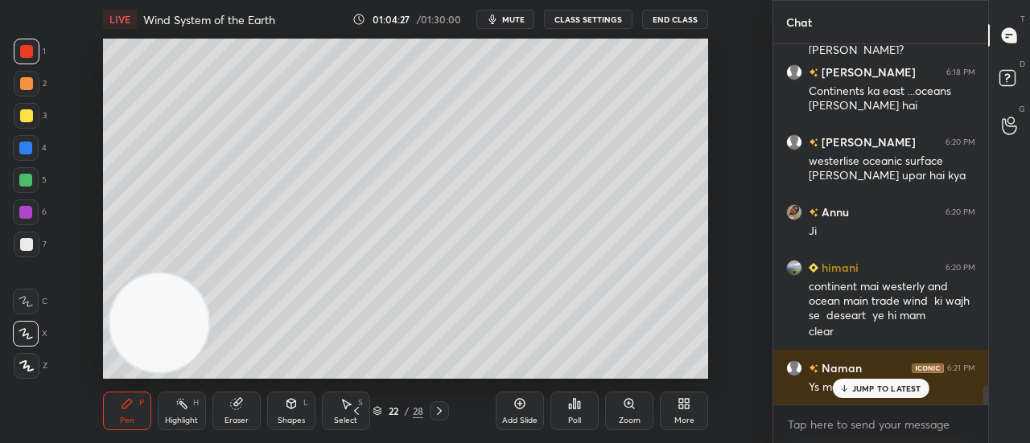
scroll to position [6731, 0]
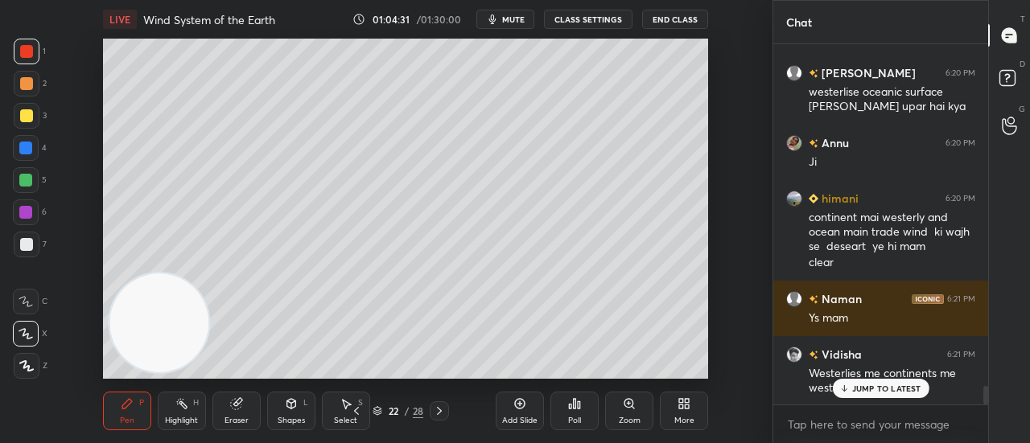
click at [861, 393] on p "JUMP TO LATEST" at bounding box center [886, 389] width 69 height 10
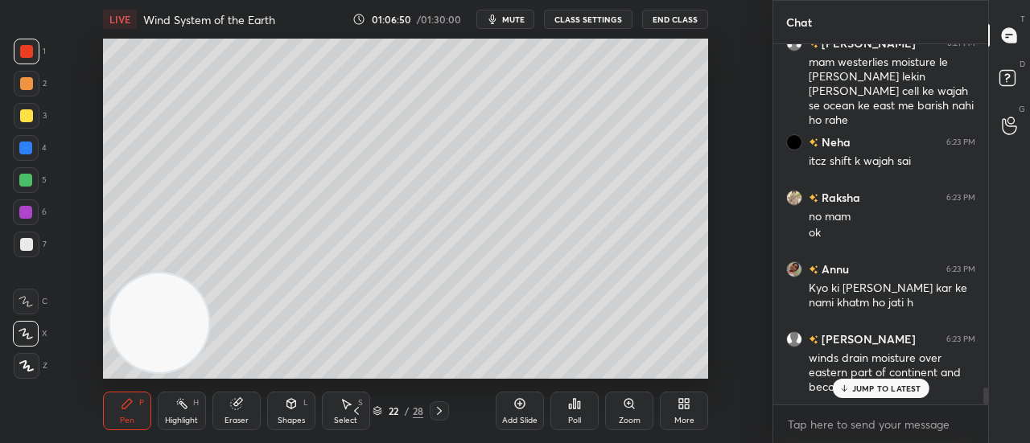
scroll to position [7213, 0]
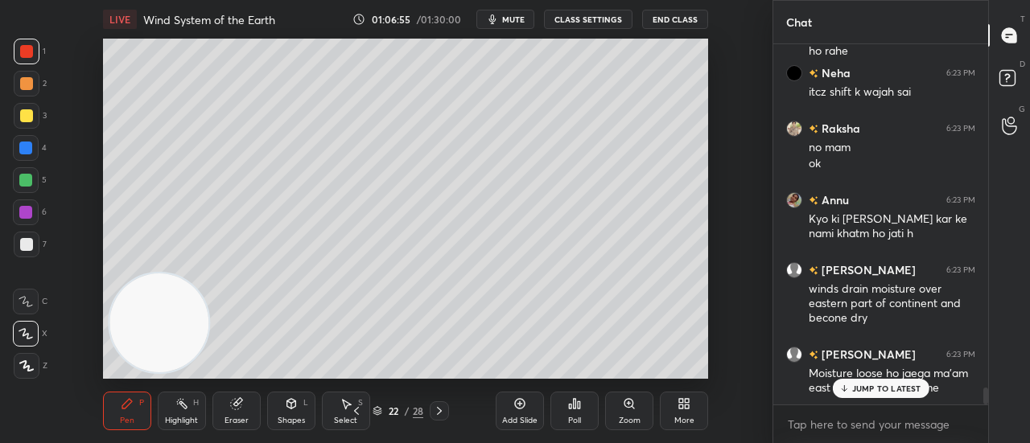
click at [893, 385] on p "JUMP TO LATEST" at bounding box center [886, 389] width 69 height 10
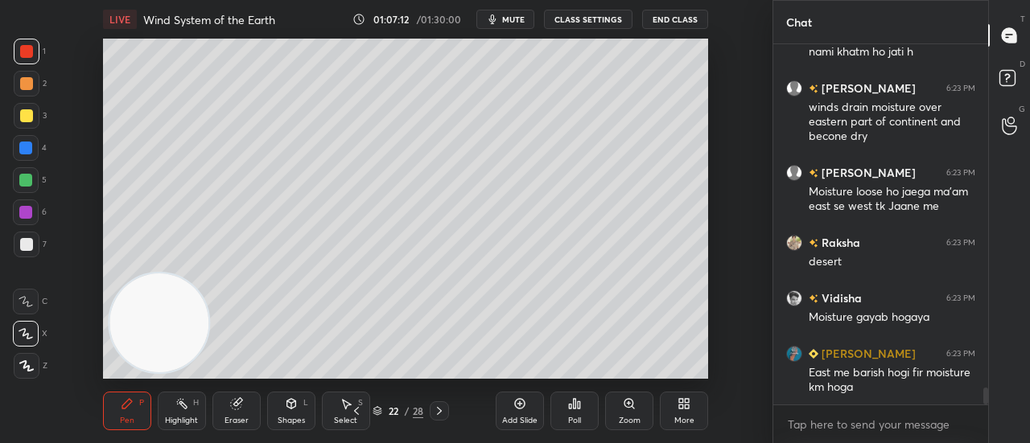
scroll to position [7464, 0]
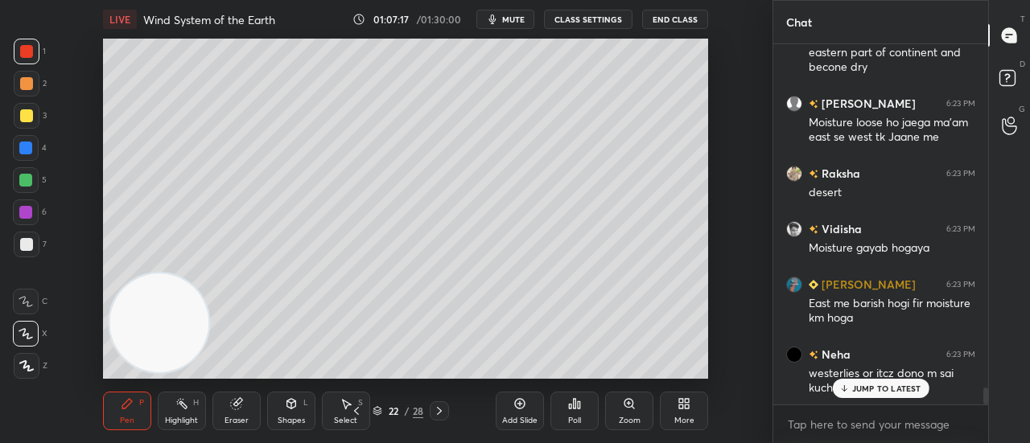
click at [861, 392] on p "JUMP TO LATEST" at bounding box center [886, 389] width 69 height 10
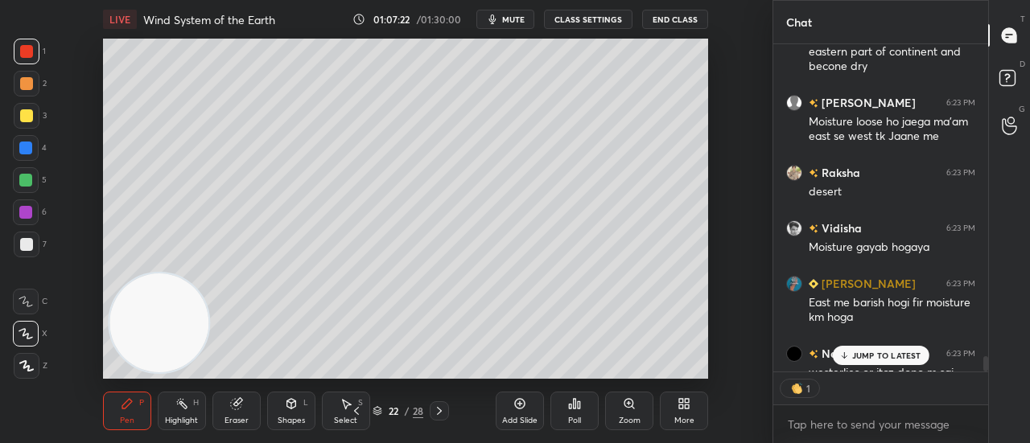
scroll to position [6, 5]
click at [869, 357] on div "Annu 6:23 PM Kyo ki [PERSON_NAME] kar ke nami khatm ho jati h [PERSON_NAME] 6:2…" at bounding box center [880, 208] width 215 height 328
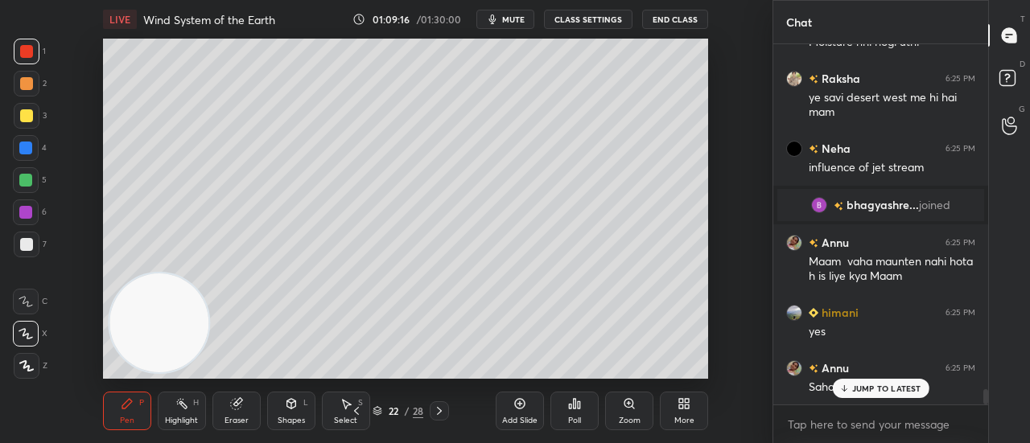
scroll to position [8005, 0]
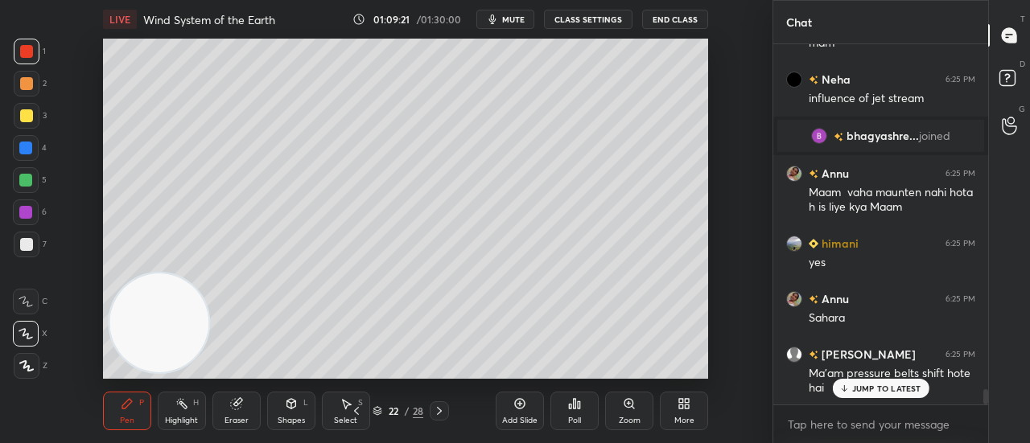
click at [898, 392] on p "JUMP TO LATEST" at bounding box center [886, 389] width 69 height 10
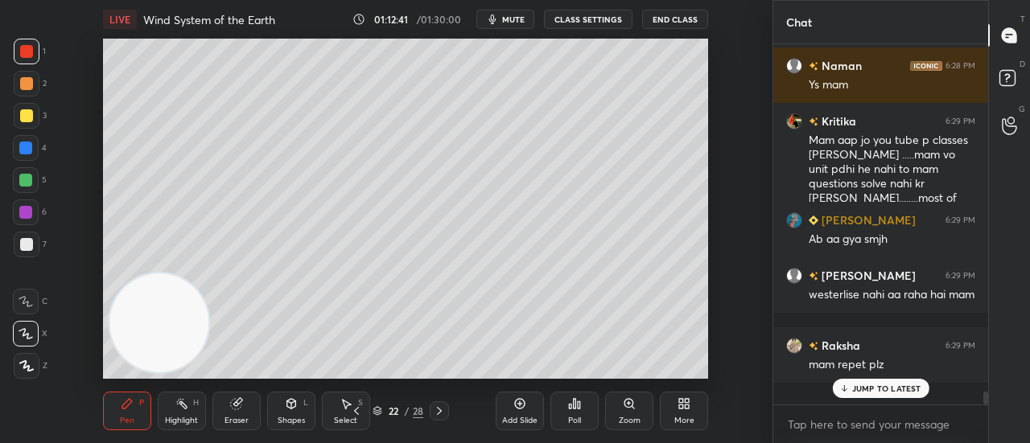
scroll to position [8971, 0]
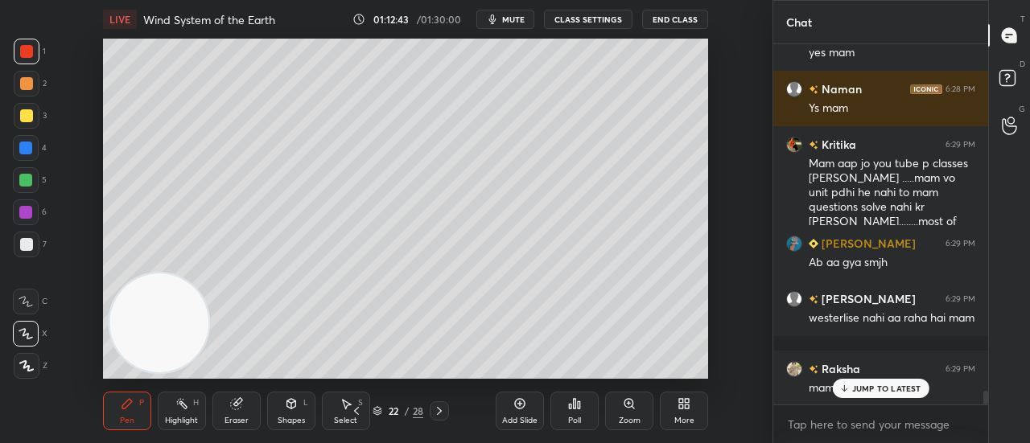
click at [880, 390] on p "JUMP TO LATEST" at bounding box center [886, 389] width 69 height 10
click at [518, 417] on div "Add Slide" at bounding box center [519, 421] width 35 height 8
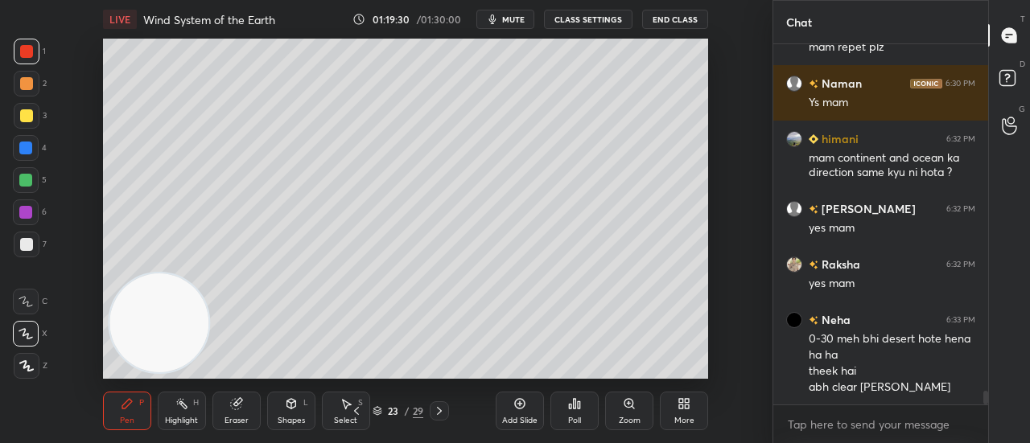
scroll to position [9367, 0]
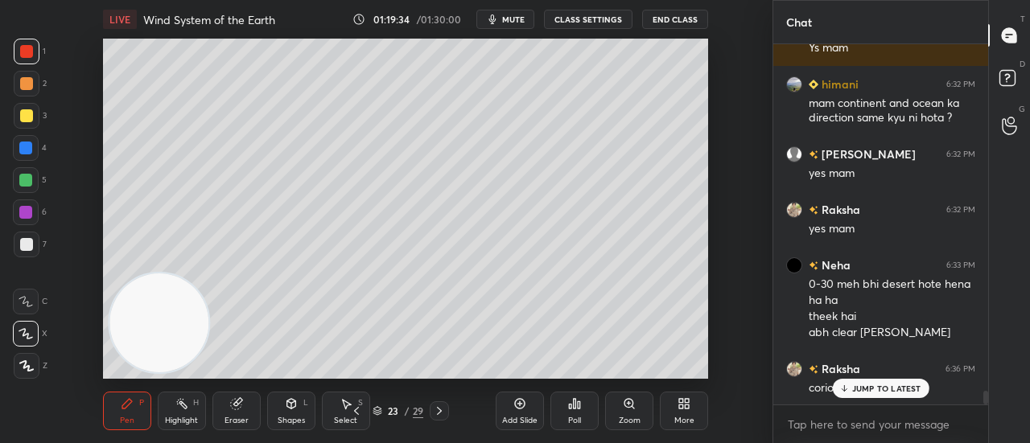
click at [852, 388] on p "JUMP TO LATEST" at bounding box center [886, 389] width 69 height 10
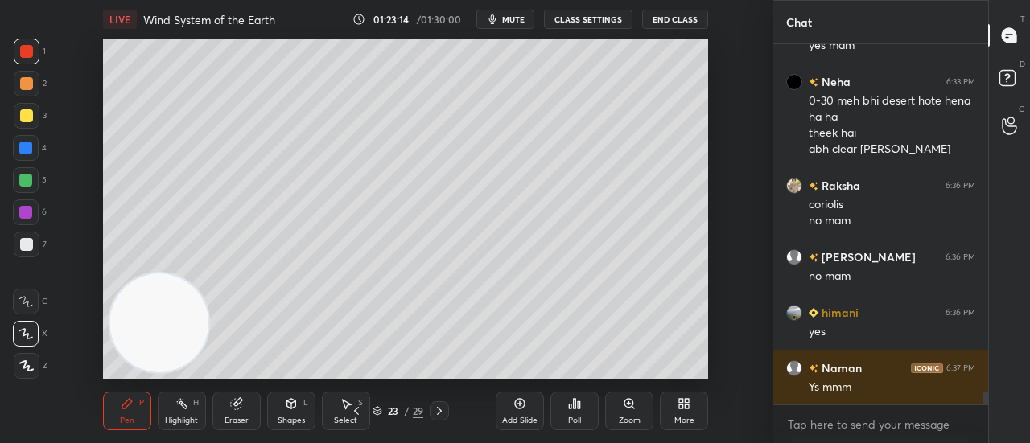
scroll to position [9605, 0]
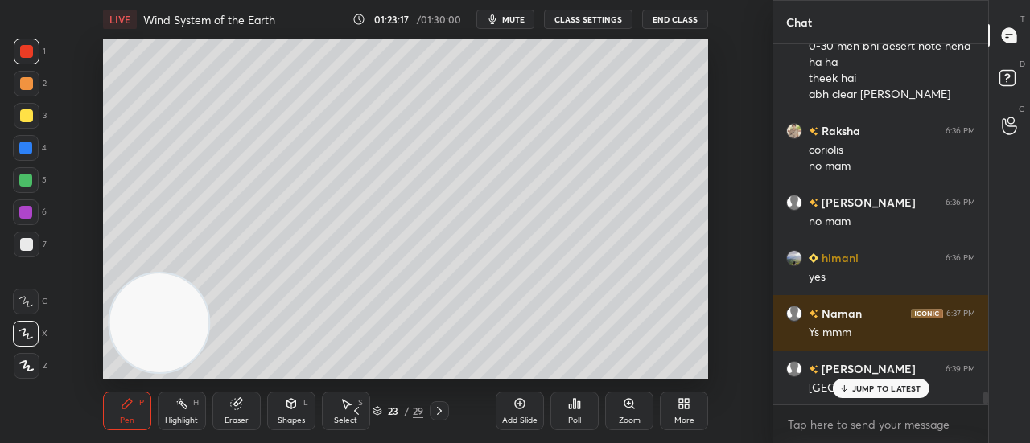
click at [866, 389] on p "JUMP TO LATEST" at bounding box center [886, 389] width 69 height 10
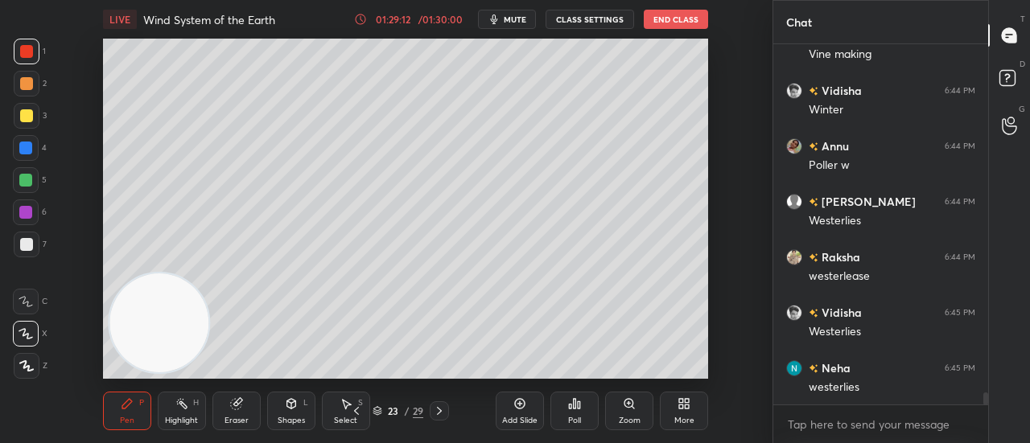
scroll to position [10746, 0]
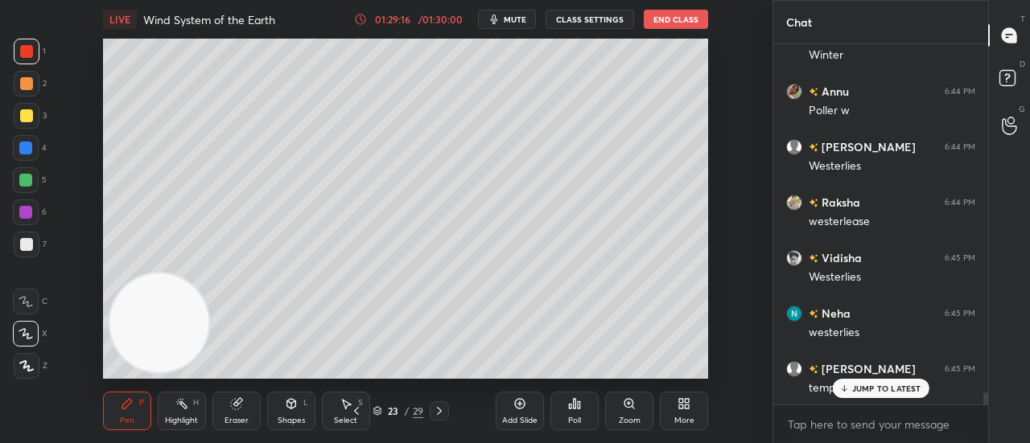
click at [854, 385] on p "JUMP TO LATEST" at bounding box center [886, 389] width 69 height 10
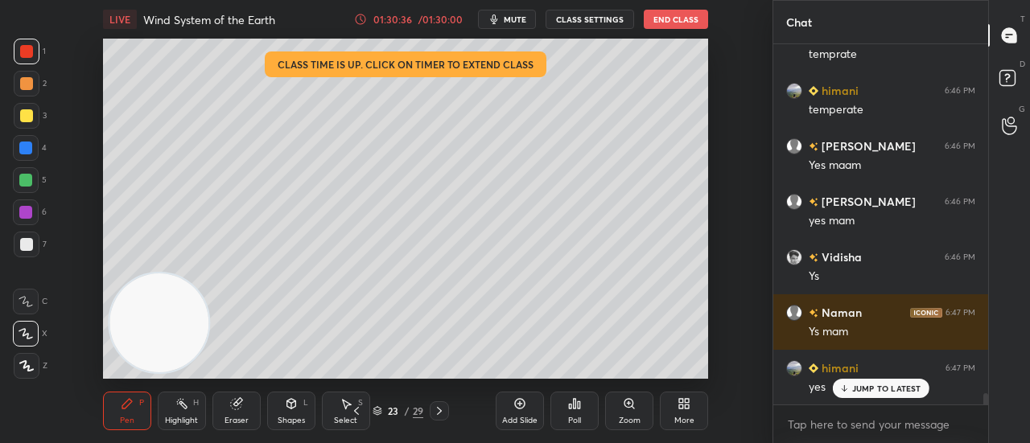
scroll to position [11190, 0]
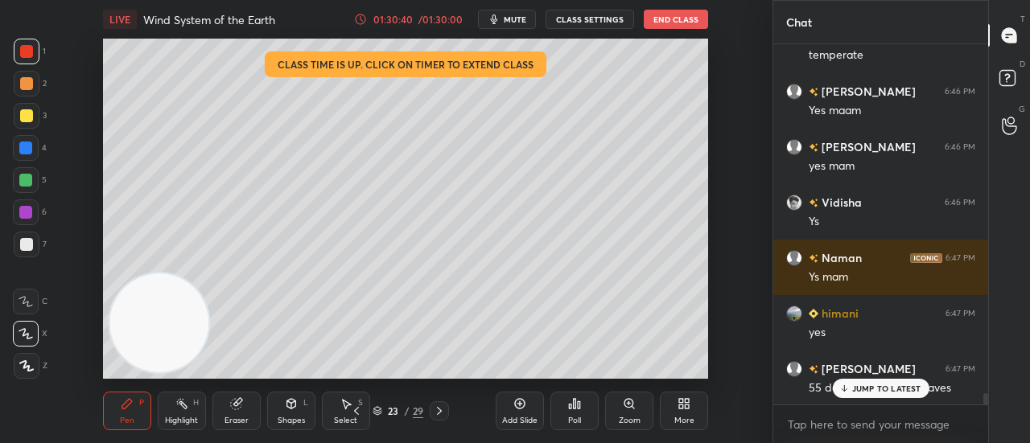
click at [884, 395] on div "JUMP TO LATEST" at bounding box center [880, 388] width 97 height 19
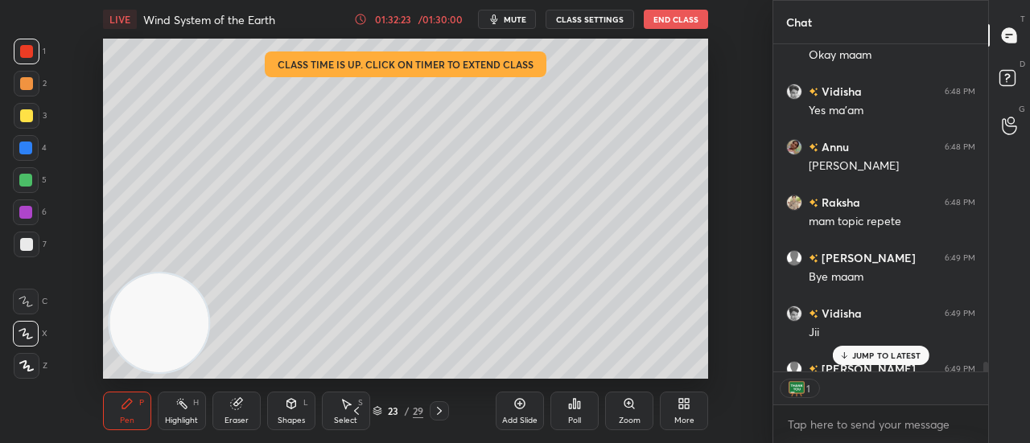
scroll to position [323, 210]
click at [665, 21] on button "End Class" at bounding box center [676, 19] width 64 height 19
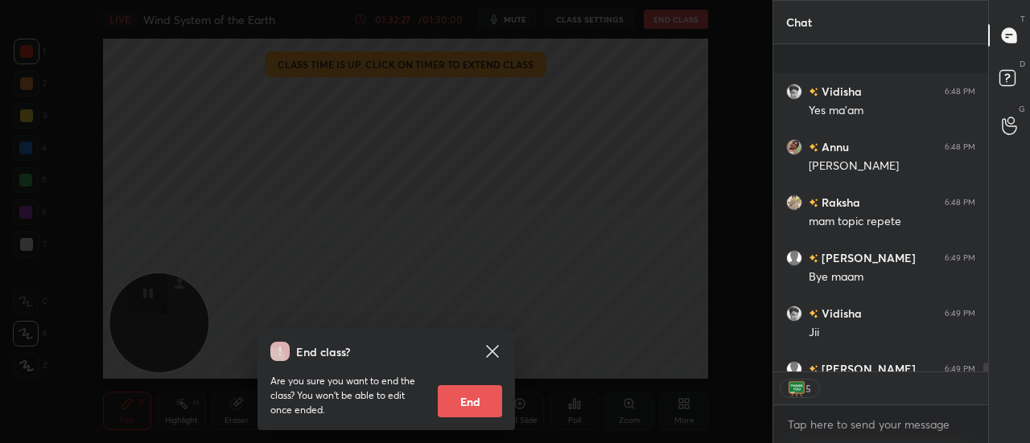
scroll to position [11794, 0]
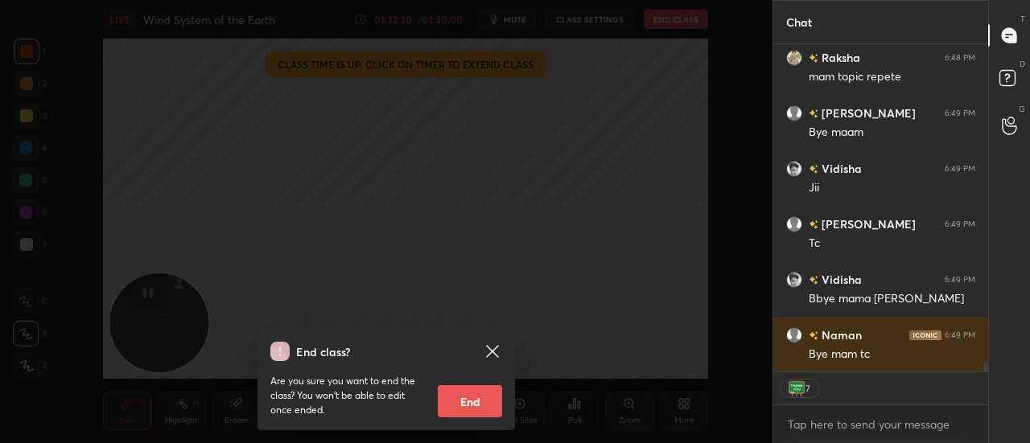
click at [478, 400] on button "End" at bounding box center [470, 401] width 64 height 32
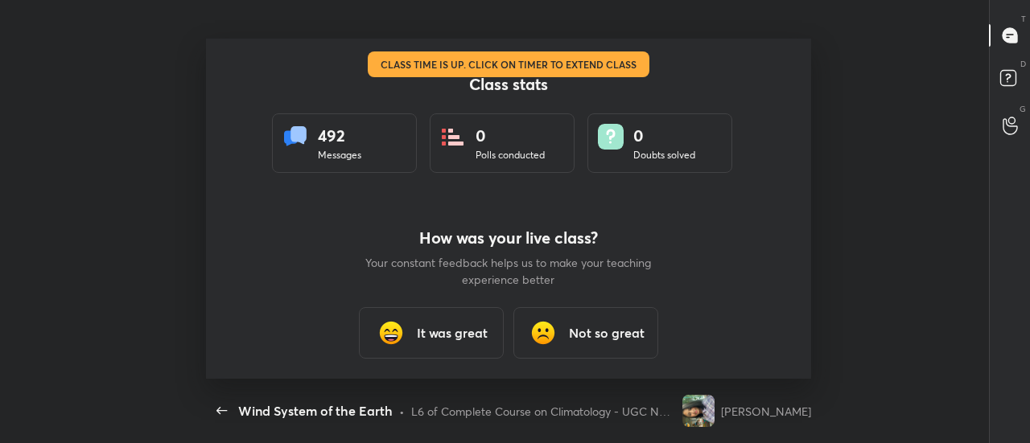
scroll to position [0, 0]
click at [468, 334] on h3 "It was great" at bounding box center [452, 332] width 71 height 19
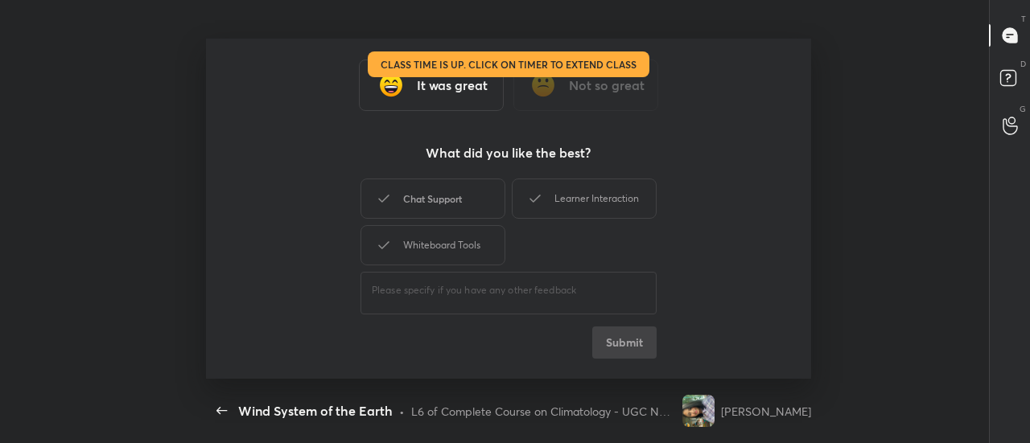
click at [453, 199] on div "Chat Support" at bounding box center [433, 199] width 145 height 40
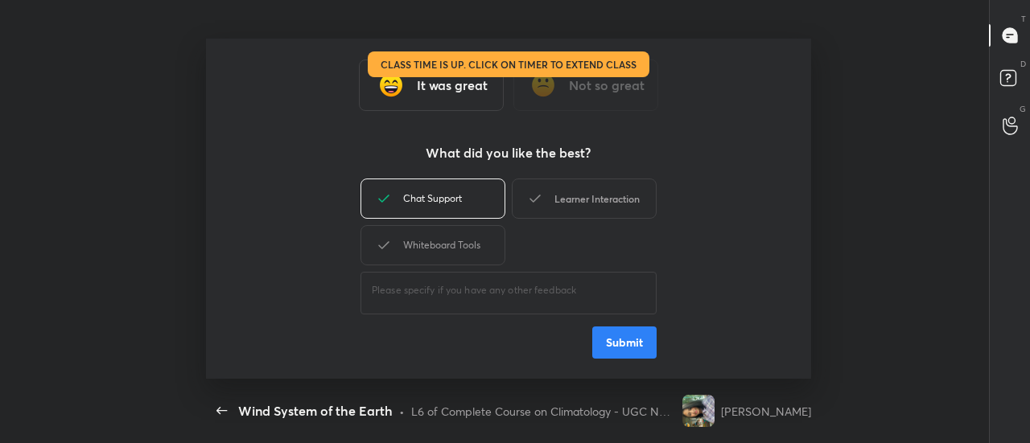
click at [604, 191] on div "Learner Interaction" at bounding box center [584, 199] width 145 height 40
click at [415, 247] on div "Whiteboard Tools" at bounding box center [433, 245] width 145 height 40
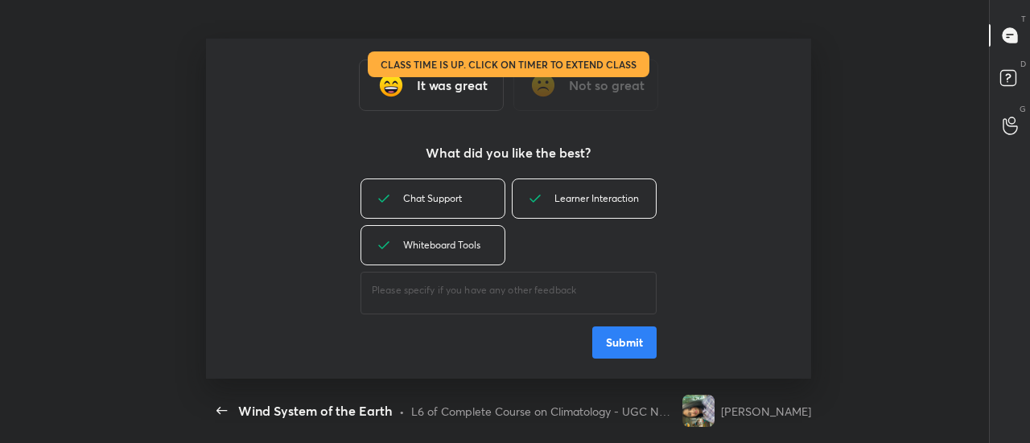
click at [638, 336] on button "Submit" at bounding box center [624, 343] width 64 height 32
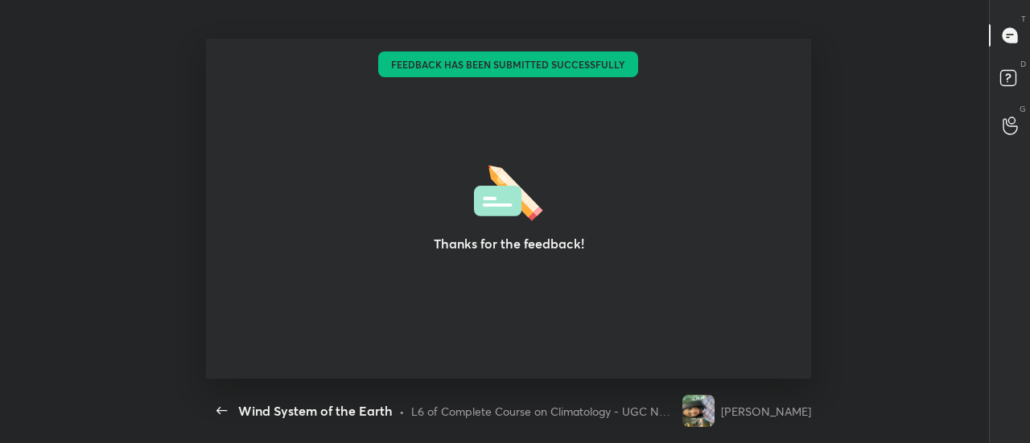
type textarea "x"
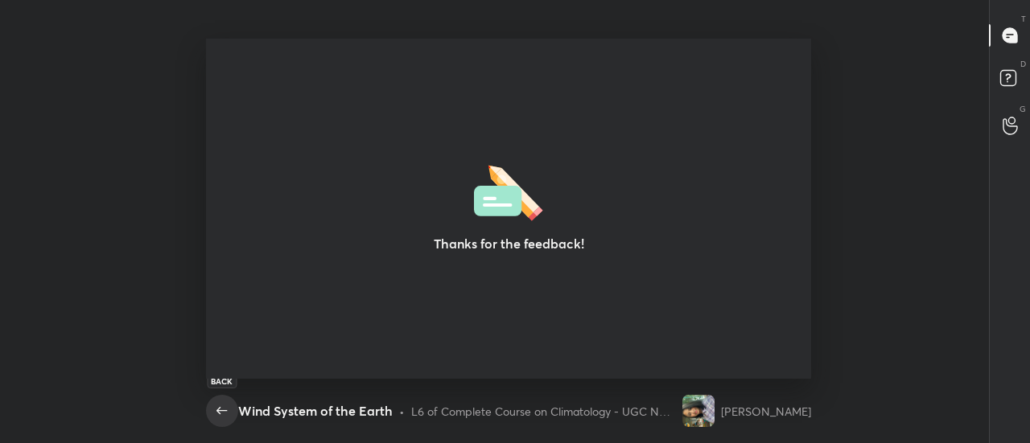
click at [227, 411] on icon "button" at bounding box center [221, 410] width 10 height 7
